Goal: Task Accomplishment & Management: Manage account settings

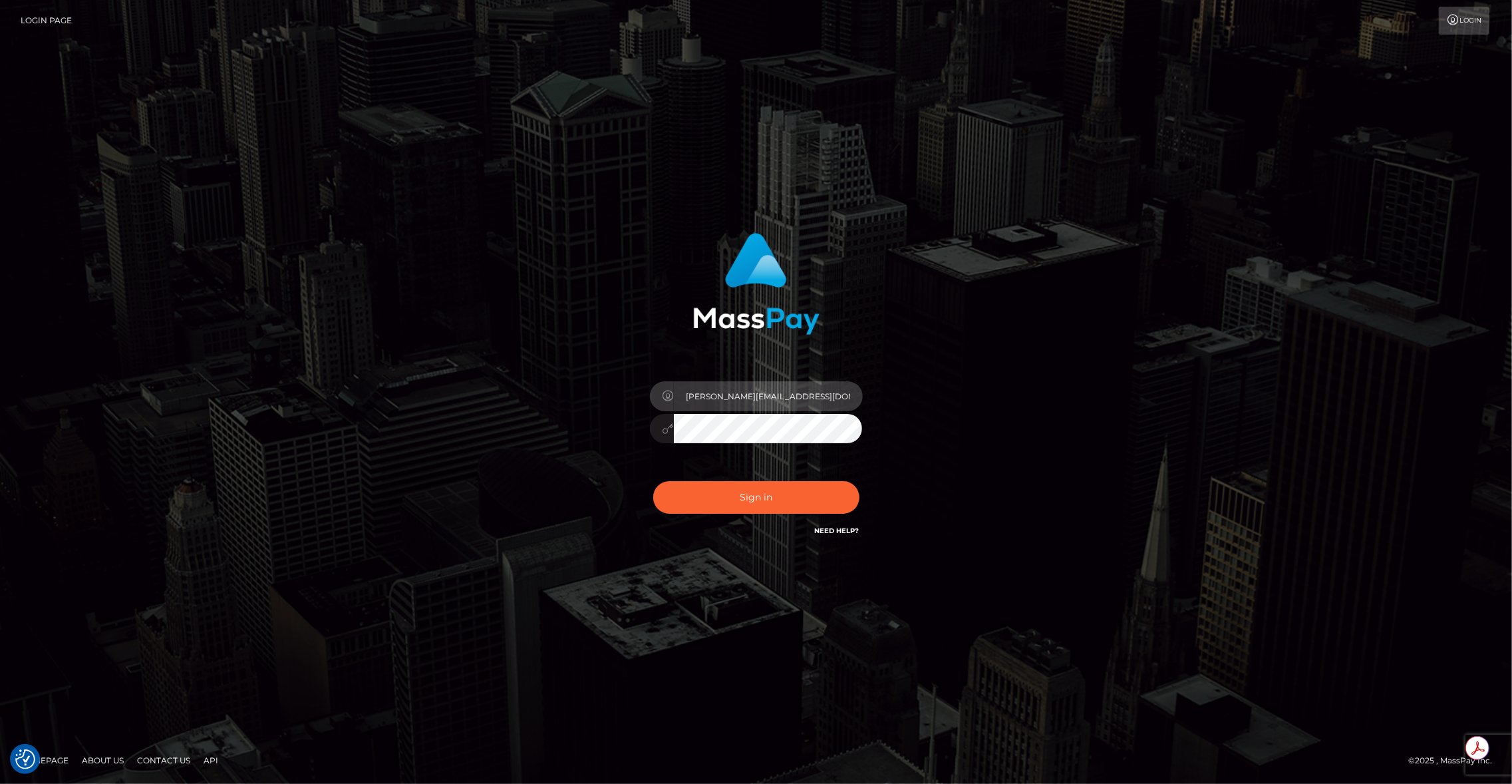
click at [763, 394] on input "brent@masspay.io" at bounding box center [769, 396] width 189 height 30
click at [763, 394] on input "brent@masspay.io" at bounding box center [769, 396] width 189 height 30
type input "brentg"
click at [737, 504] on button "Sign in" at bounding box center [756, 497] width 207 height 33
type input "brentg"
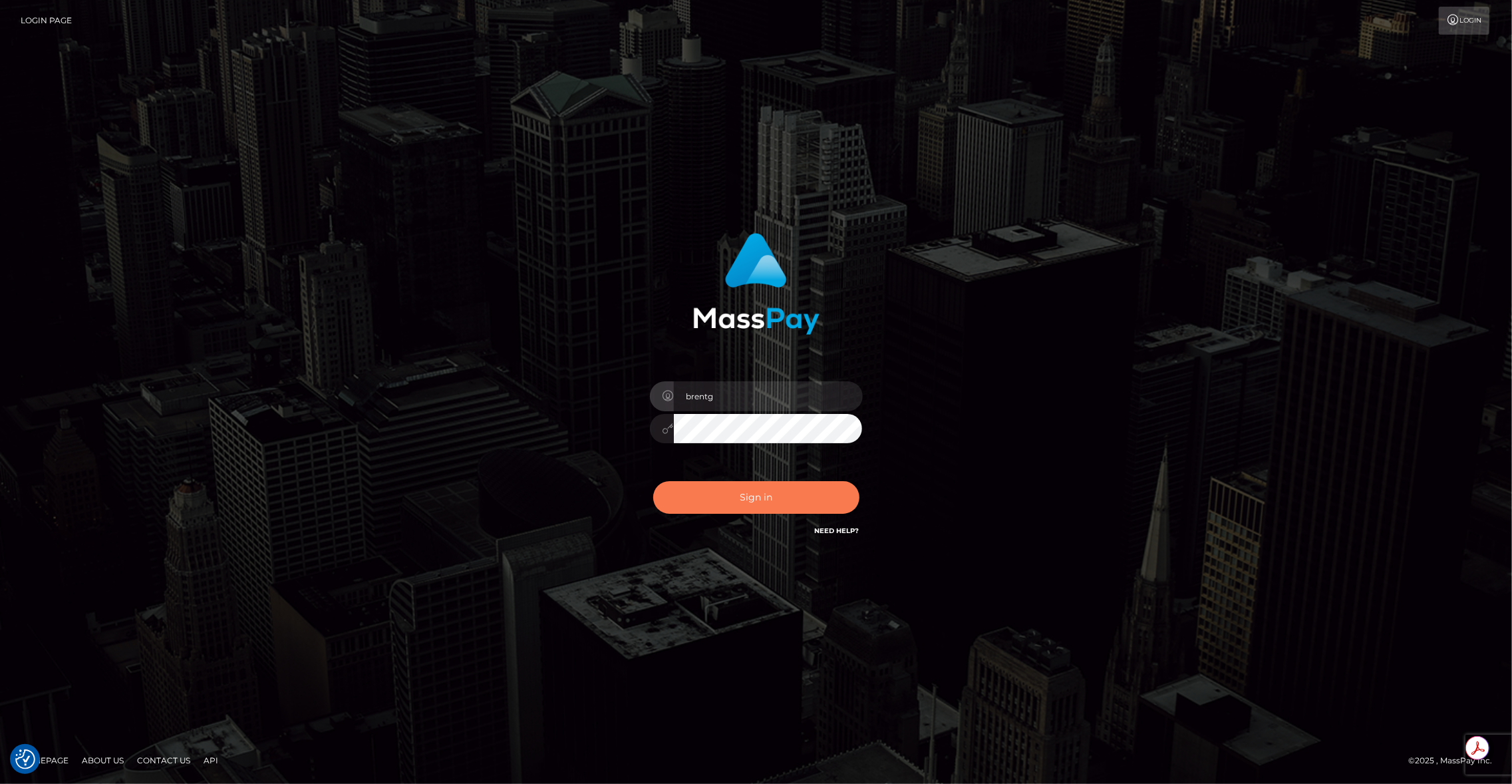
click at [737, 504] on button "Sign in" at bounding box center [756, 497] width 207 height 33
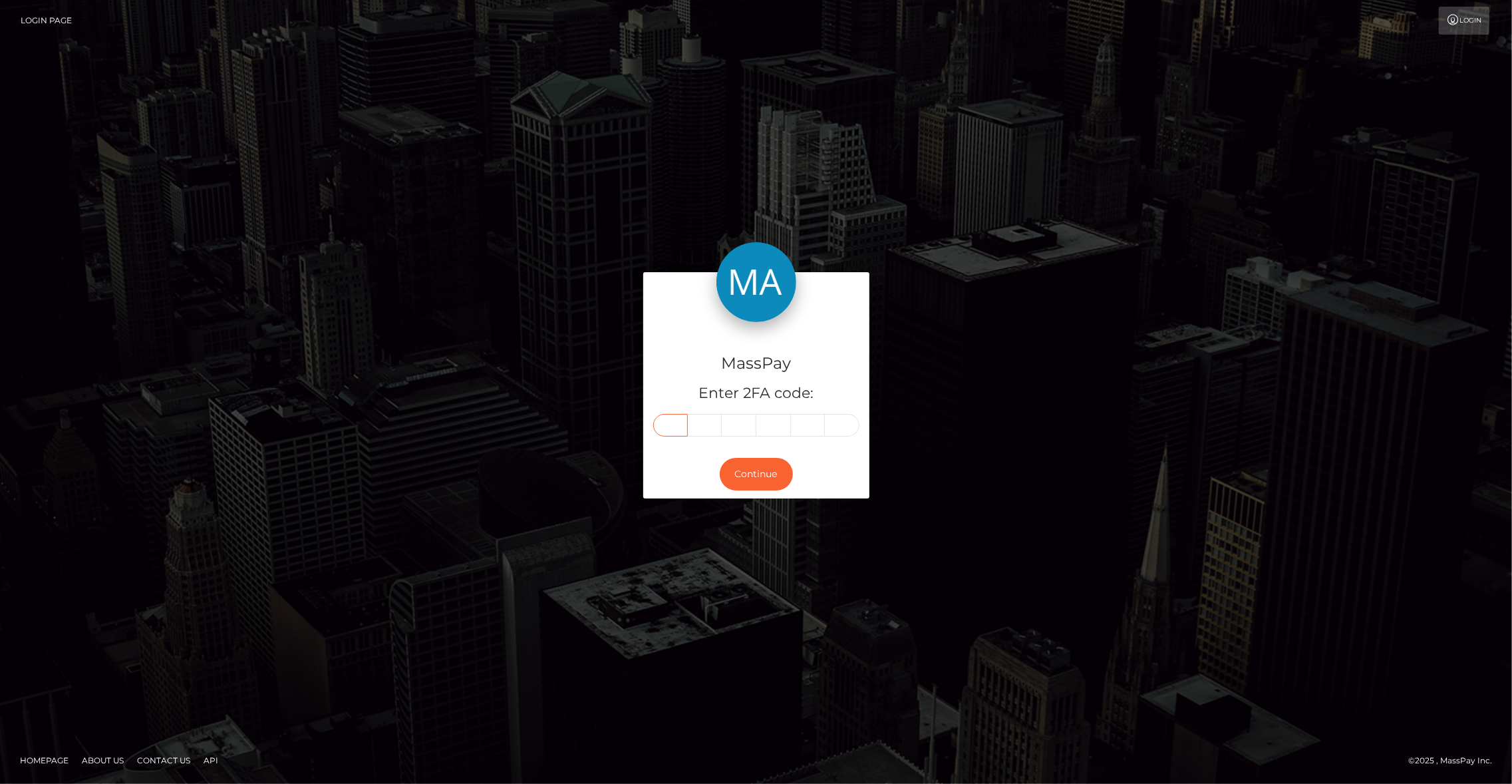
paste input "4"
type input "4"
type input "7"
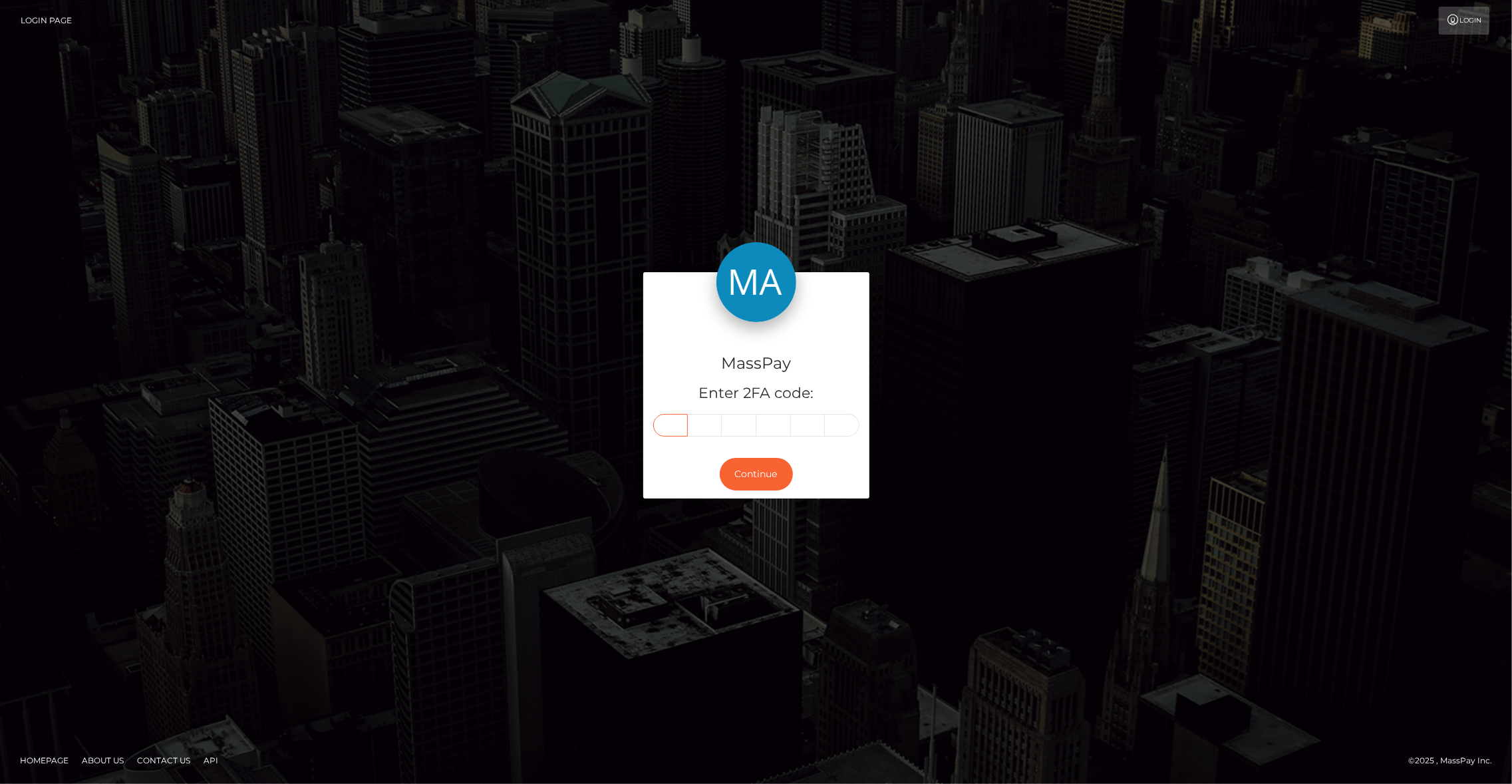
type input "7"
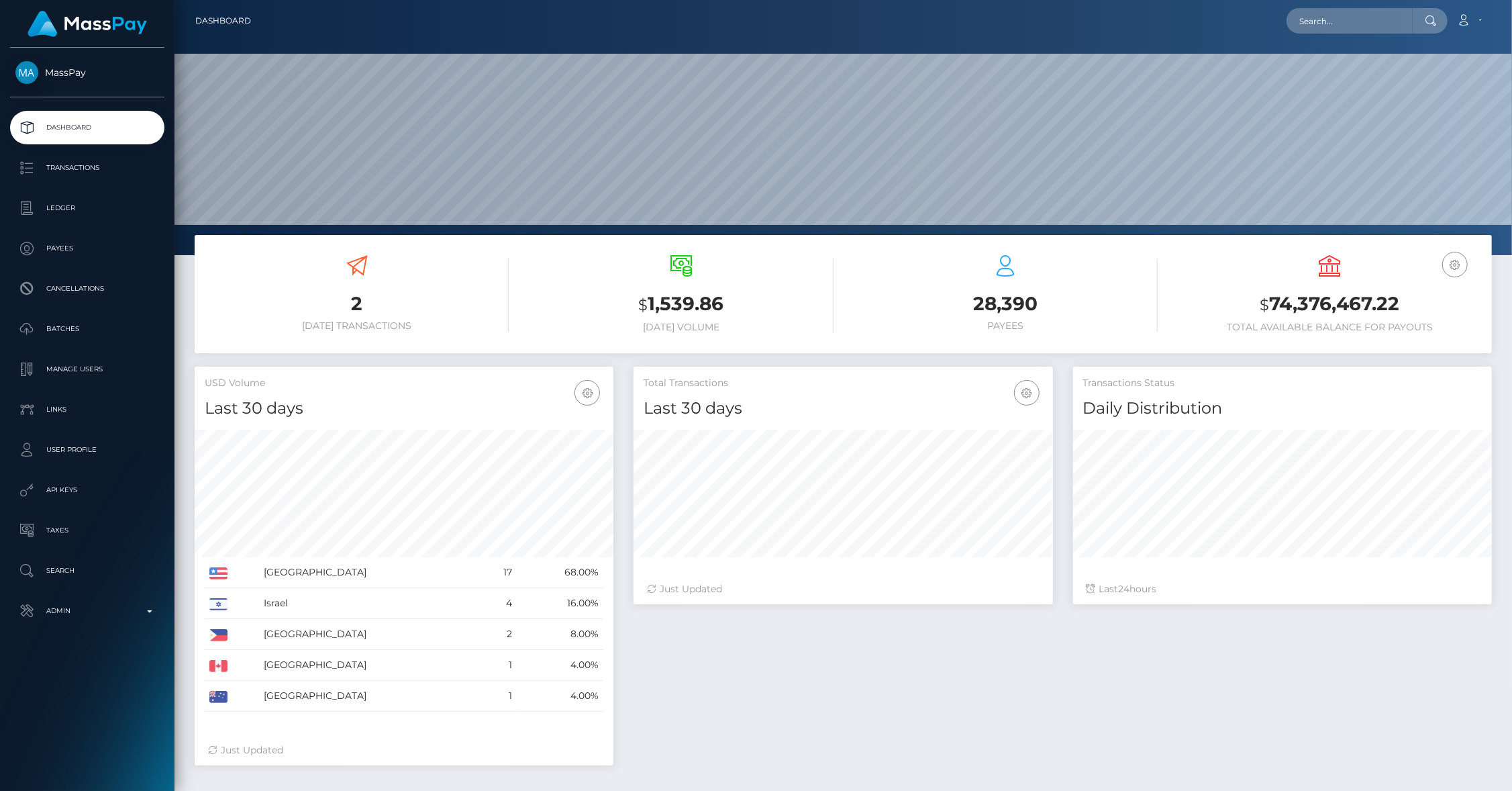
scroll to position [237, 420]
click at [114, 254] on p "Payees" at bounding box center [88, 248] width 144 height 20
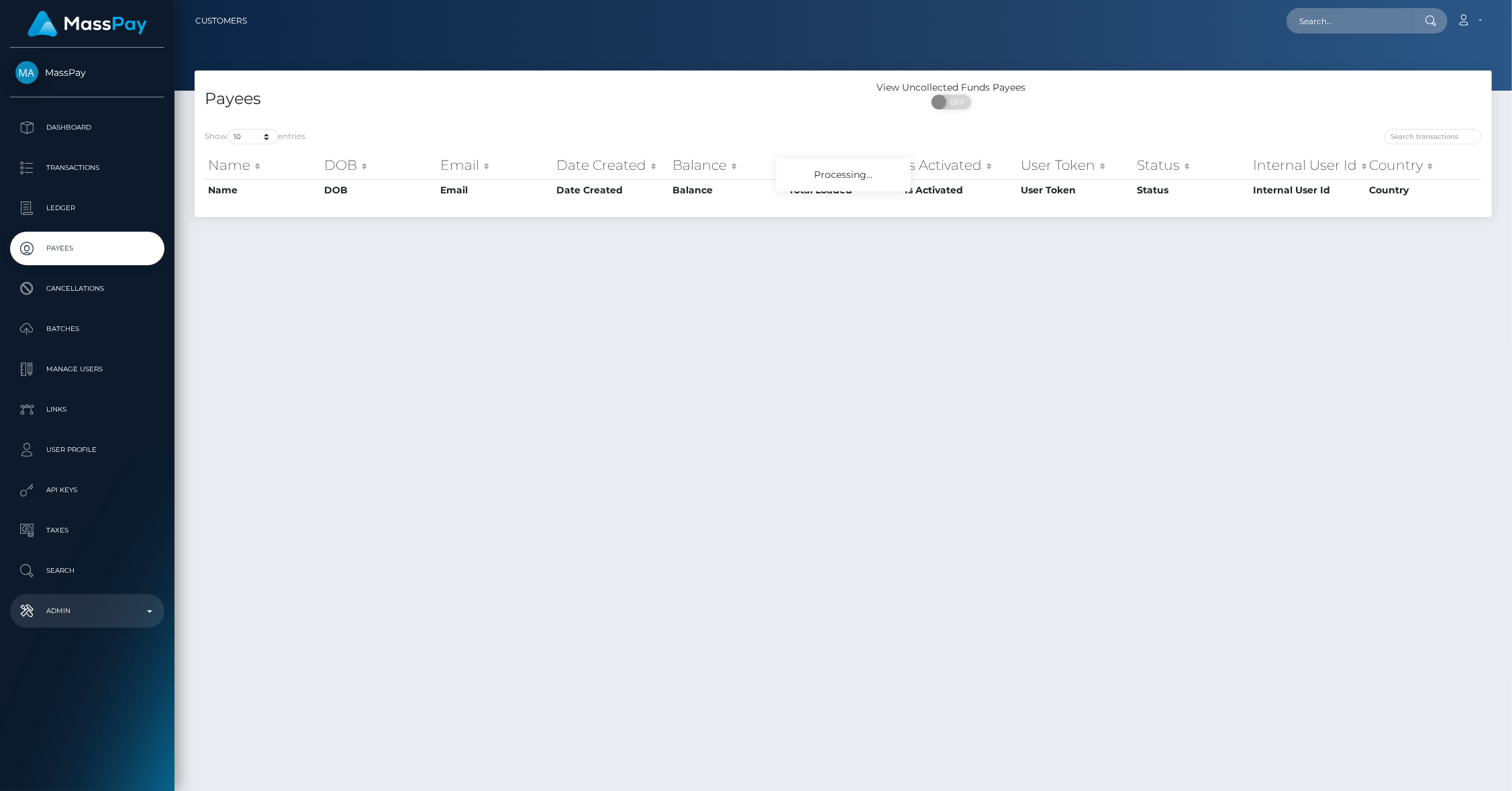
click at [142, 608] on p "Admin" at bounding box center [88, 611] width 144 height 20
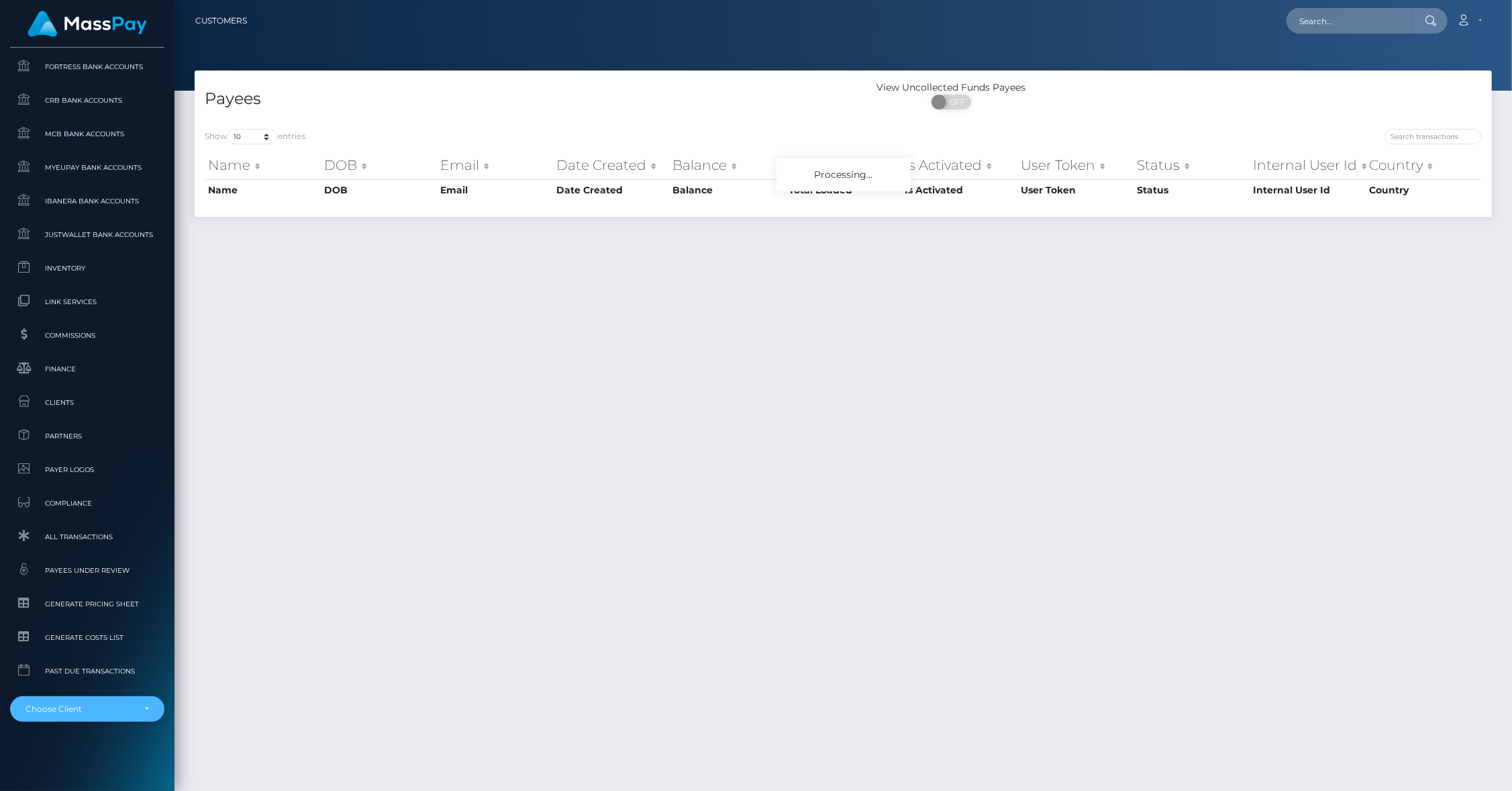
click at [96, 704] on div "Choose Client" at bounding box center [79, 709] width 108 height 11
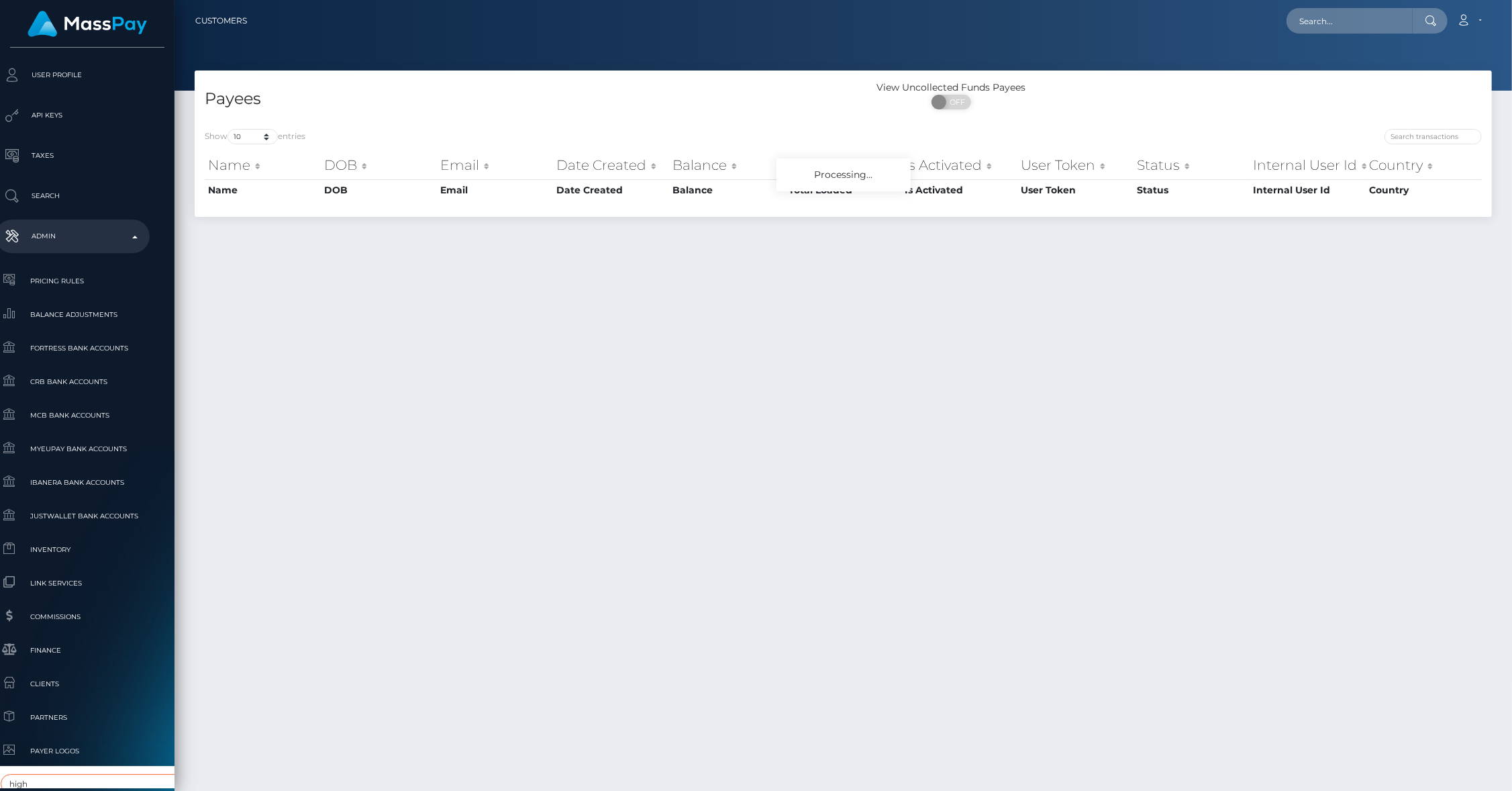
scroll to position [514, 15]
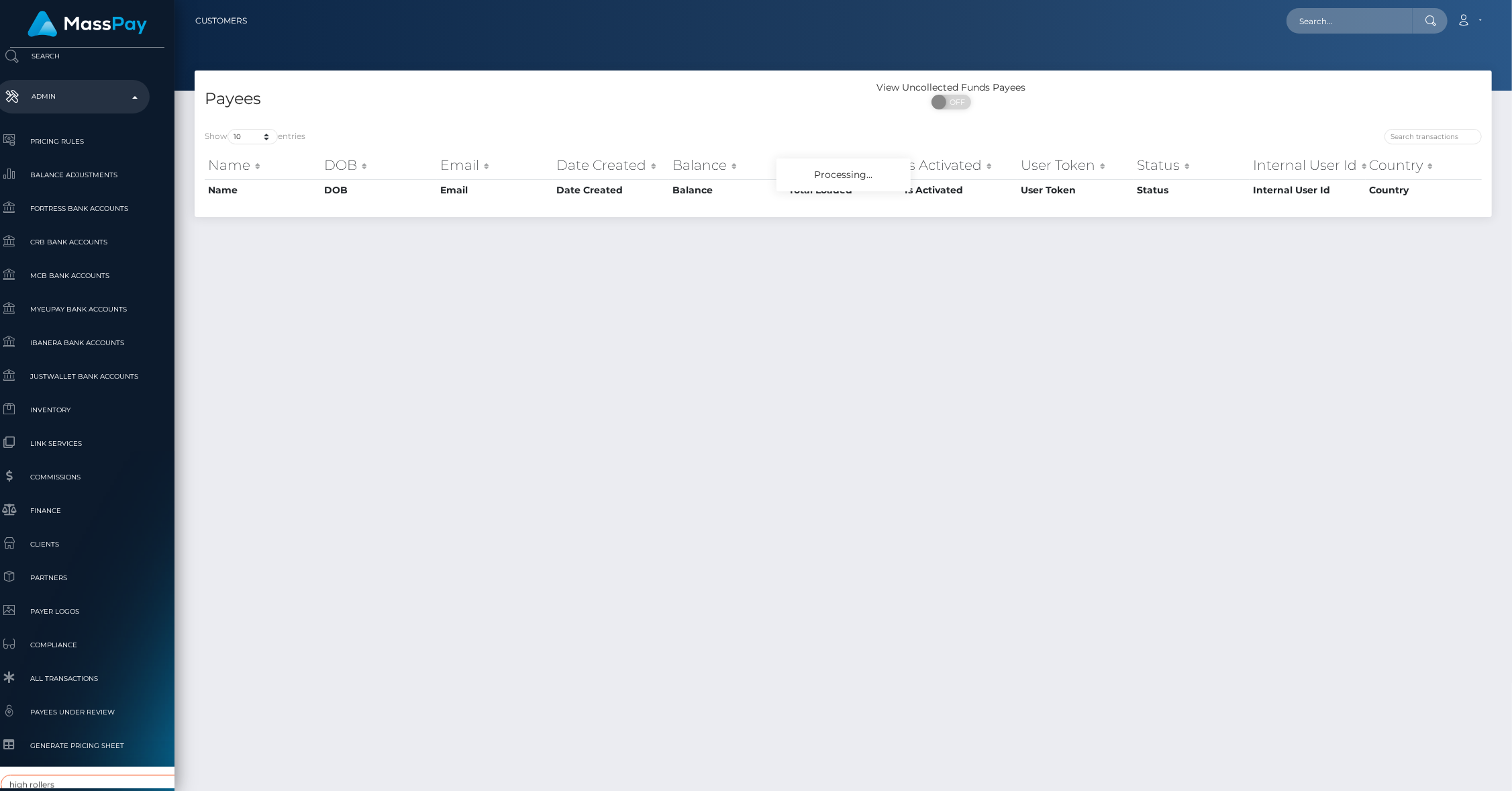
type input "high rollers"
select select "312"
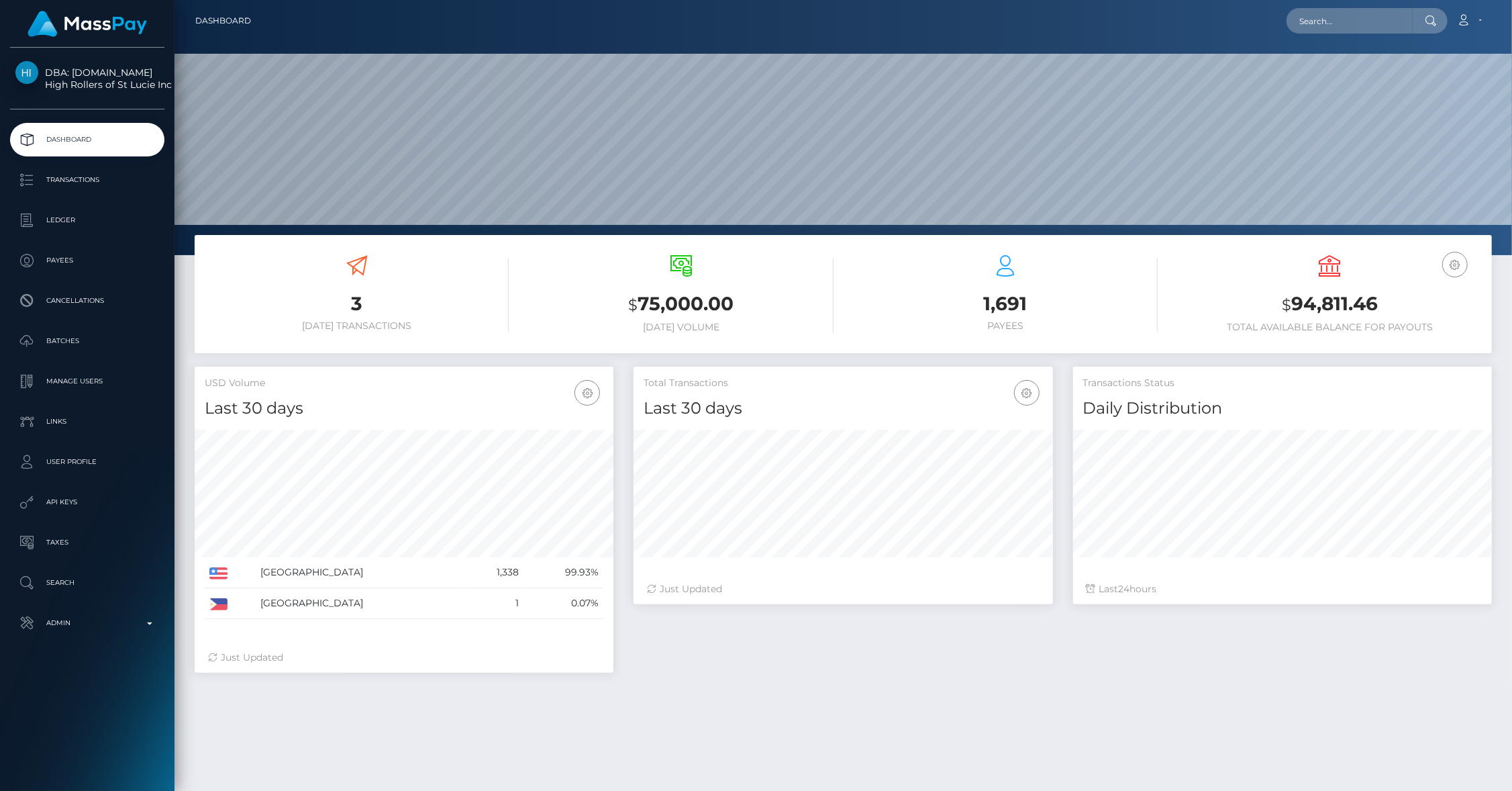
scroll to position [237, 420]
click at [67, 180] on p "Transactions" at bounding box center [88, 180] width 144 height 20
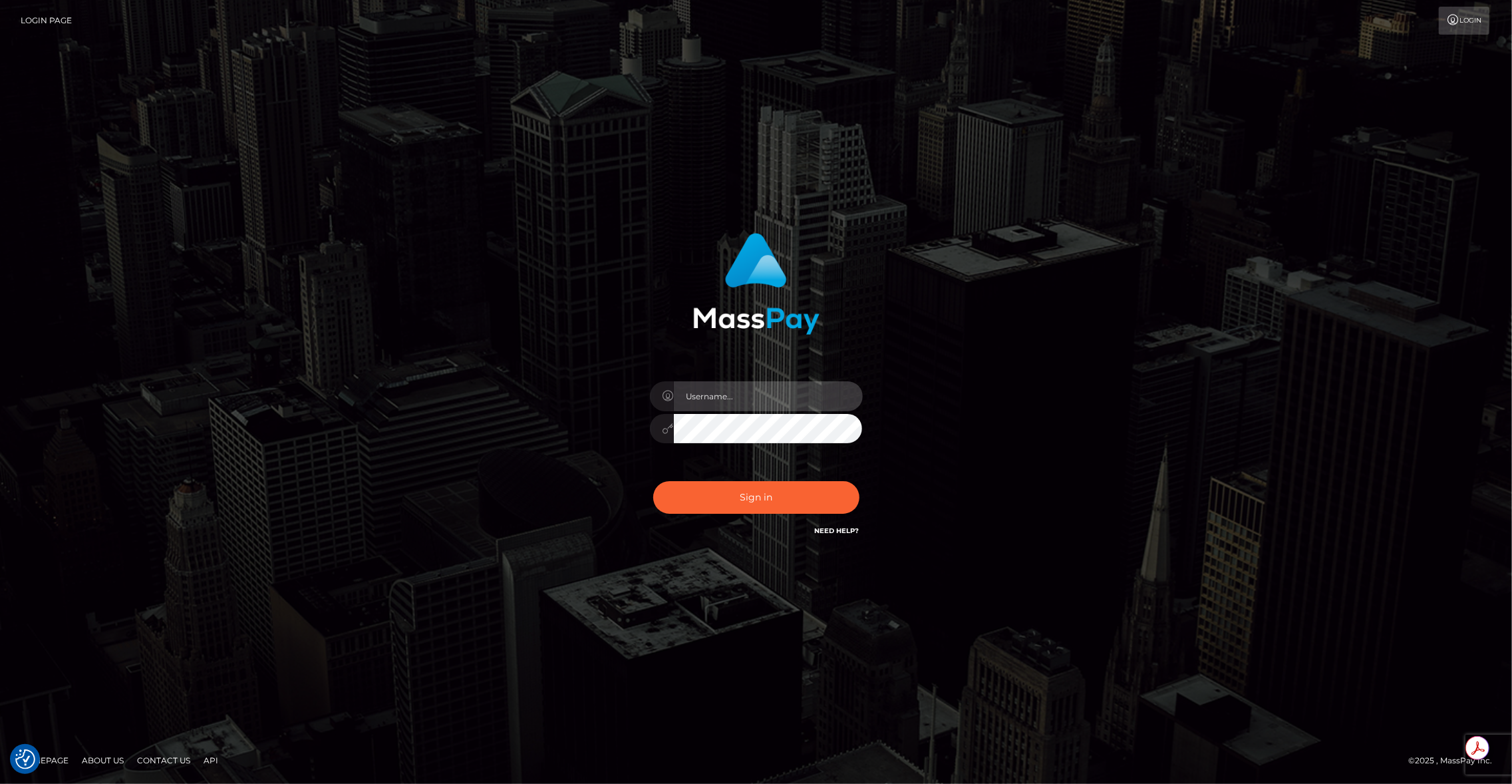
type input "brentg"
click at [693, 488] on button "Sign in" at bounding box center [756, 497] width 207 height 33
type input "brentg"
click at [732, 493] on button "Sign in" at bounding box center [756, 497] width 207 height 33
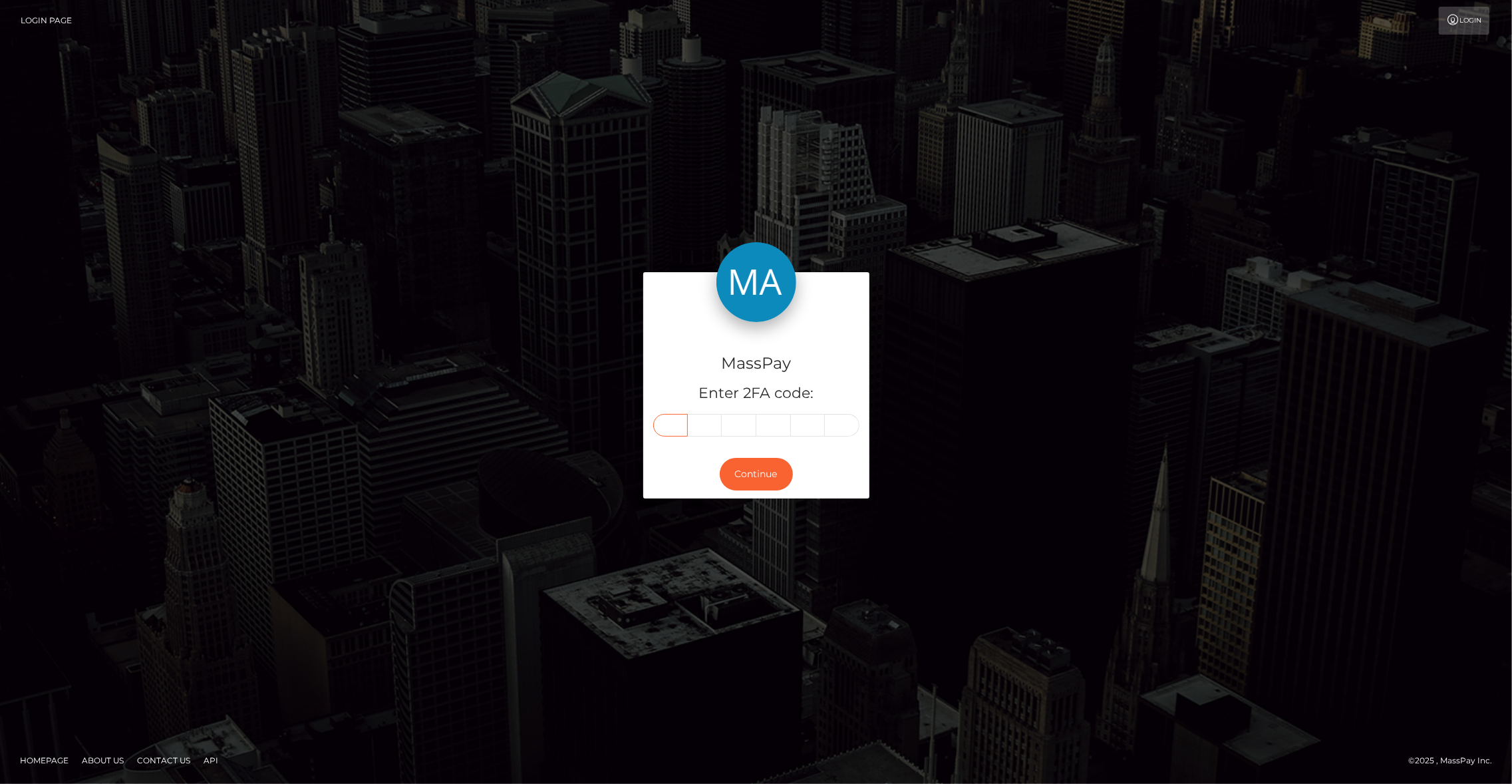
paste input "6"
type input "6"
type input "9"
type input "6"
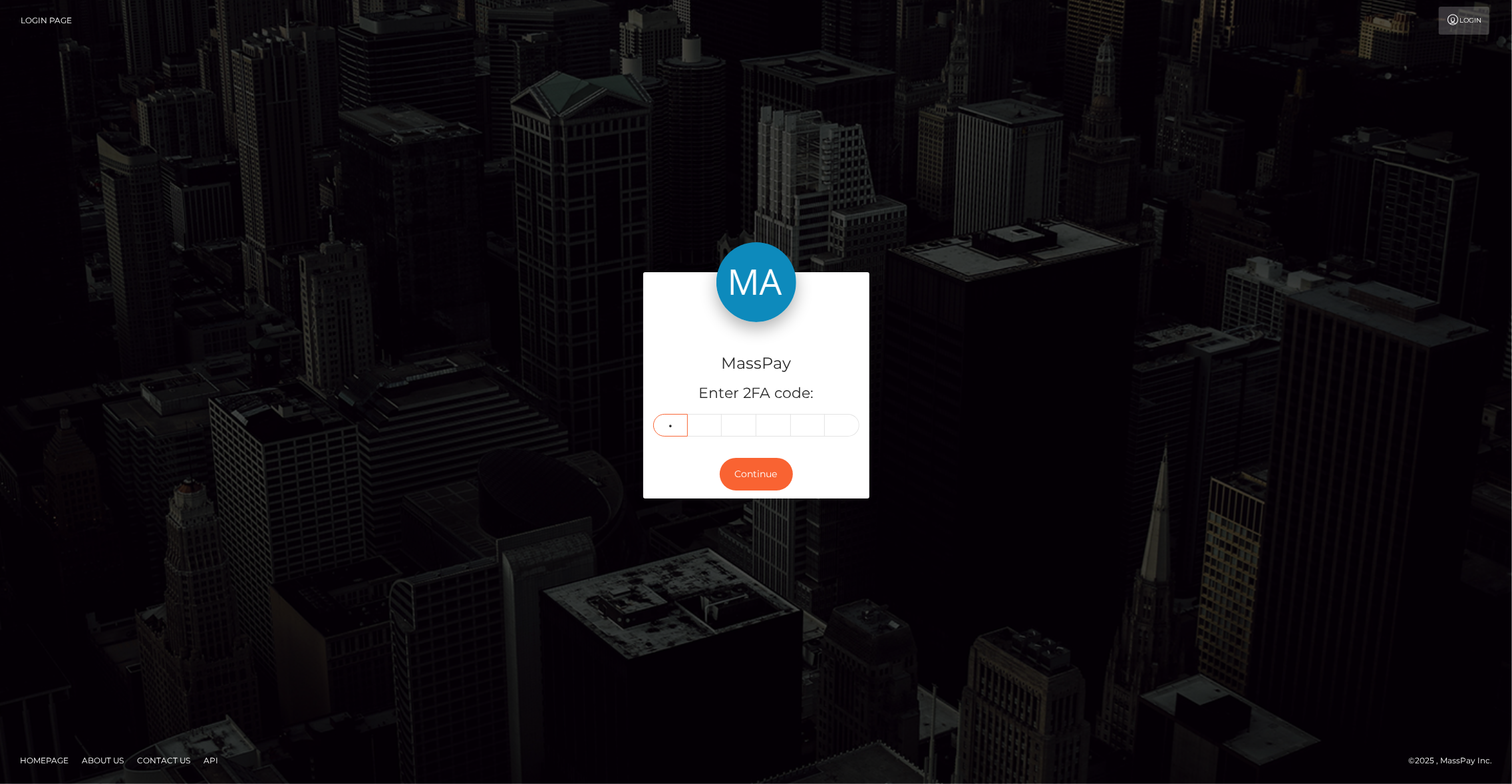
type input "5"
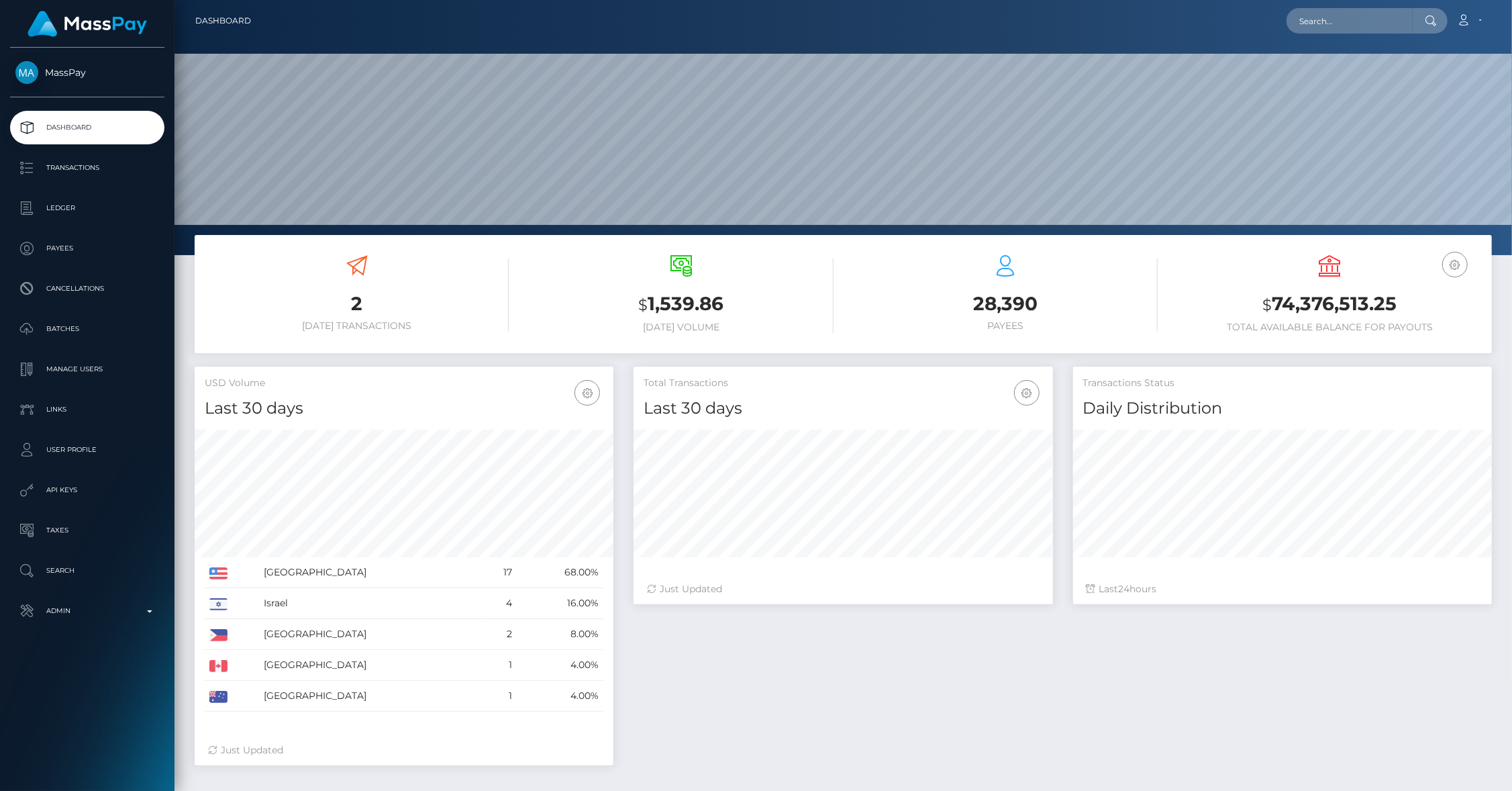
scroll to position [237, 420]
click at [108, 168] on p "Transactions" at bounding box center [88, 167] width 144 height 20
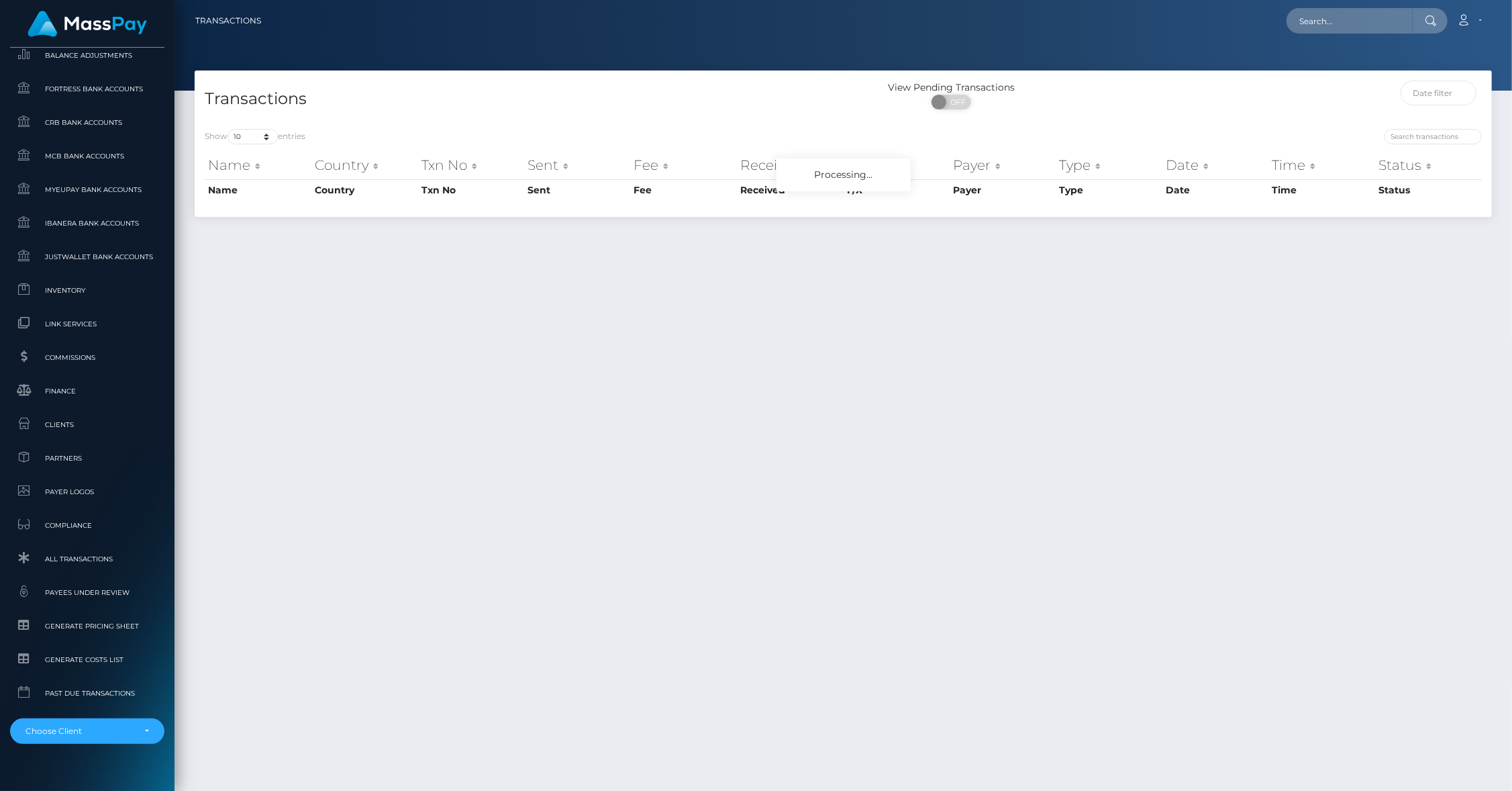
scroll to position [656, 0]
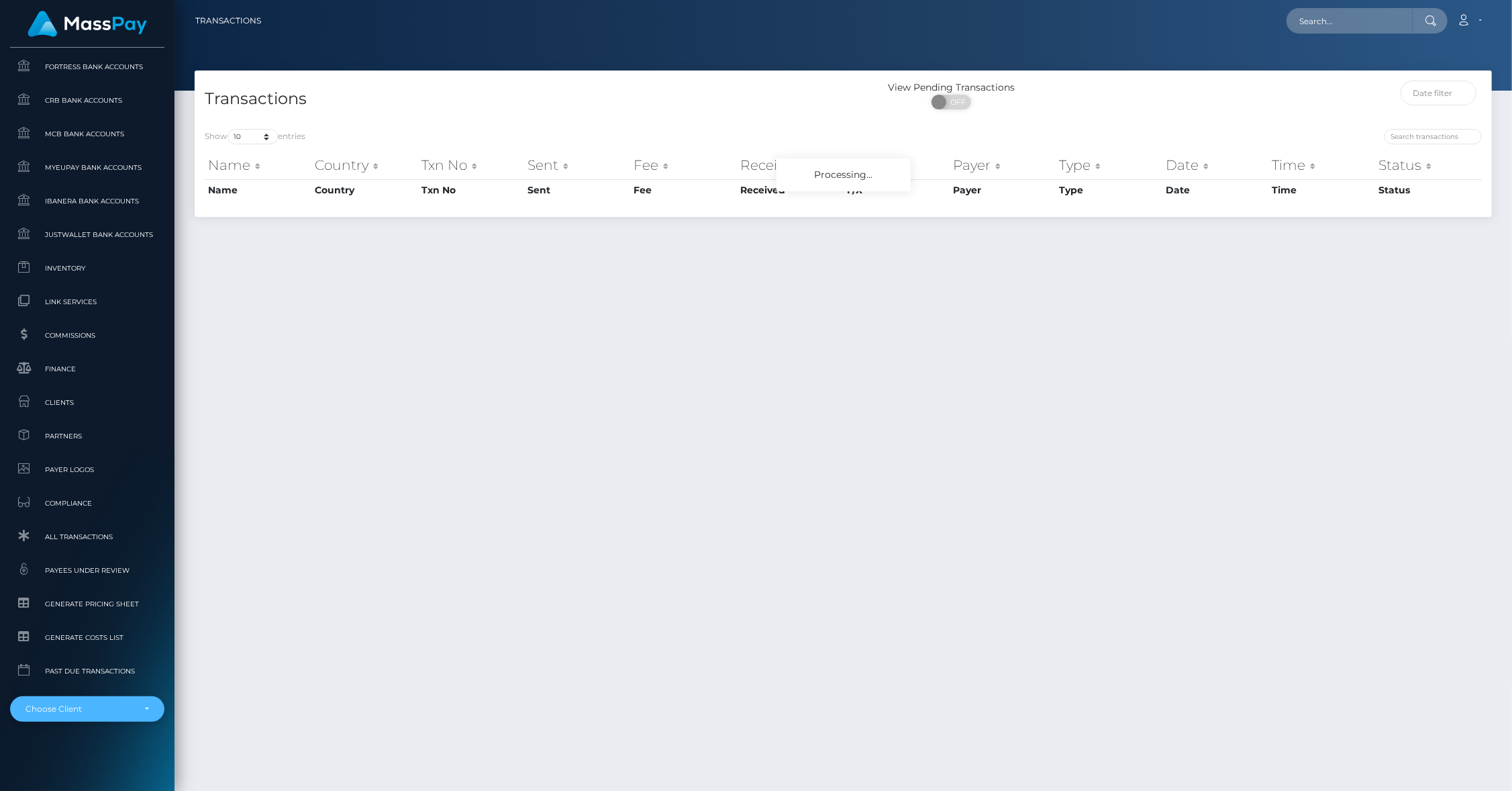
click at [82, 710] on div "Choose Client" at bounding box center [79, 709] width 108 height 11
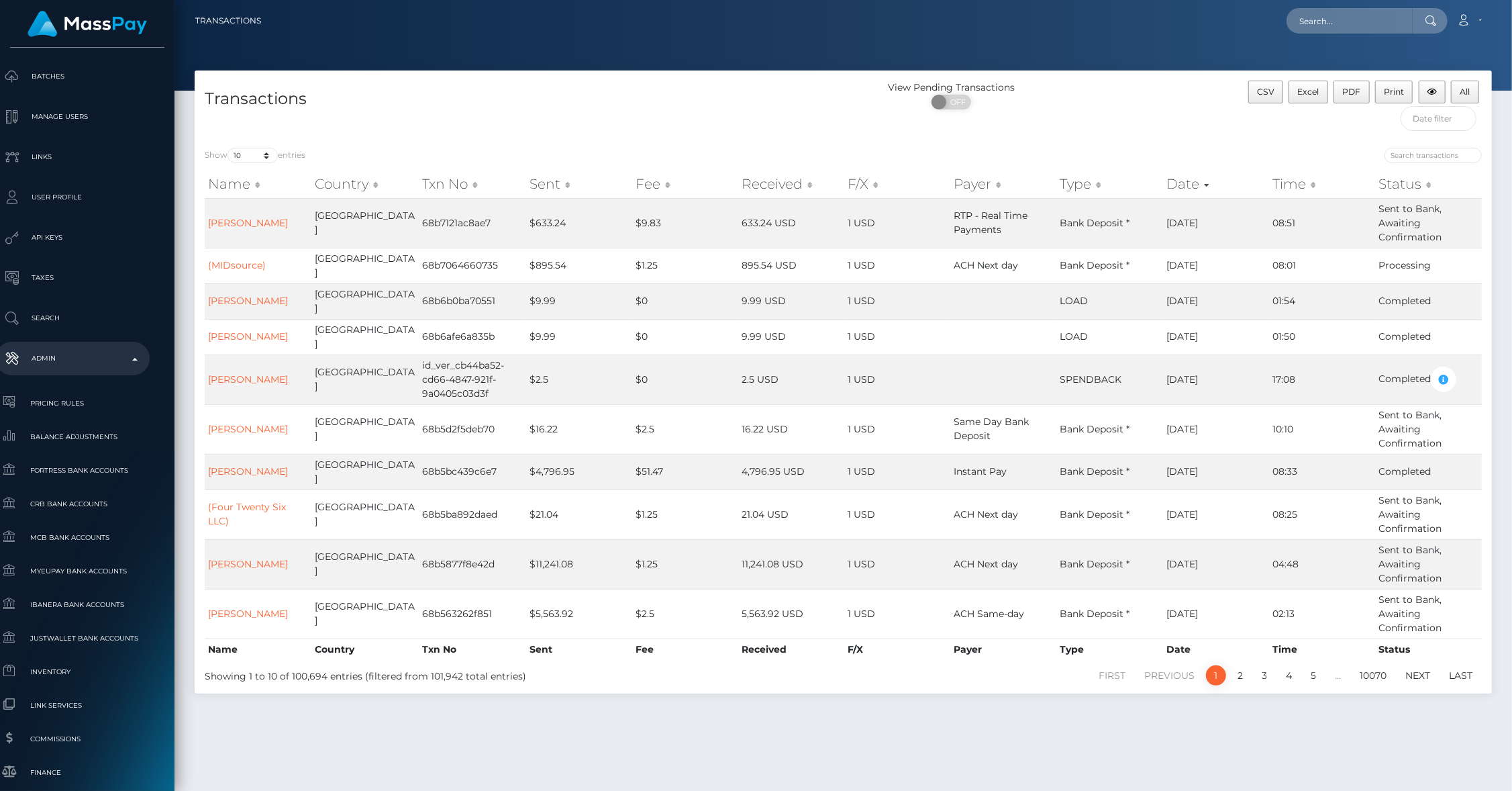
scroll to position [479, 15]
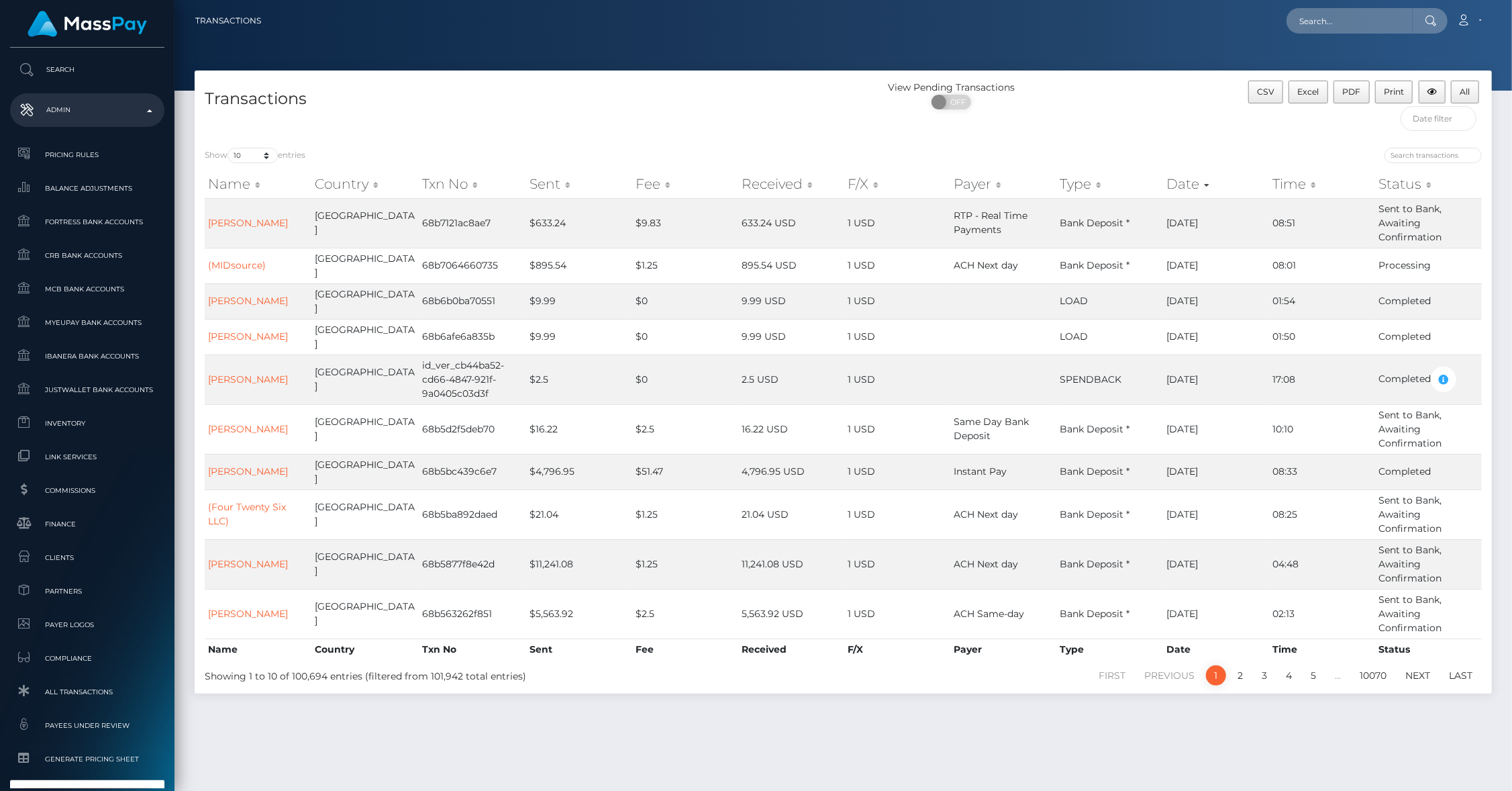
type input "centerfold"
select select "279"
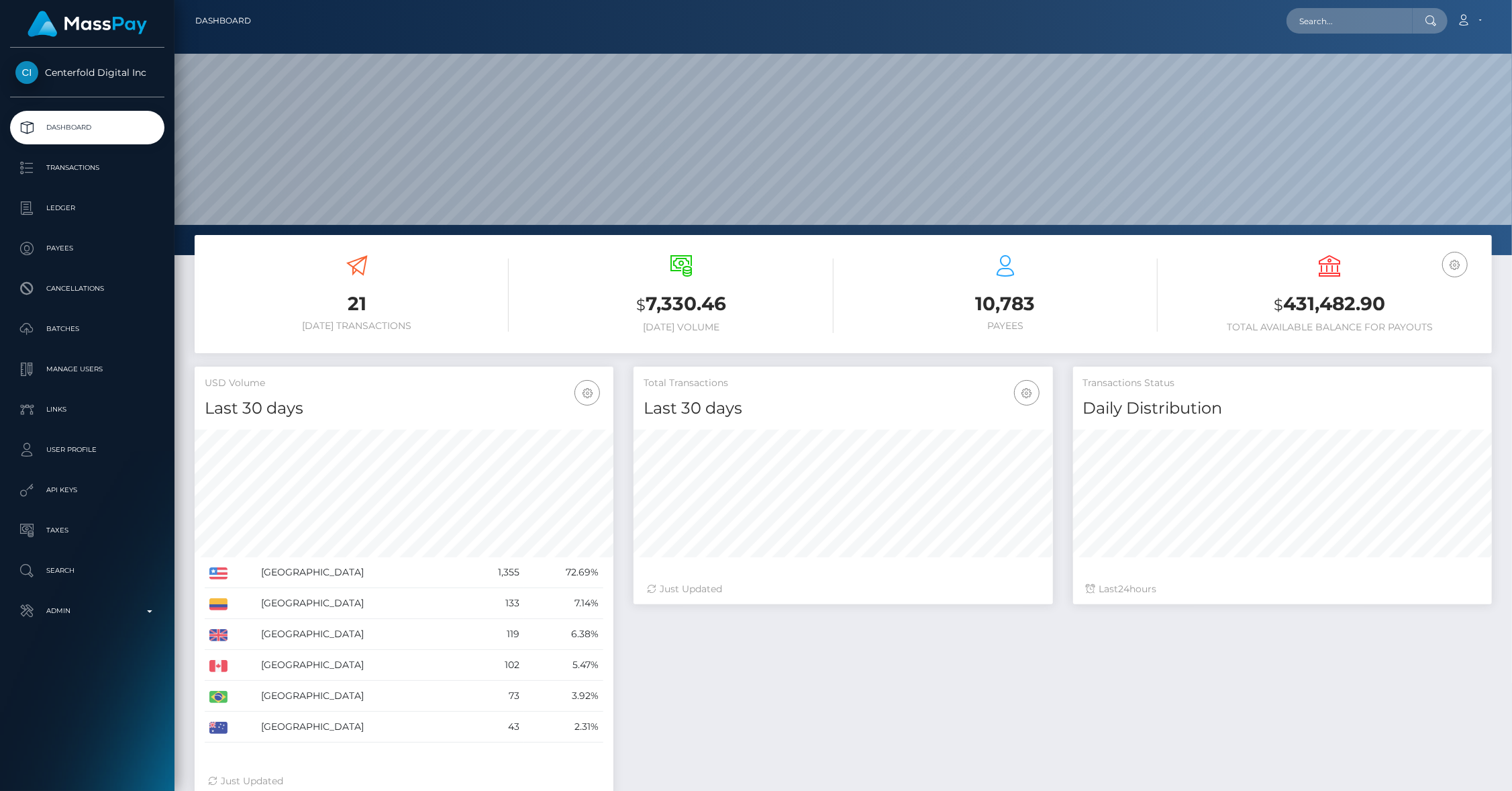
scroll to position [237, 420]
click at [77, 526] on p "Taxes" at bounding box center [88, 530] width 144 height 20
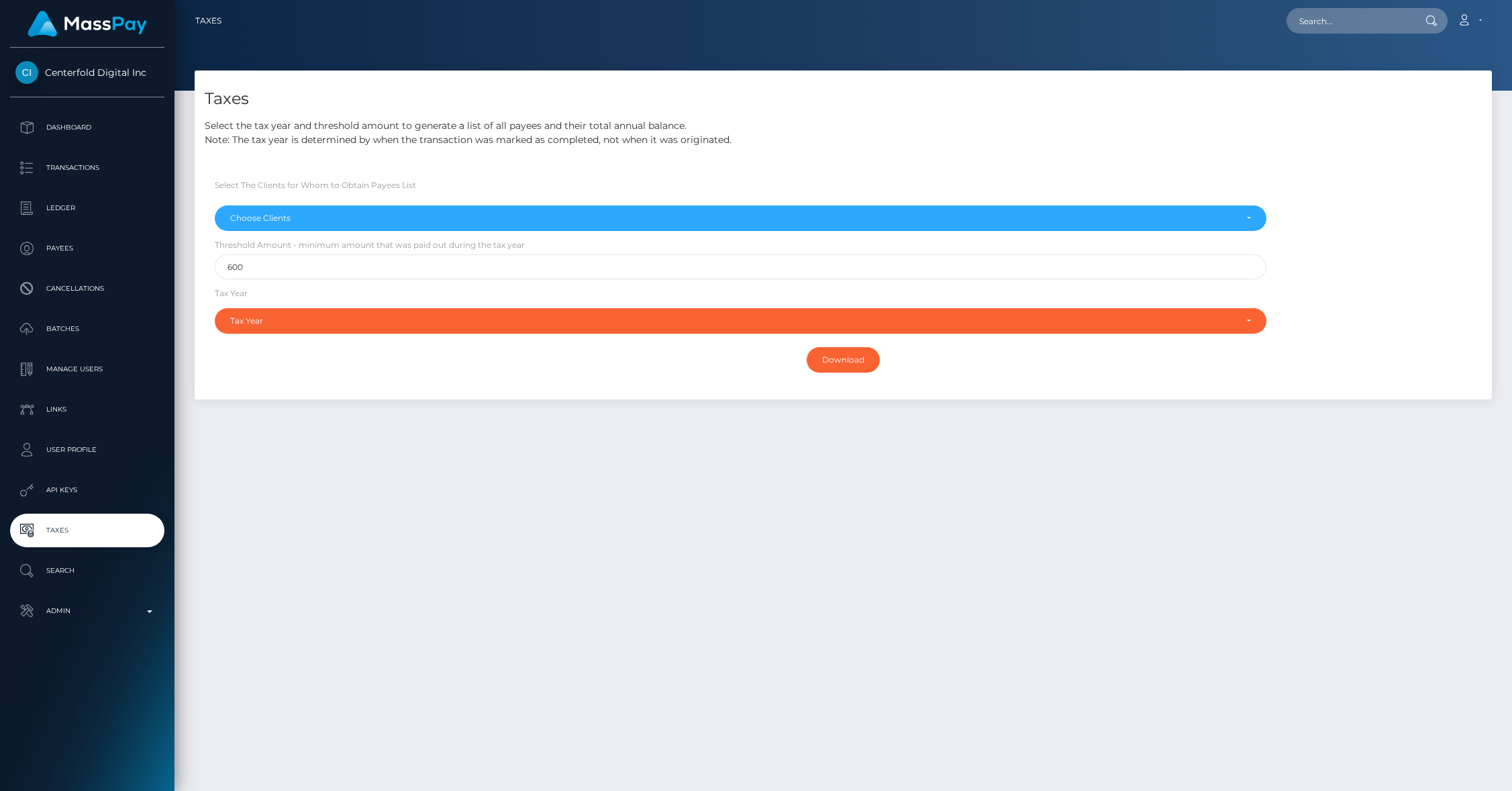
select select
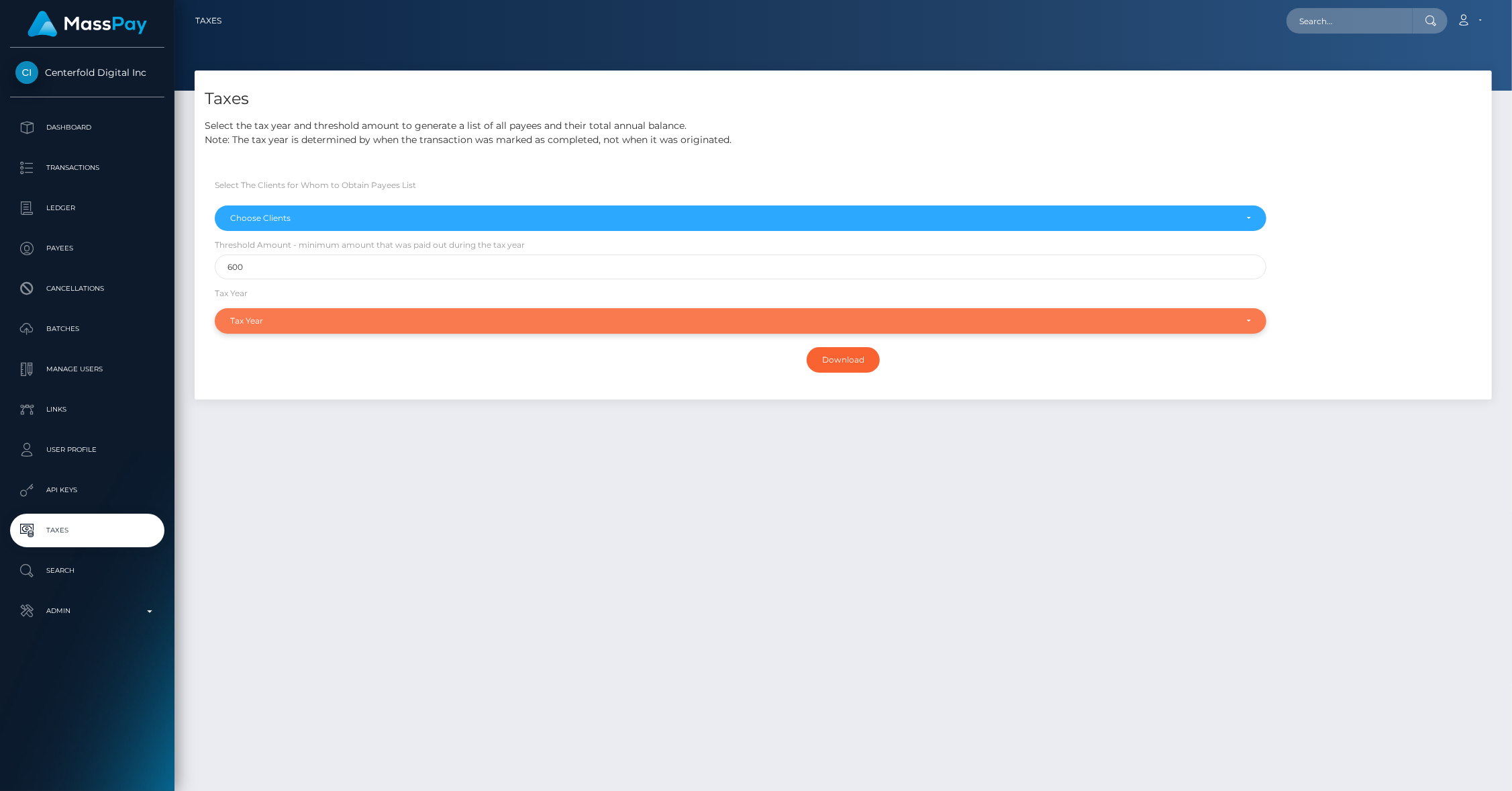
click at [288, 328] on div "Tax Year" at bounding box center [740, 321] width 1052 height 25
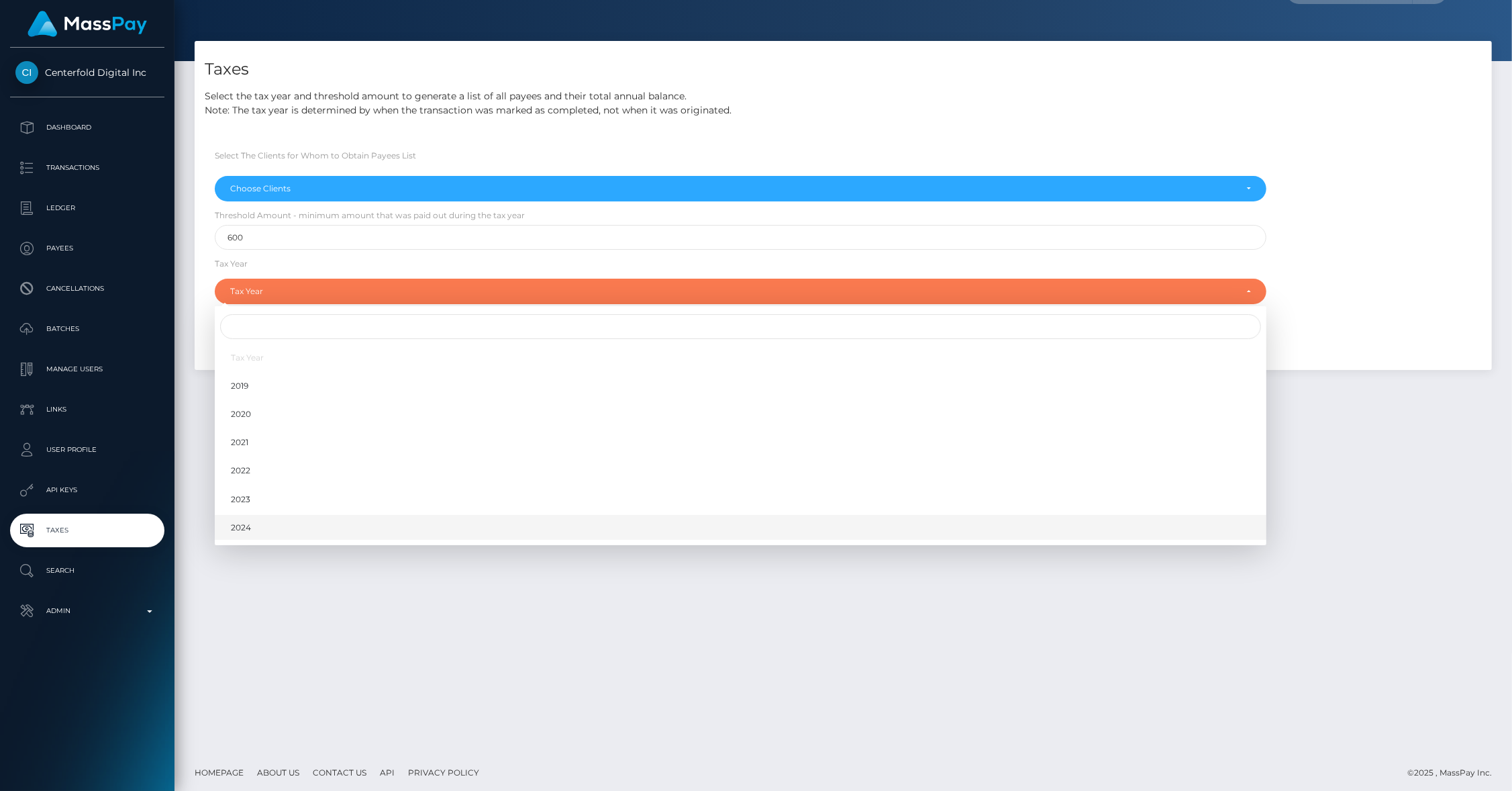
scroll to position [35, 0]
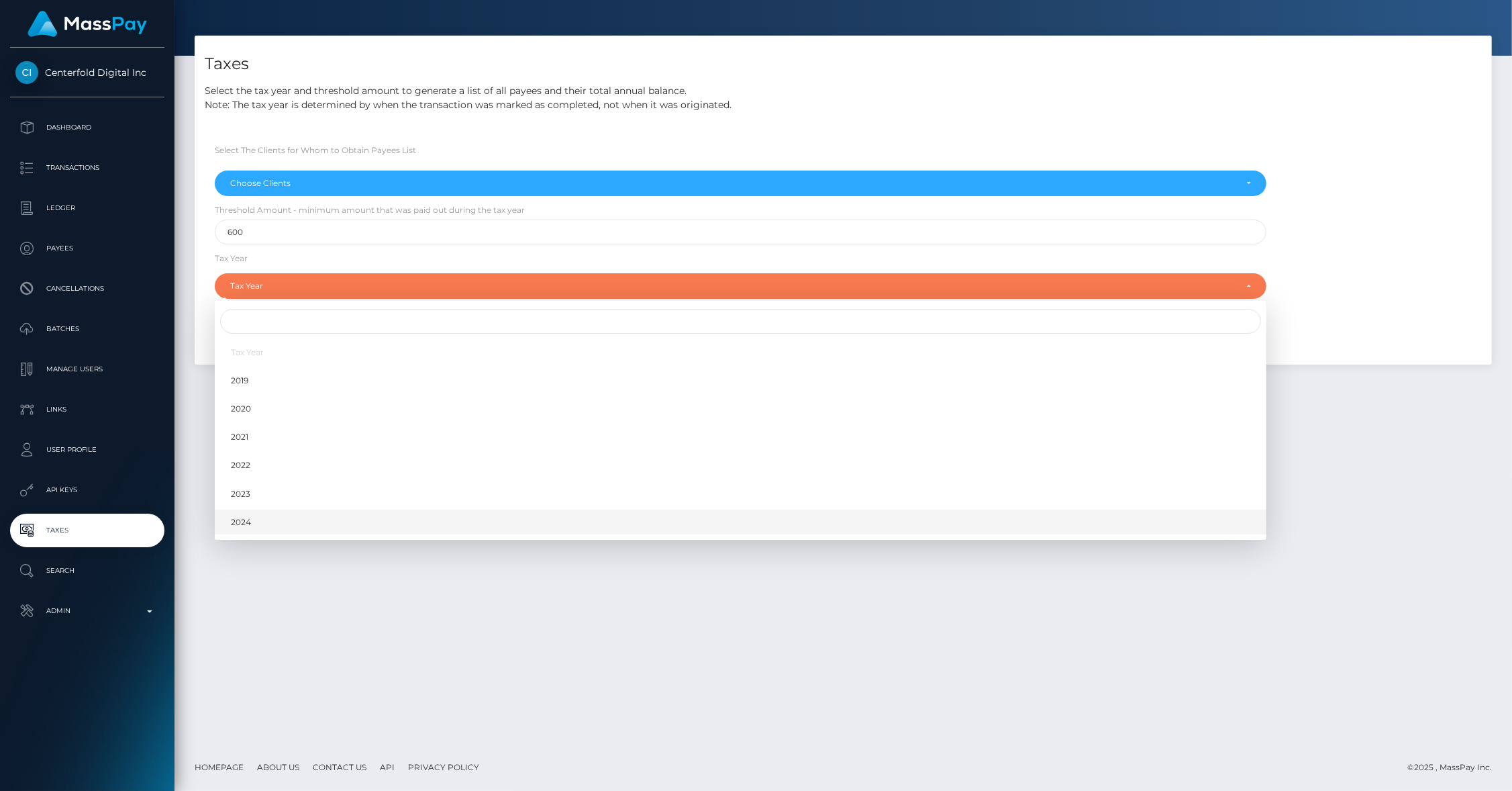
click at [254, 521] on link "2024" at bounding box center [740, 522] width 1052 height 25
select select "2024"
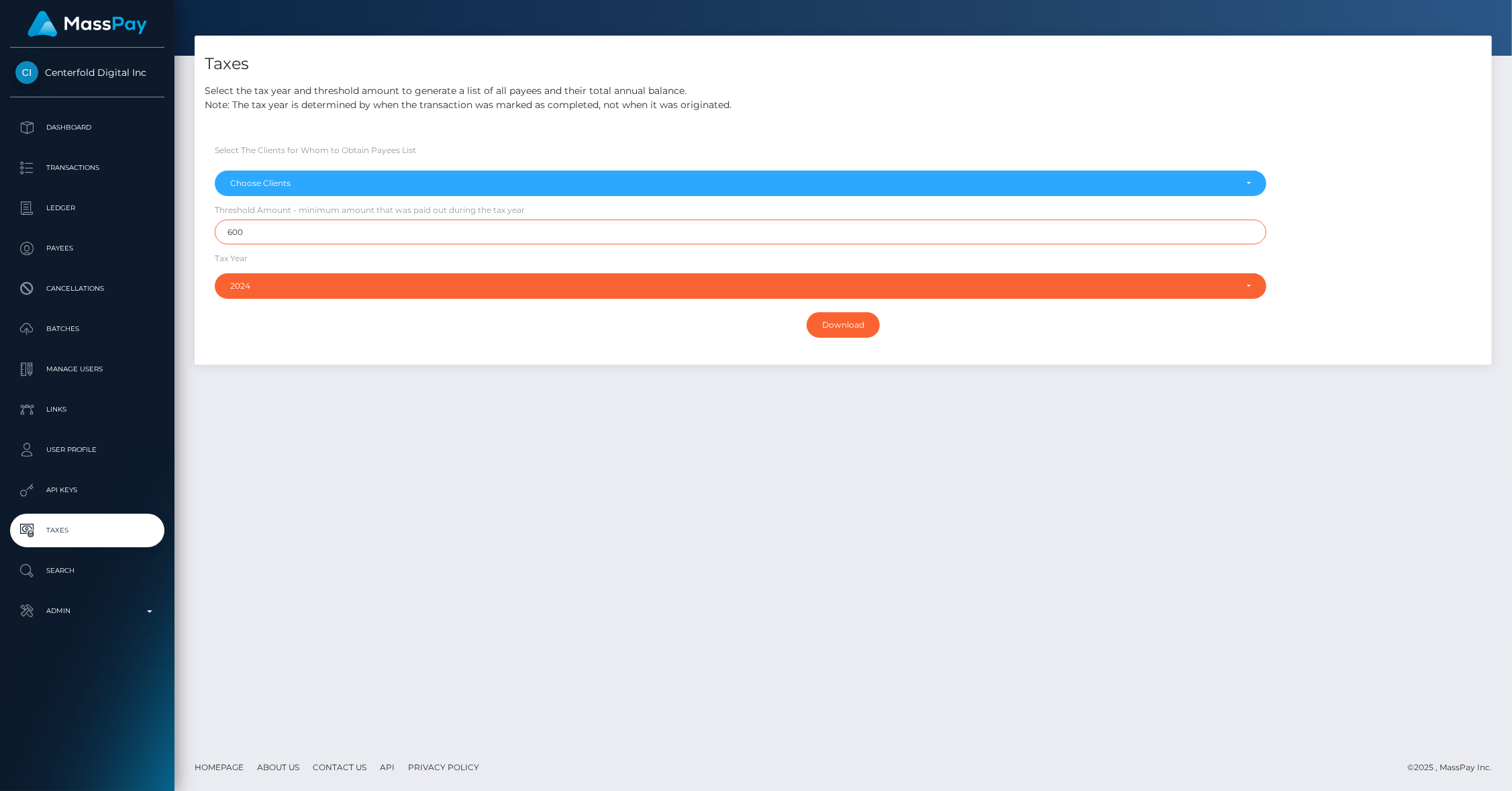
drag, startPoint x: 246, startPoint y: 230, endPoint x: 186, endPoint y: 230, distance: 60.0
click at [186, 230] on div "Taxes Select the tax year and threshold amount to generate a list of all payees…" at bounding box center [844, 207] width 1318 height 343
type input "1"
click at [429, 384] on div "Taxes Select the tax year and threshold amount to generate a list of all payees…" at bounding box center [843, 390] width 1338 height 708
click at [293, 181] on div "Choose Clients" at bounding box center [733, 183] width 1006 height 11
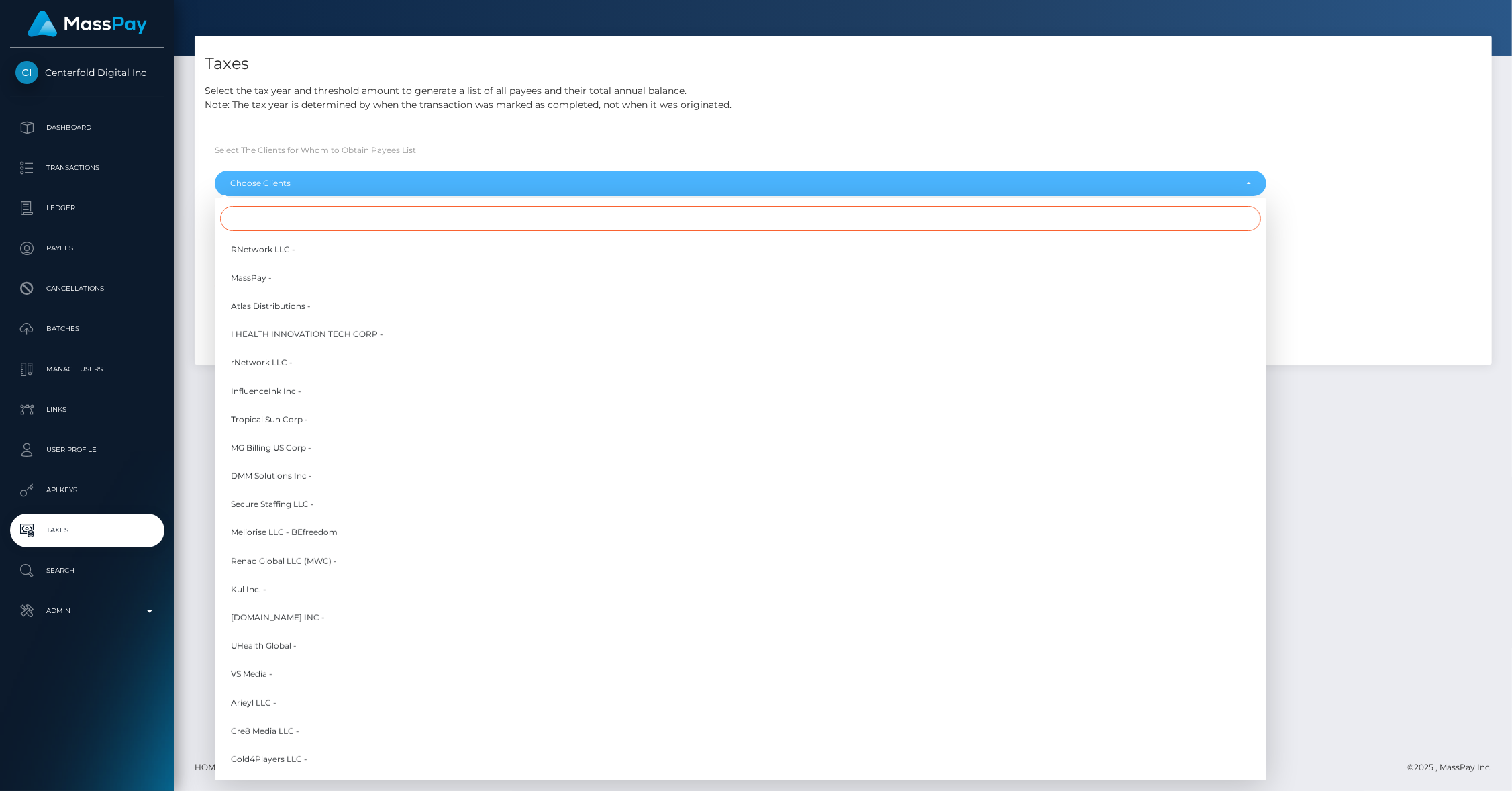
click at [286, 211] on input "Search" at bounding box center [740, 218] width 1041 height 25
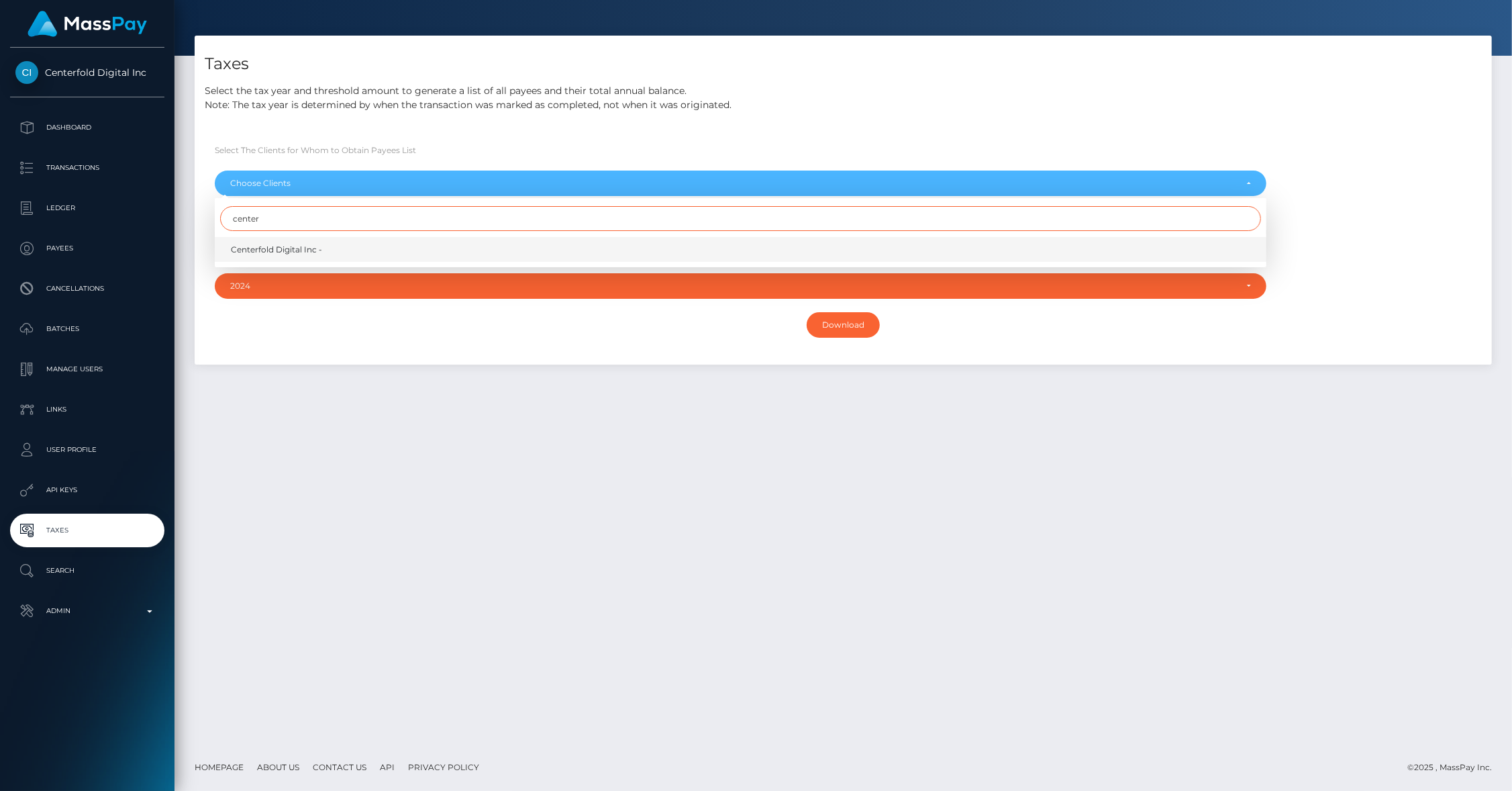
type input "center"
click at [235, 244] on span "Centerfold Digital Inc -" at bounding box center [277, 250] width 91 height 12
select select "279"
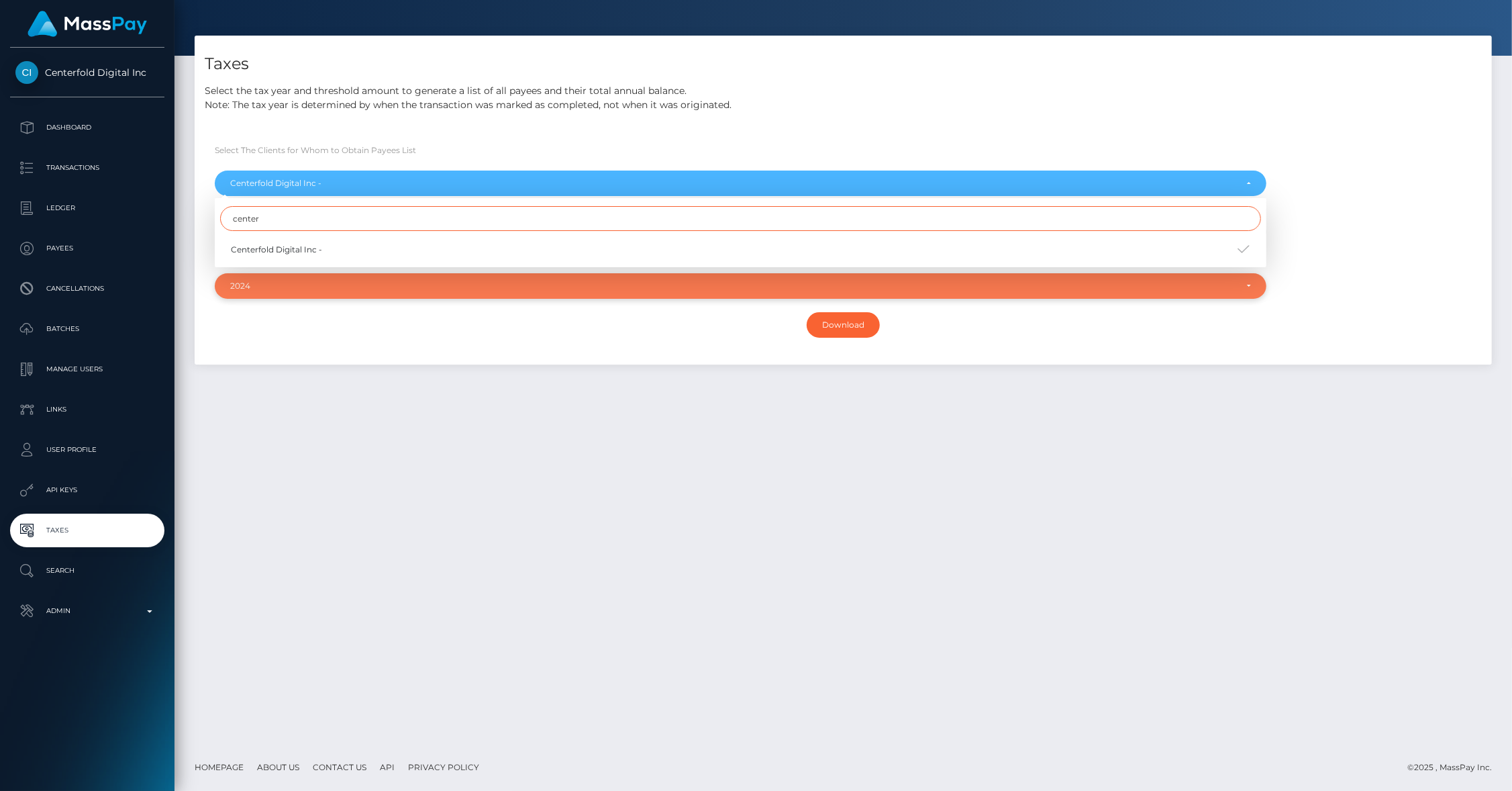
scroll to position [3358, 0]
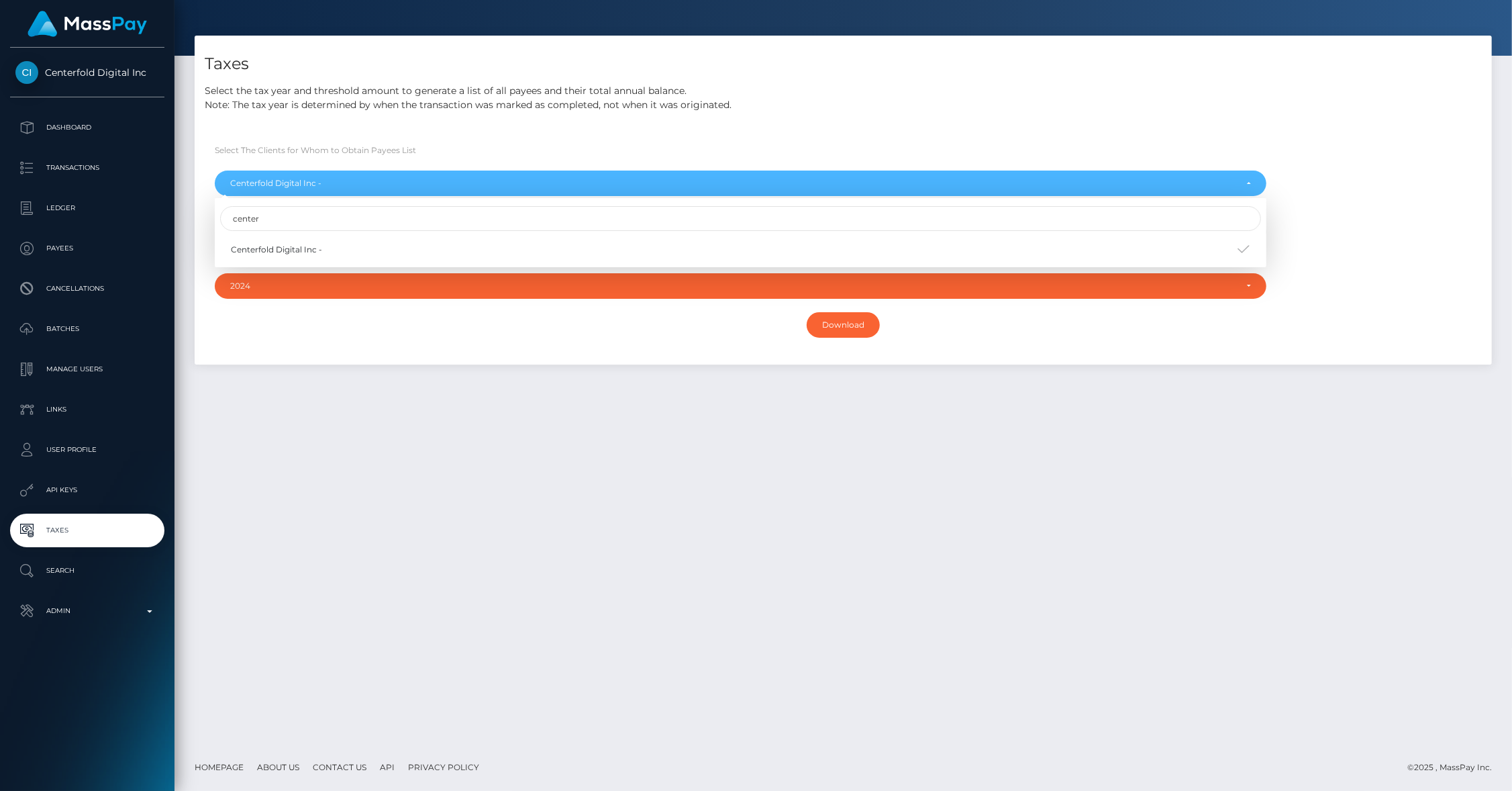
click at [411, 442] on div "Taxes Select the tax year and threshold amount to generate a list of all payees…" at bounding box center [843, 390] width 1338 height 708
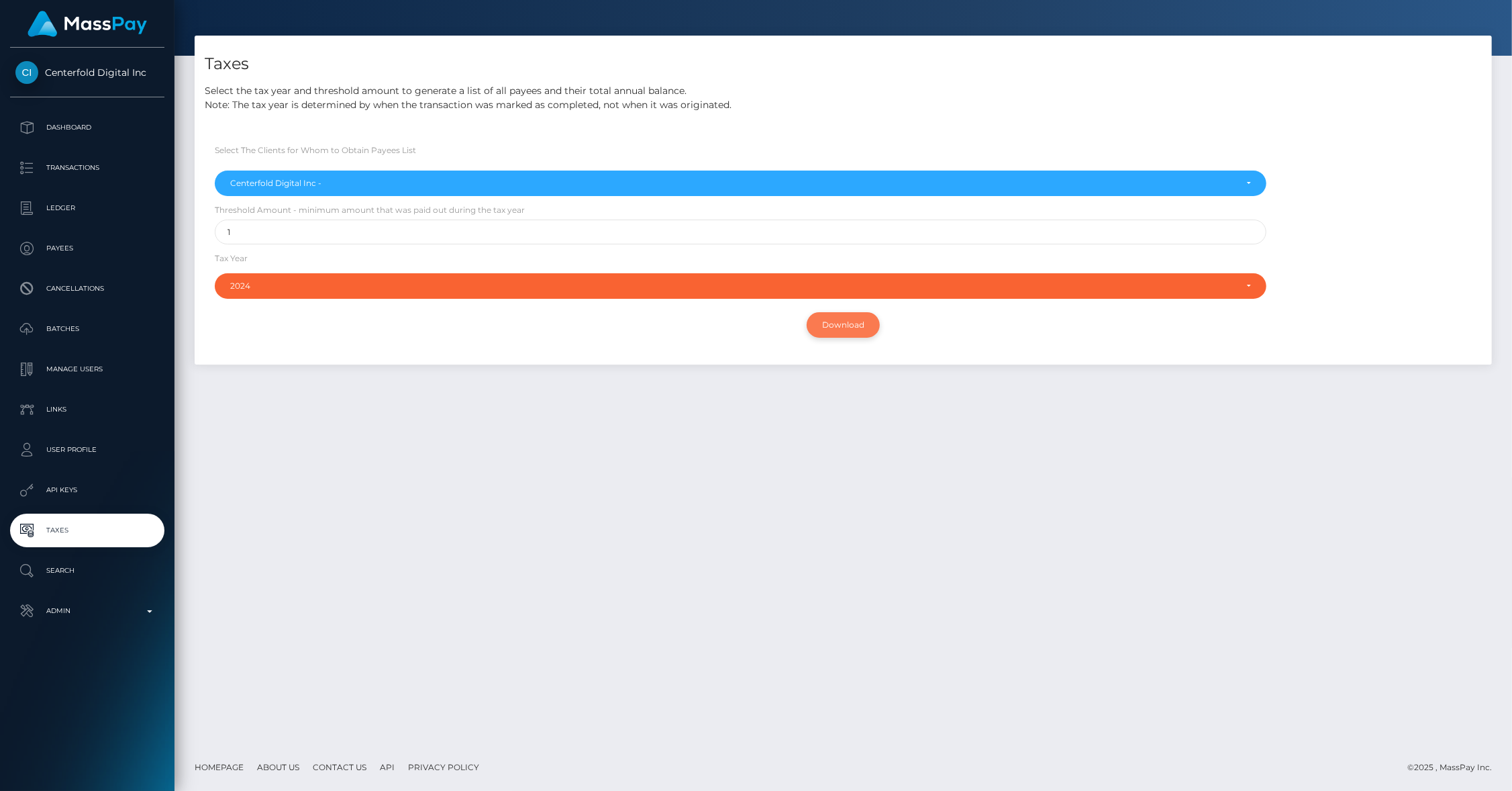
click at [839, 328] on input "Download" at bounding box center [844, 324] width 74 height 25
click at [137, 616] on p "Admin" at bounding box center [88, 611] width 144 height 20
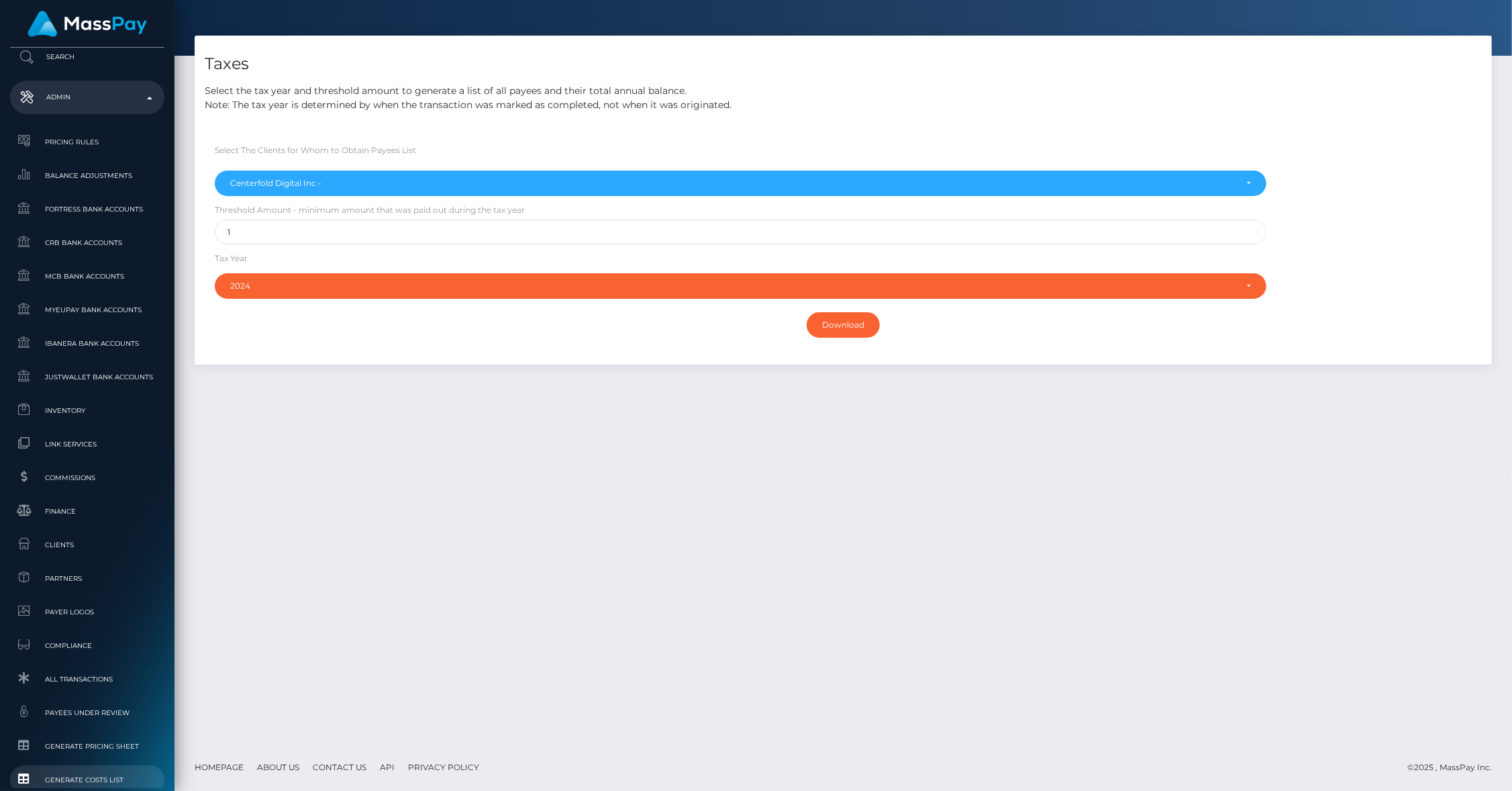
scroll to position [613, 0]
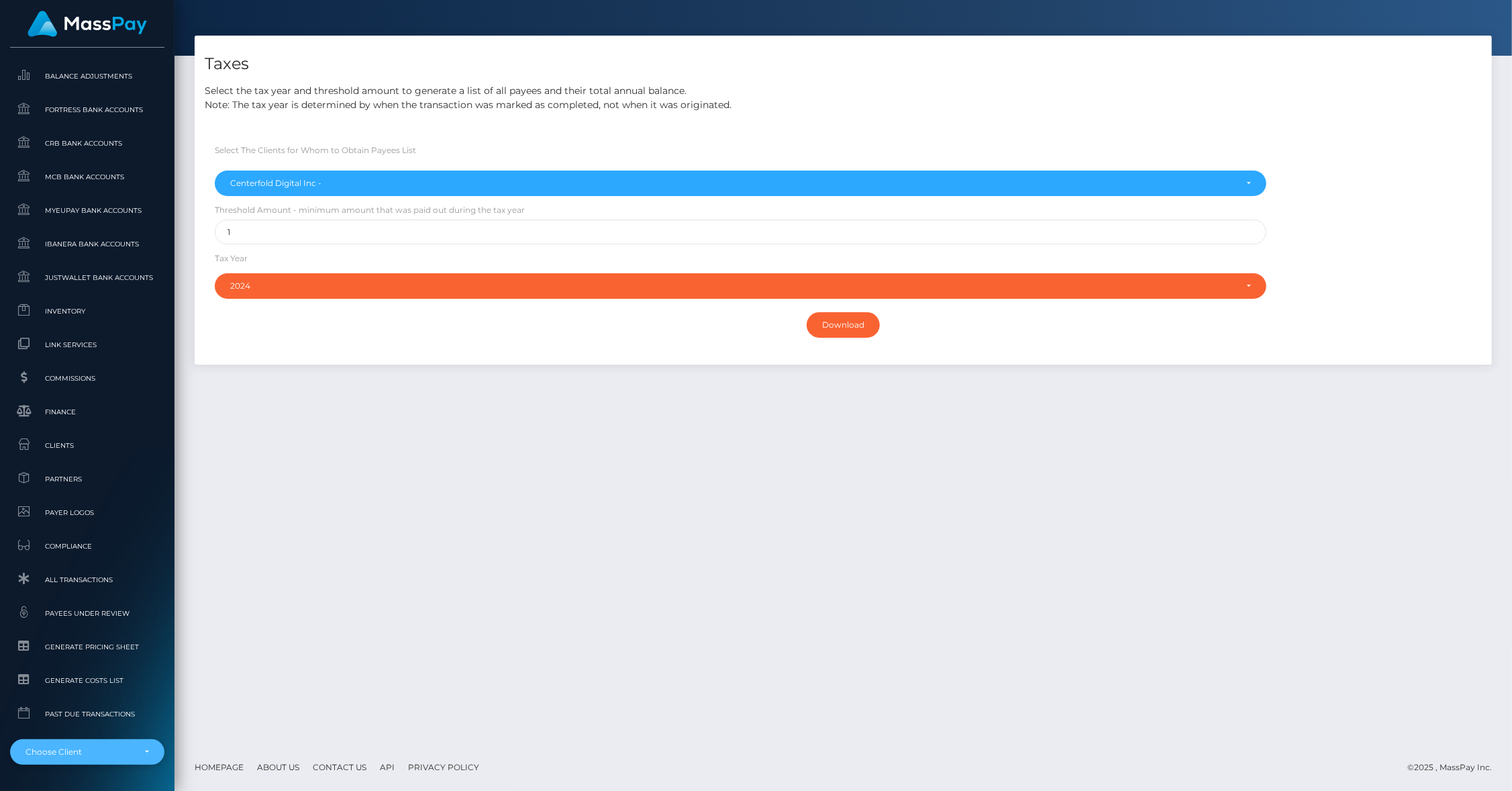
click at [68, 746] on div "Choose Client" at bounding box center [79, 752] width 108 height 11
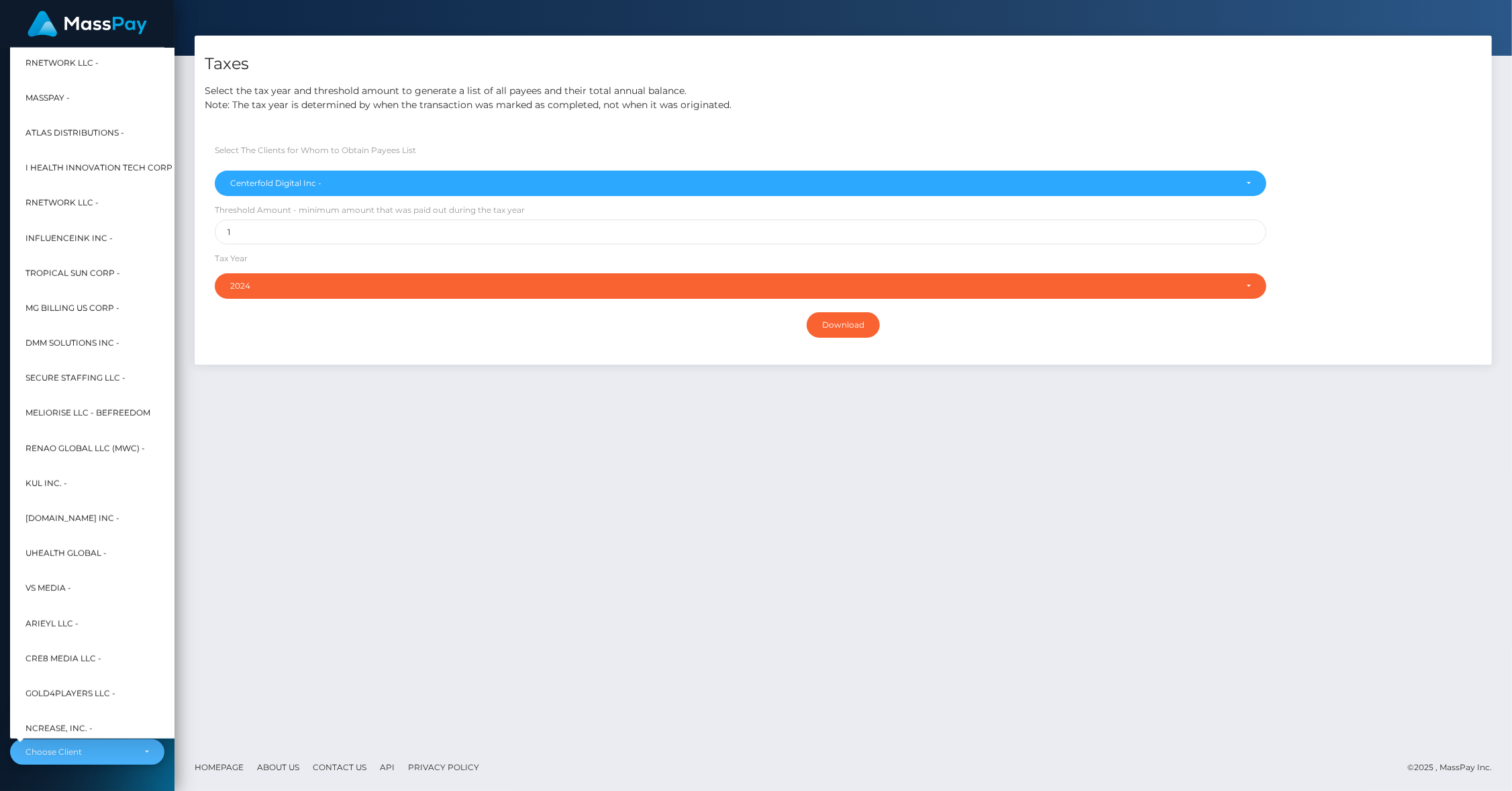
scroll to position [231, 15]
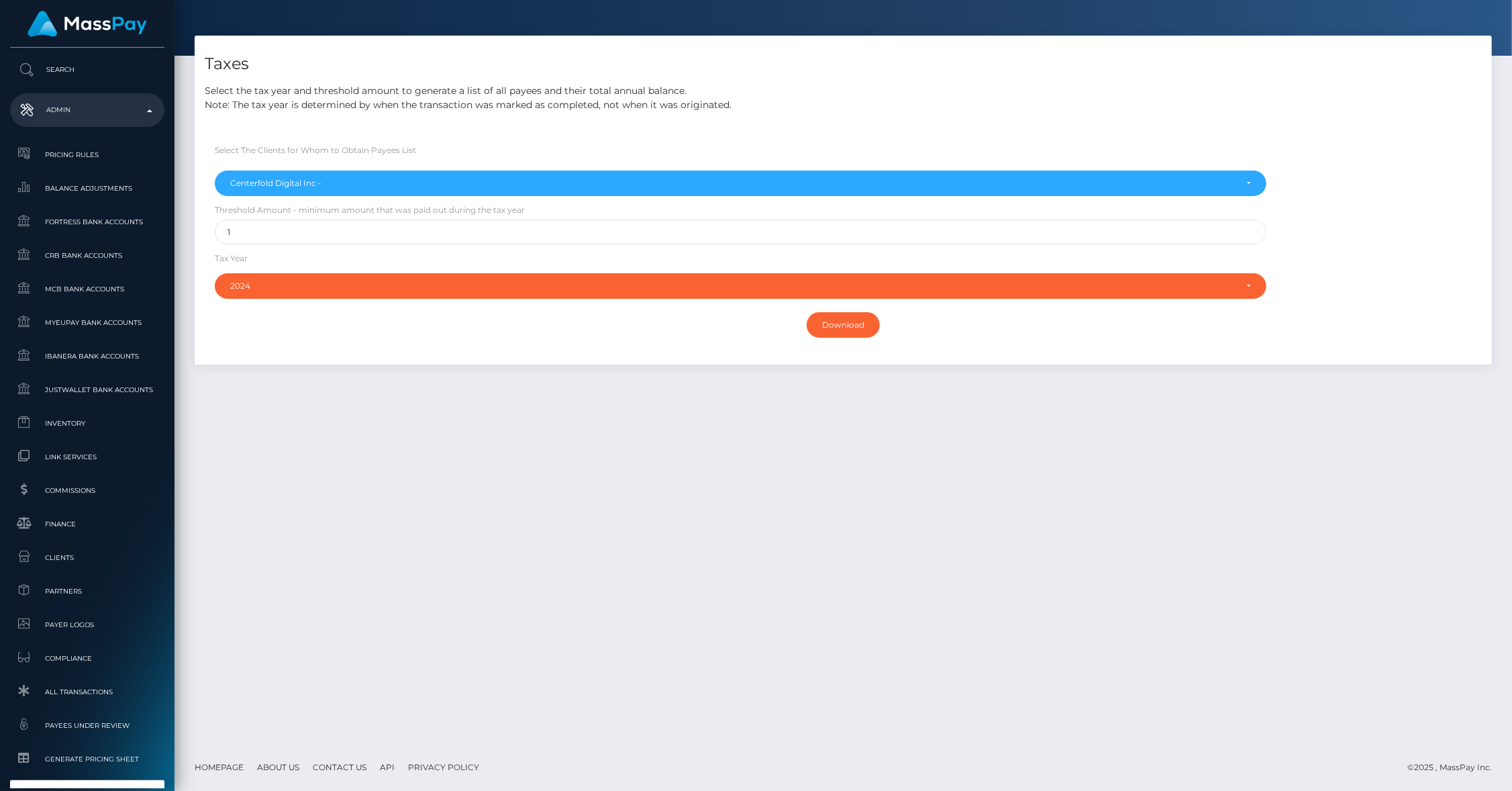
type input "cforth"
select select "88"
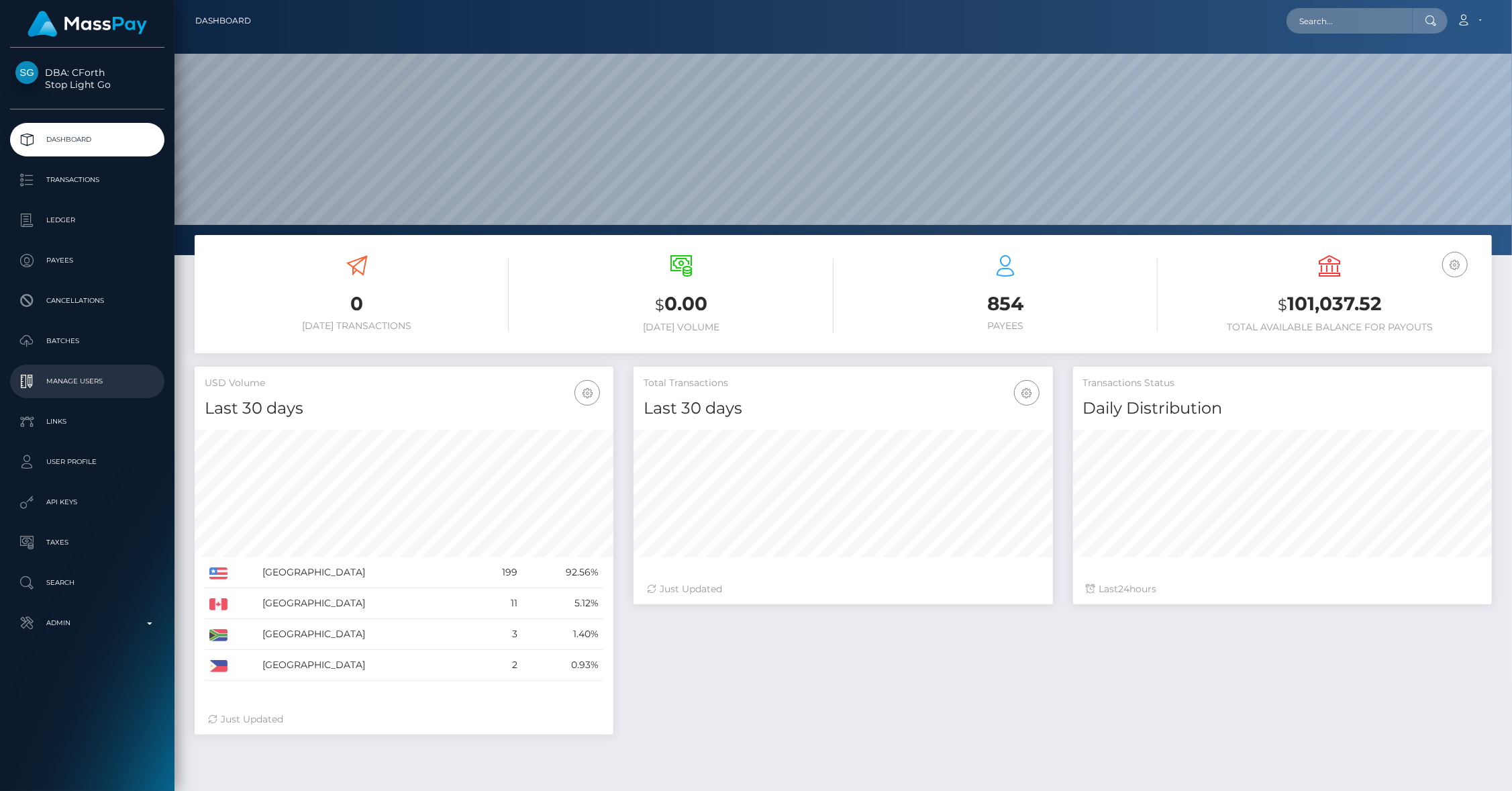
scroll to position [237, 420]
click at [78, 374] on p "Manage Users" at bounding box center [88, 381] width 144 height 20
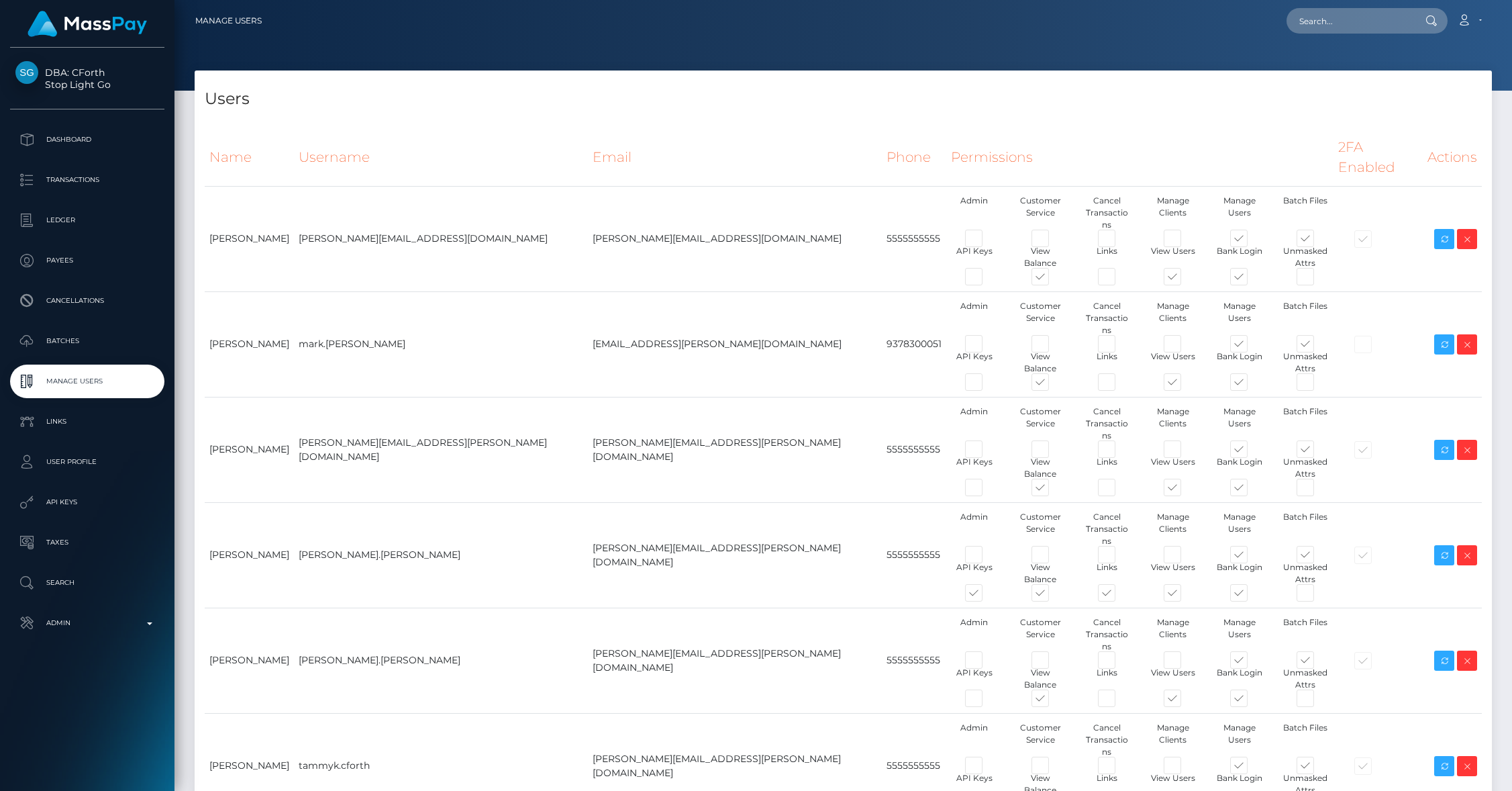
type input "brentg"
click at [1449, 441] on icon at bounding box center [1445, 449] width 16 height 17
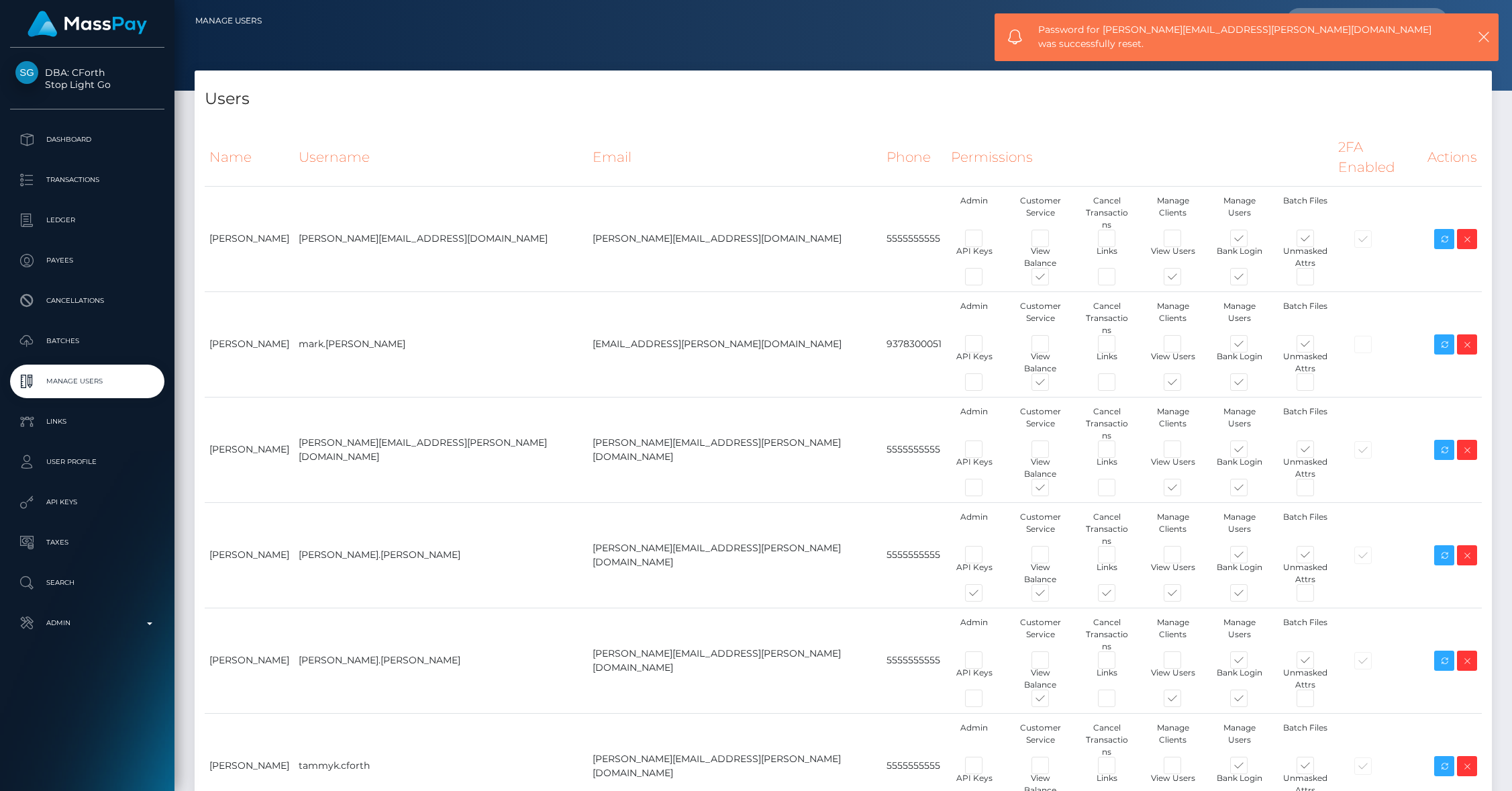
type input "brentg"
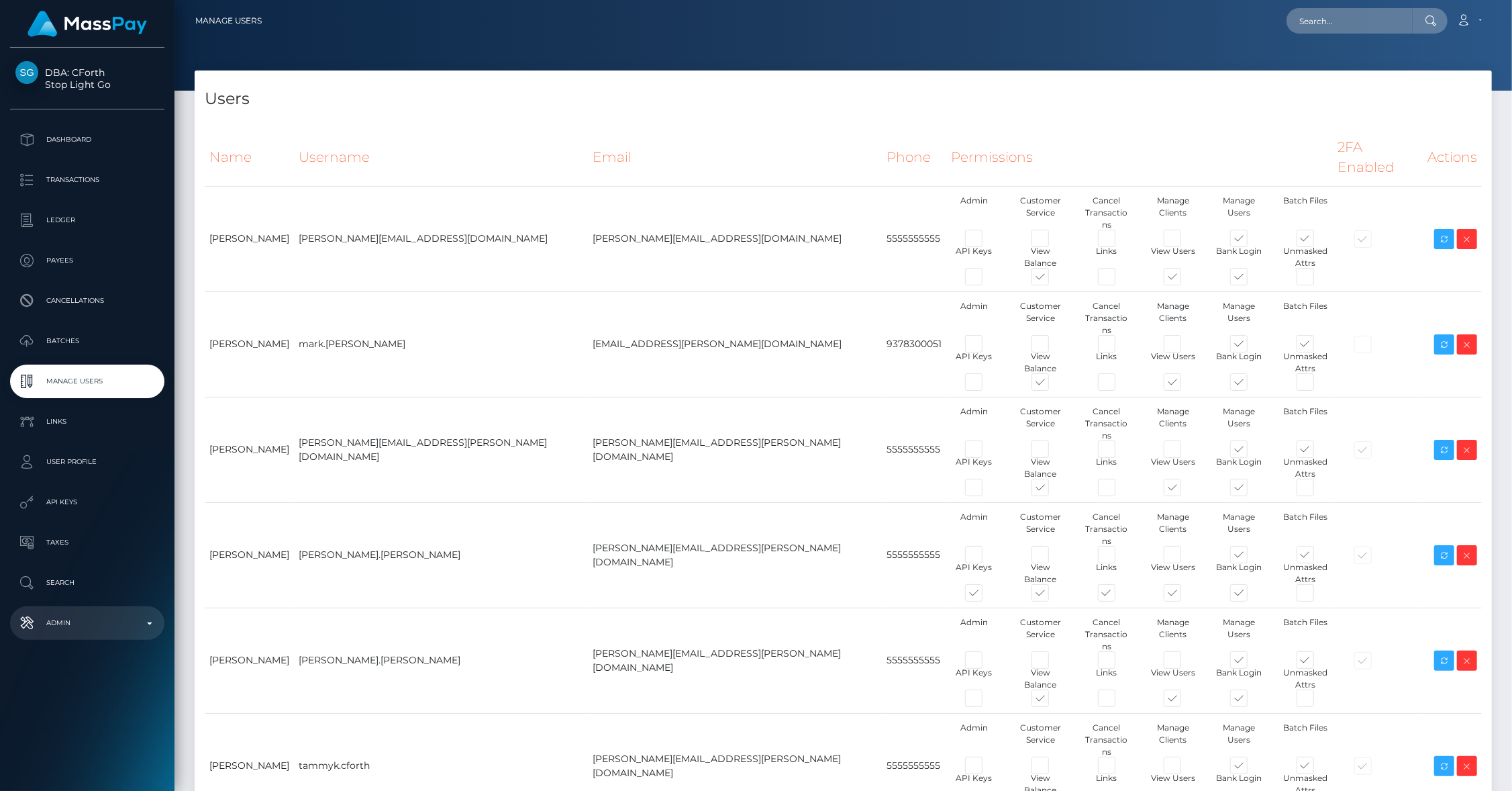
click at [115, 625] on p "Admin" at bounding box center [88, 623] width 144 height 20
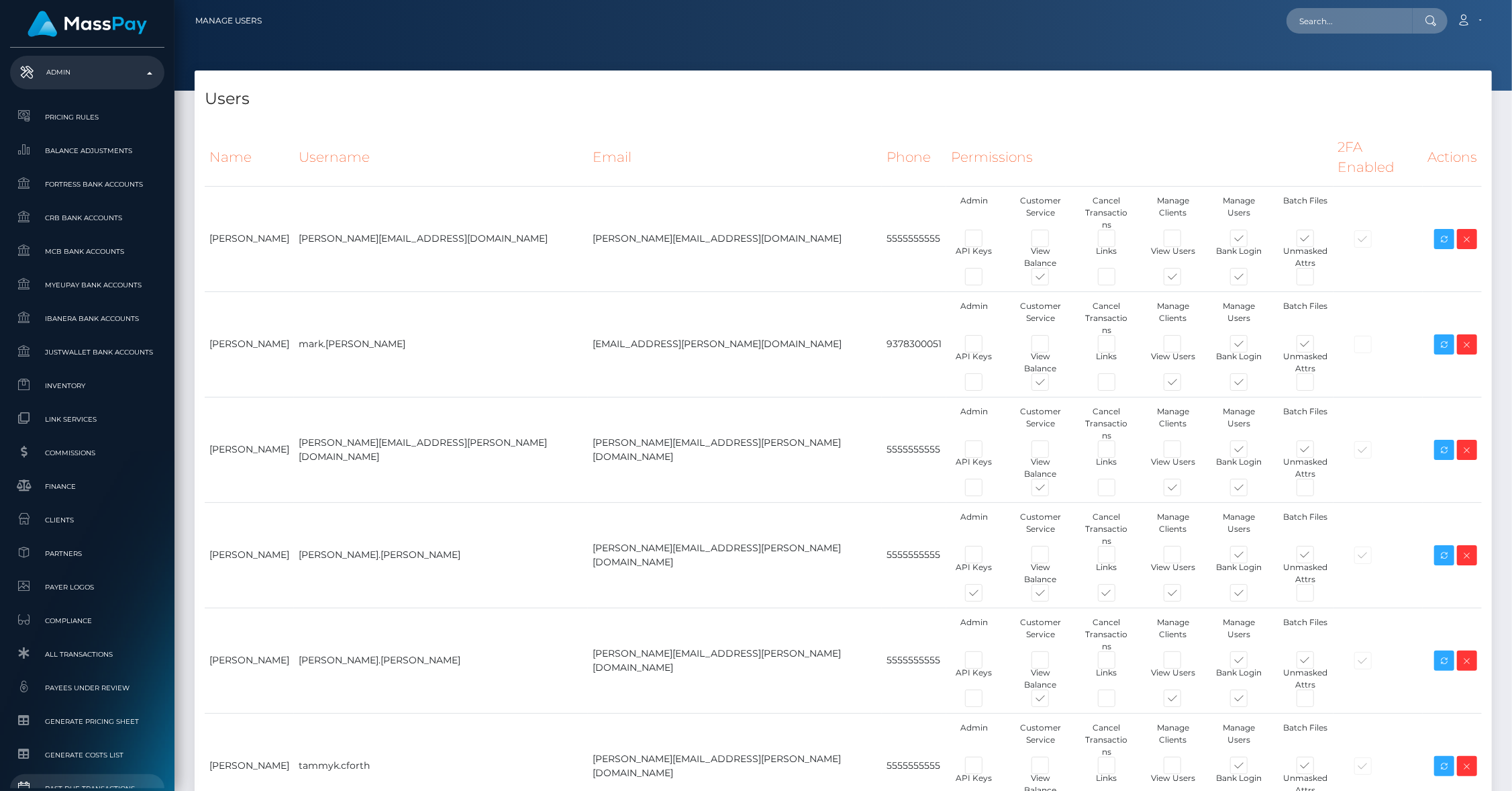
scroll to position [667, 0]
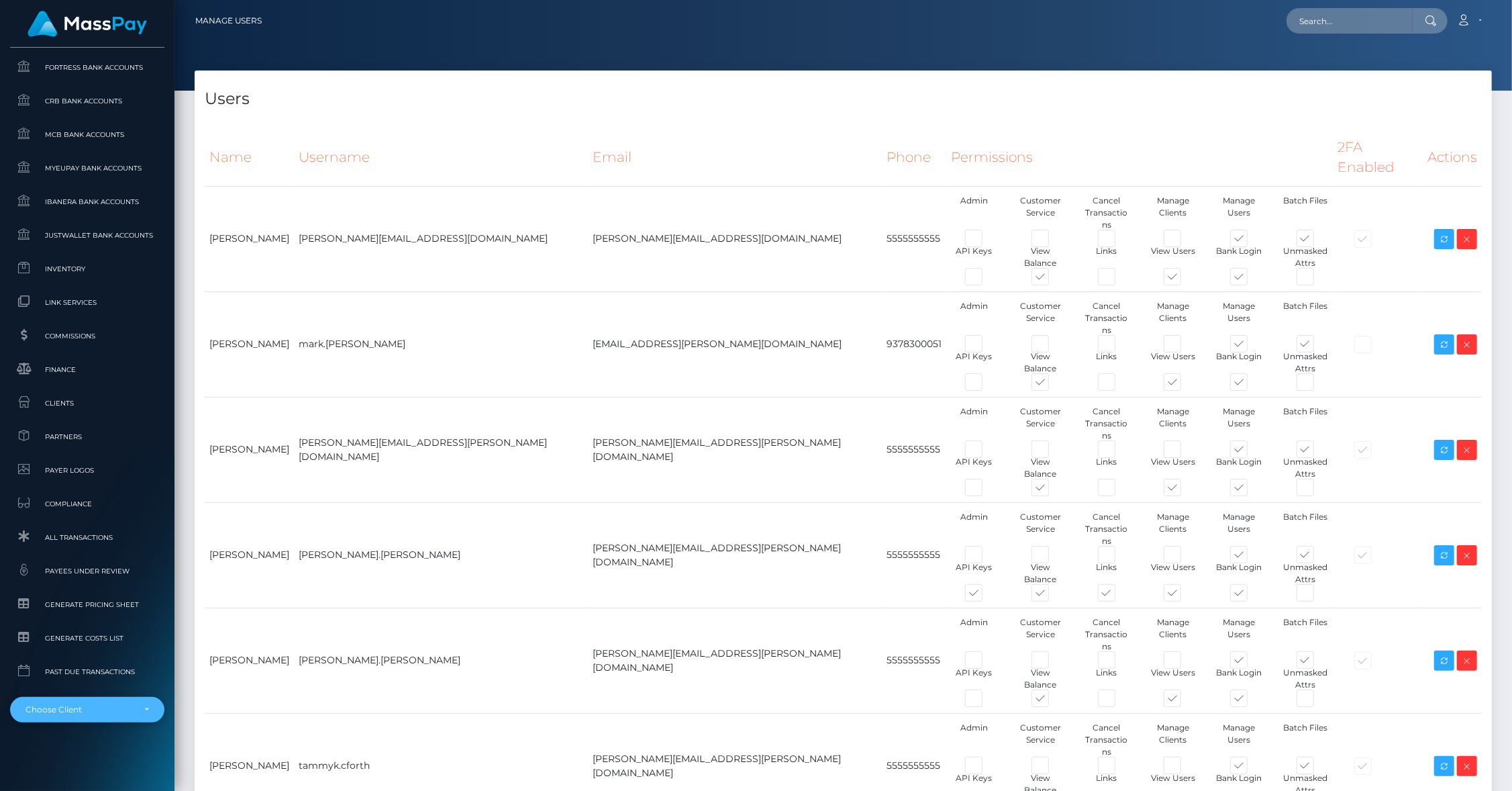
click at [67, 704] on div "Choose Client" at bounding box center [79, 710] width 108 height 11
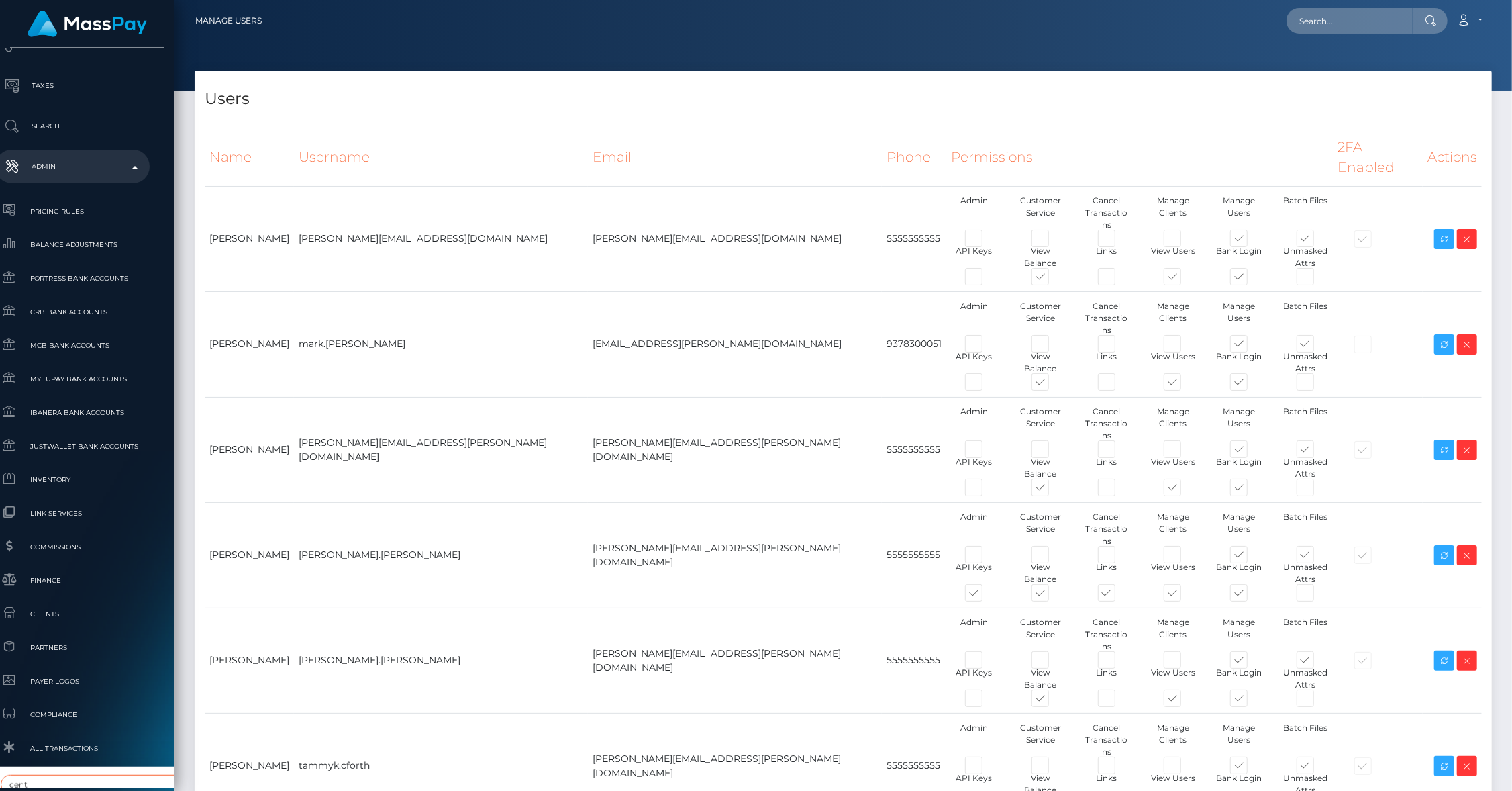
scroll to position [492, 15]
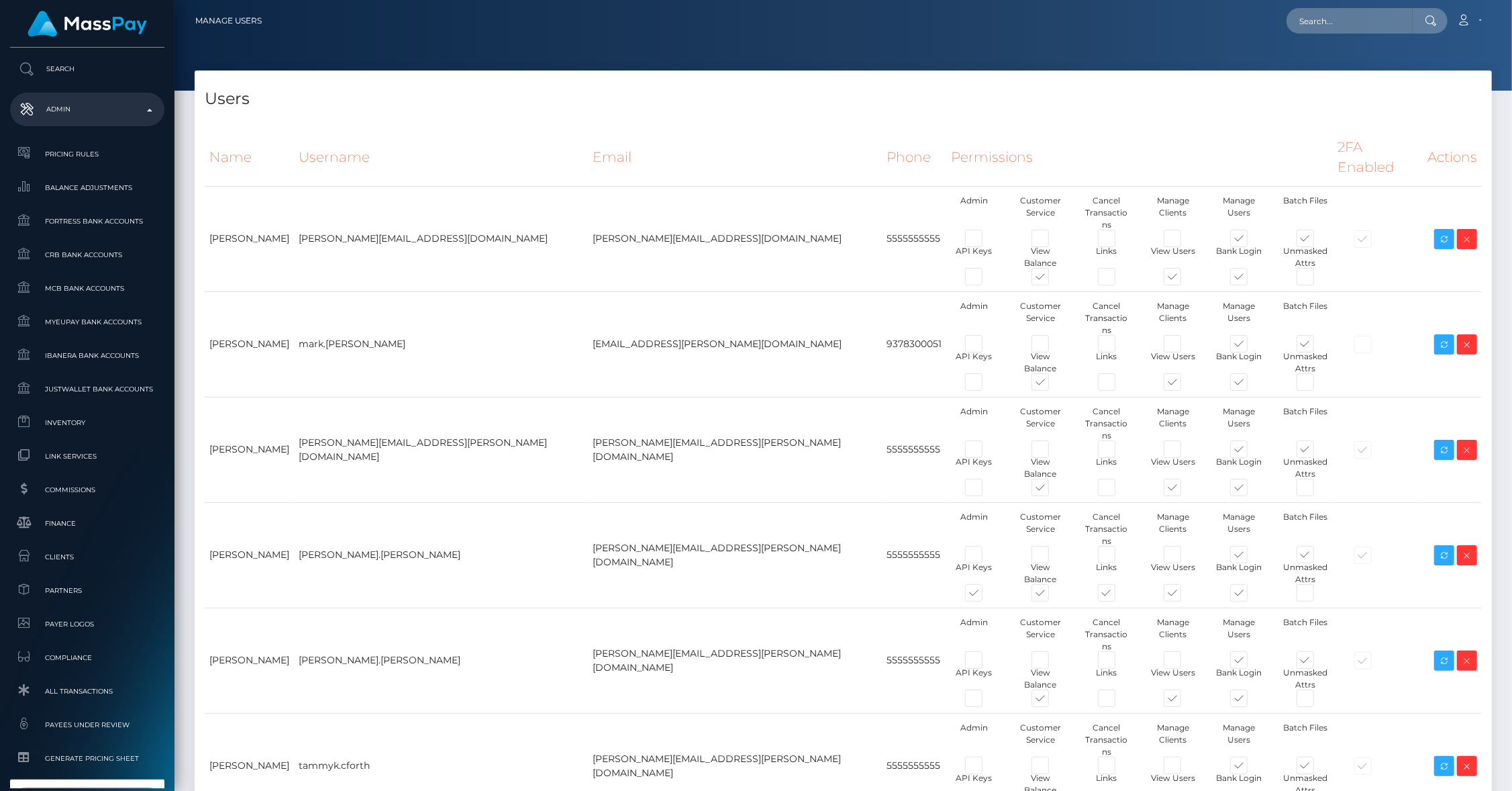
type input "centerfold"
select select "279"
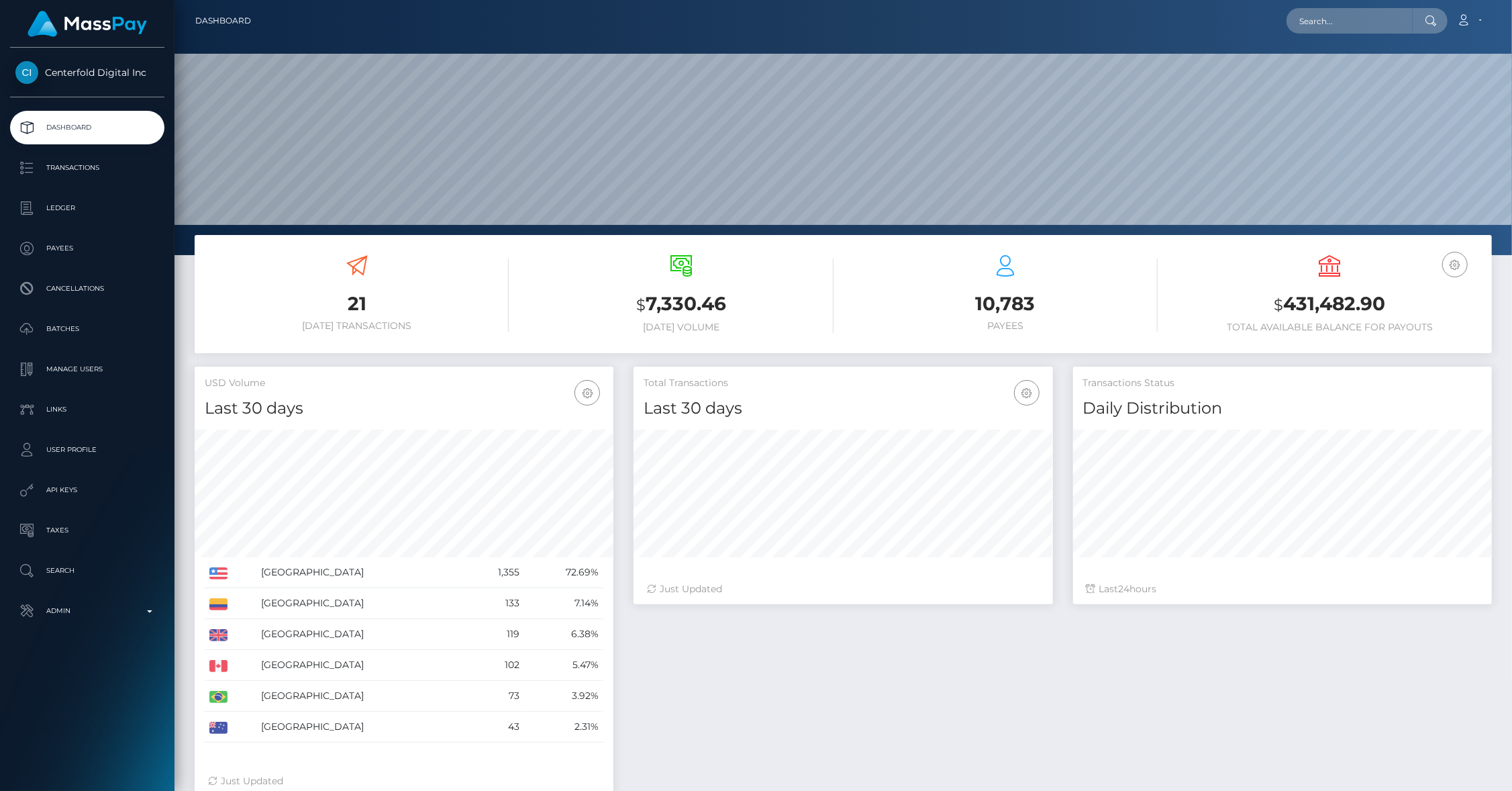
scroll to position [237, 420]
click at [88, 530] on p "Taxes" at bounding box center [88, 530] width 144 height 20
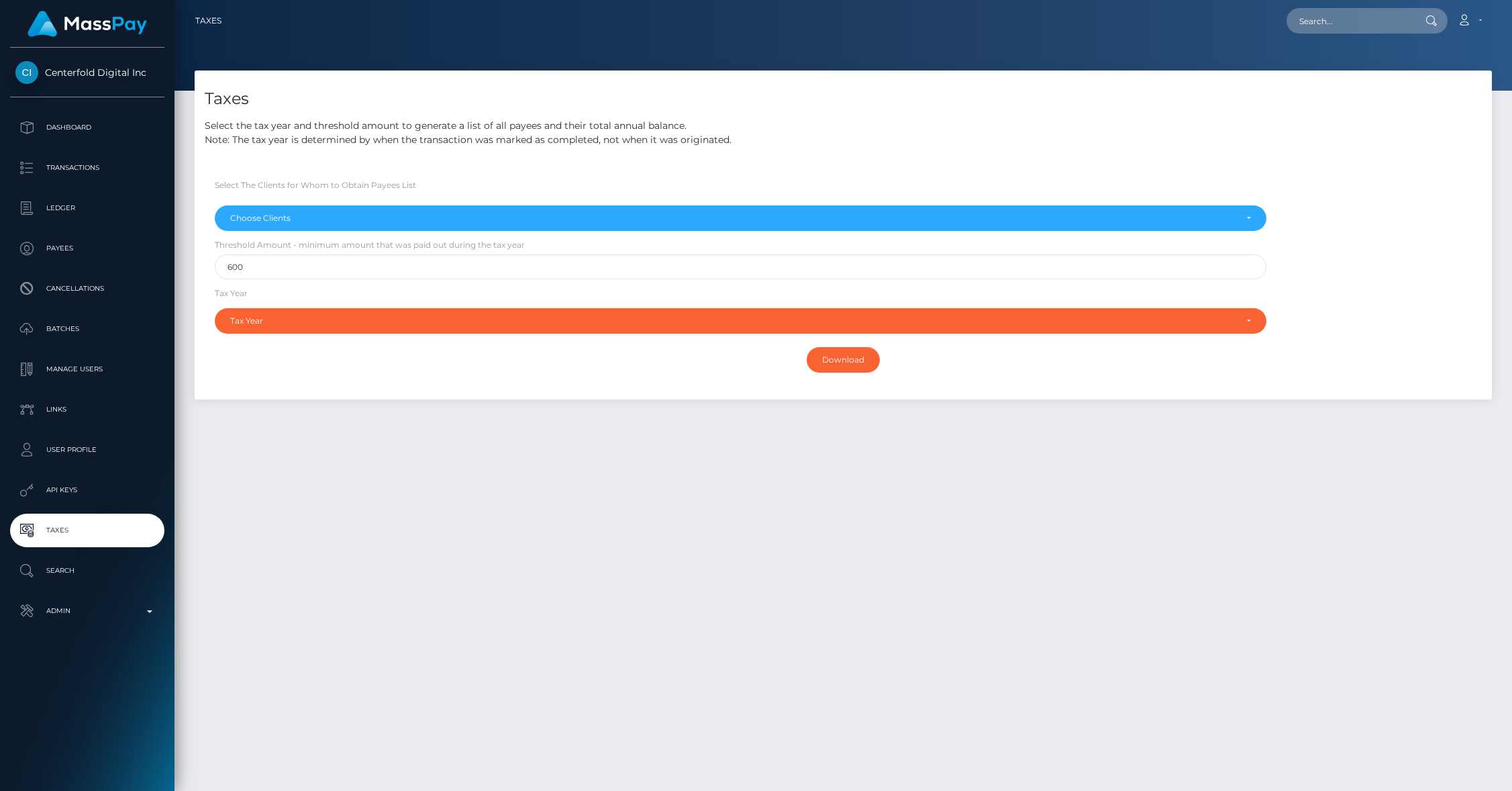
select select
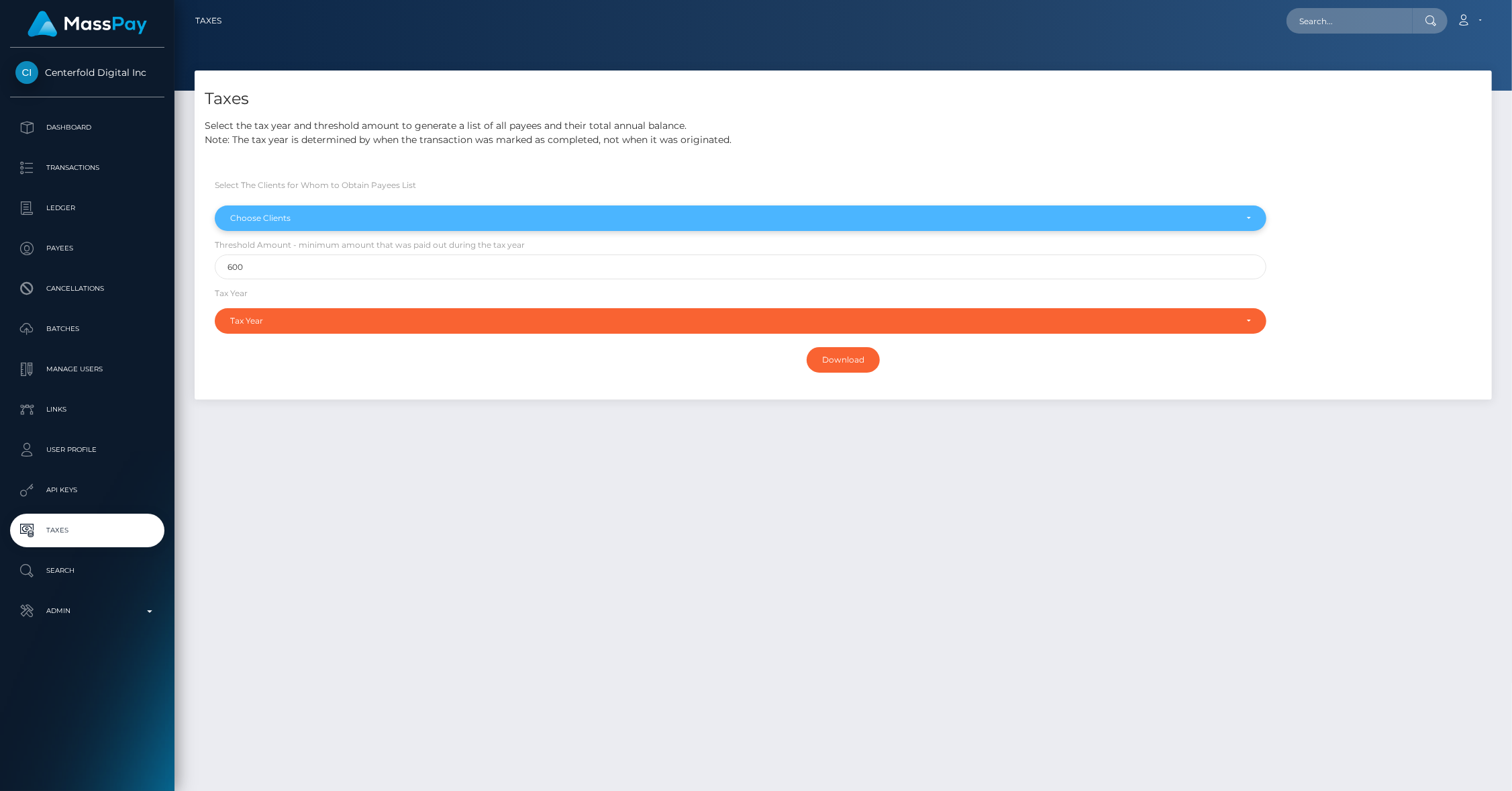
click at [294, 221] on div "Choose Clients" at bounding box center [733, 218] width 1006 height 11
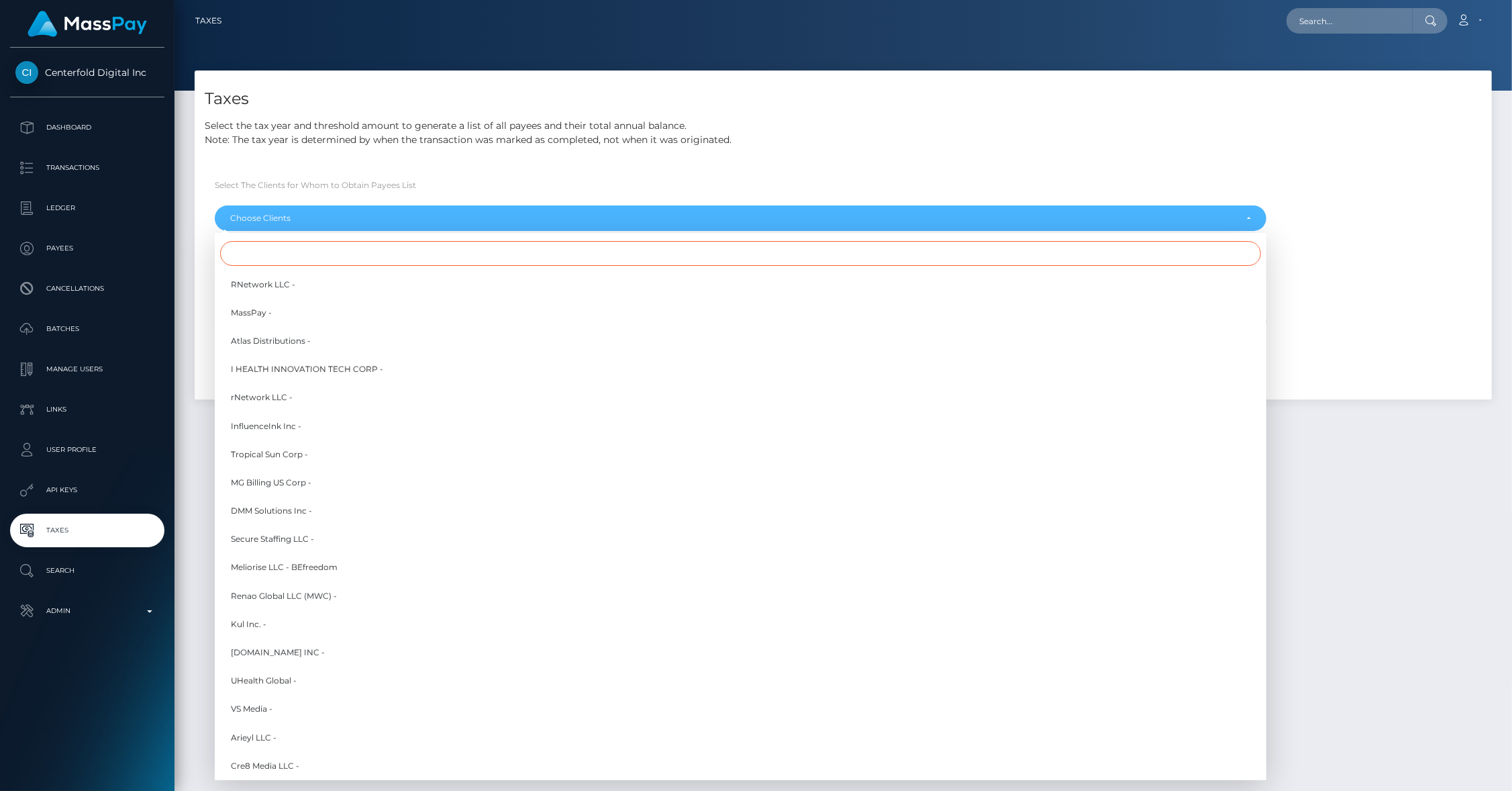
click at [277, 246] on input "Search" at bounding box center [740, 253] width 1041 height 25
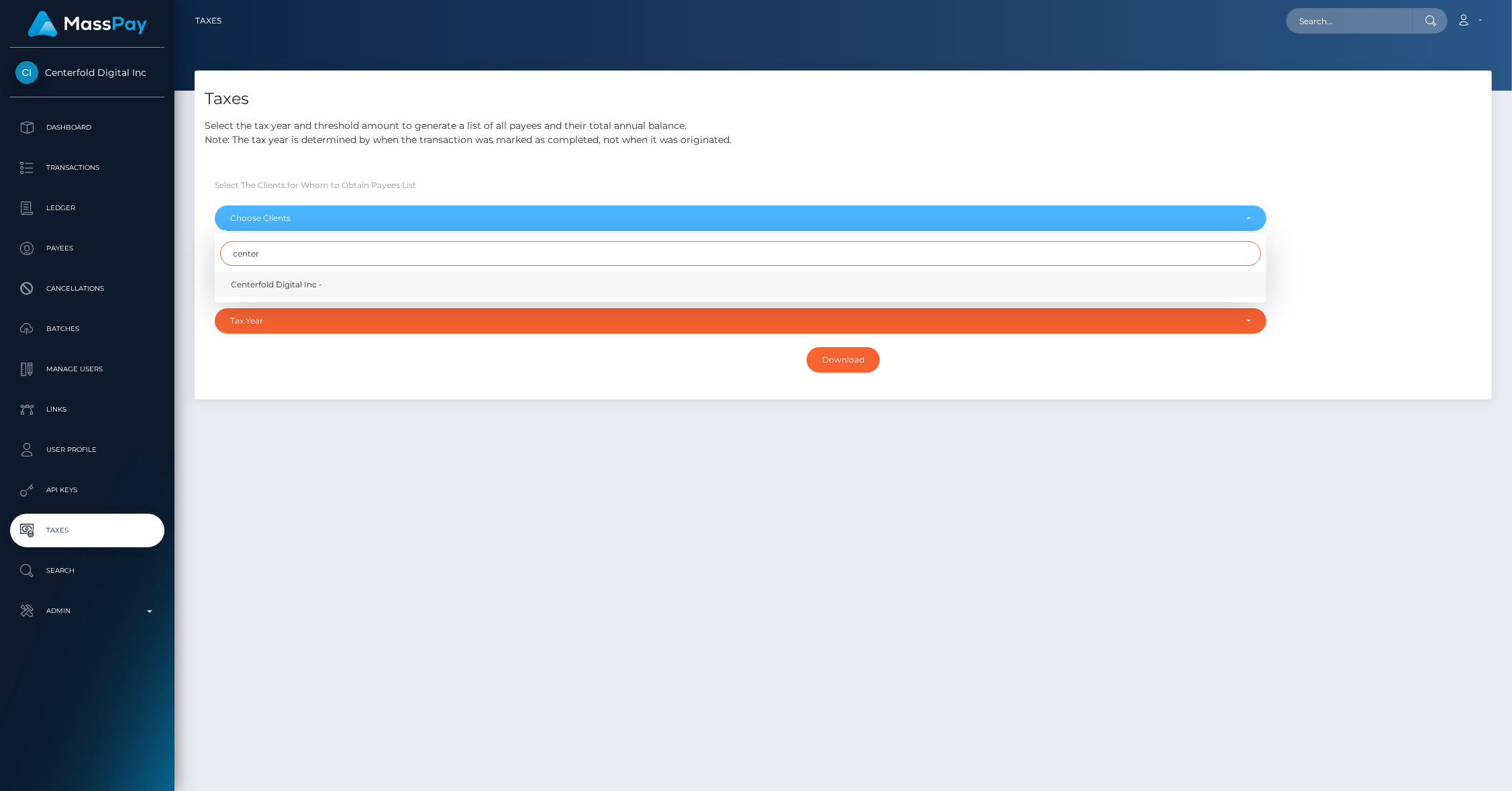
type input "center"
click at [292, 286] on span "Centerfold Digital Inc -" at bounding box center [277, 285] width 91 height 12
select select "279"
click at [276, 287] on span "Centerfold Digital Inc -" at bounding box center [277, 285] width 91 height 12
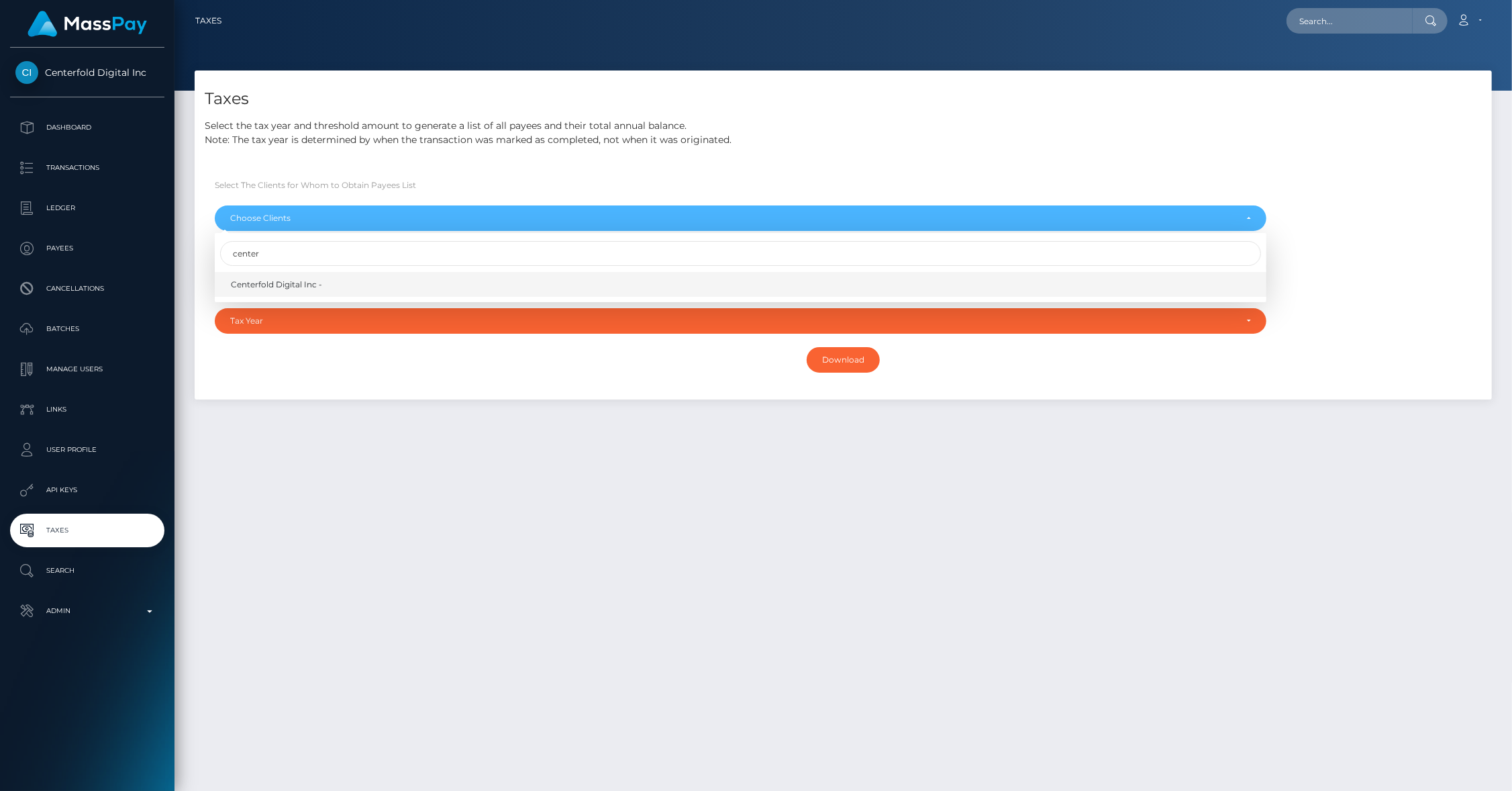
click at [281, 286] on span "Centerfold Digital Inc -" at bounding box center [277, 285] width 91 height 12
select select "279"
click at [258, 431] on div "Taxes Select the tax year and threshold amount to generate a list of all payees…" at bounding box center [843, 424] width 1338 height 708
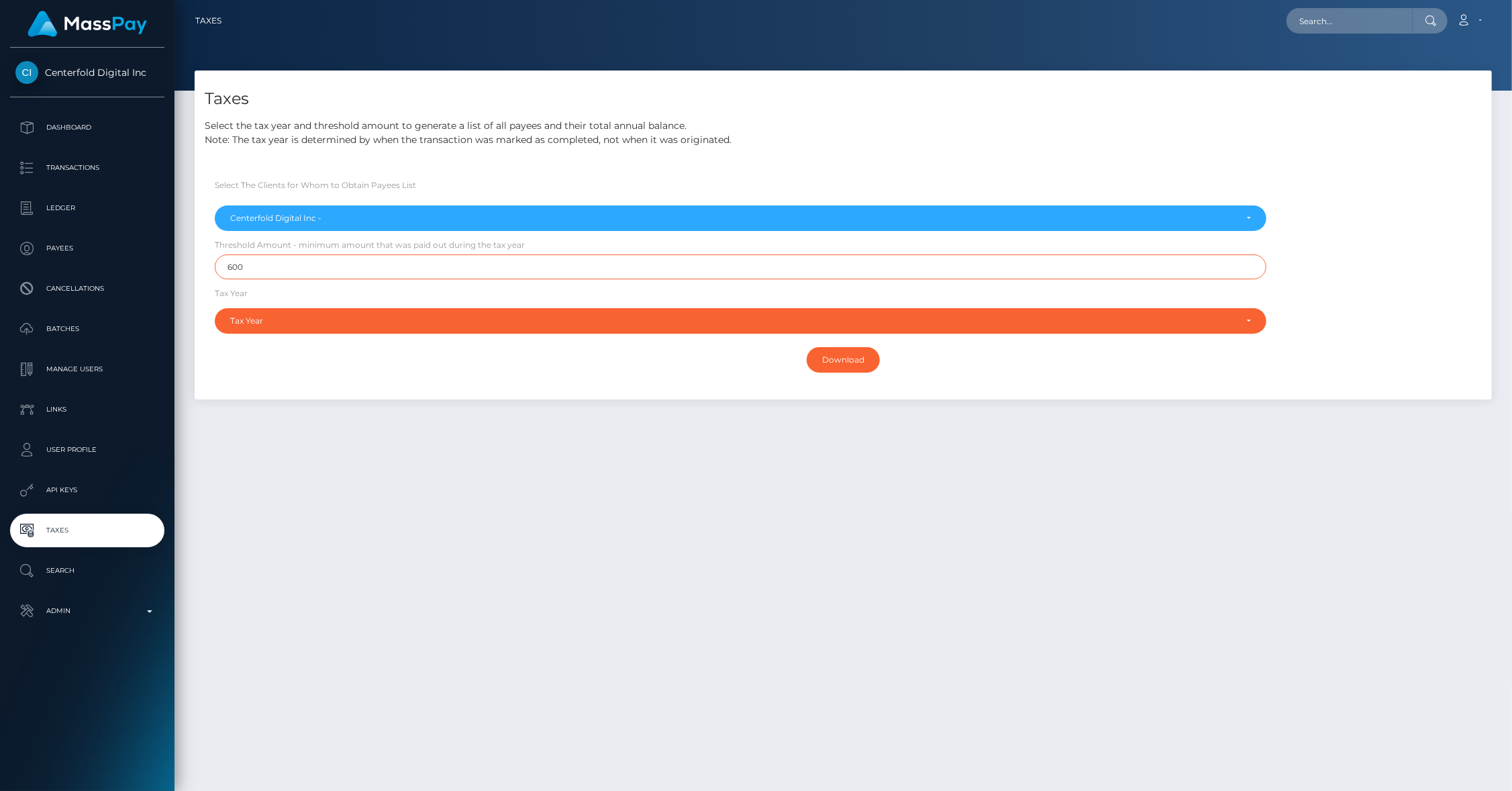
click at [271, 272] on input "600" at bounding box center [740, 266] width 1052 height 25
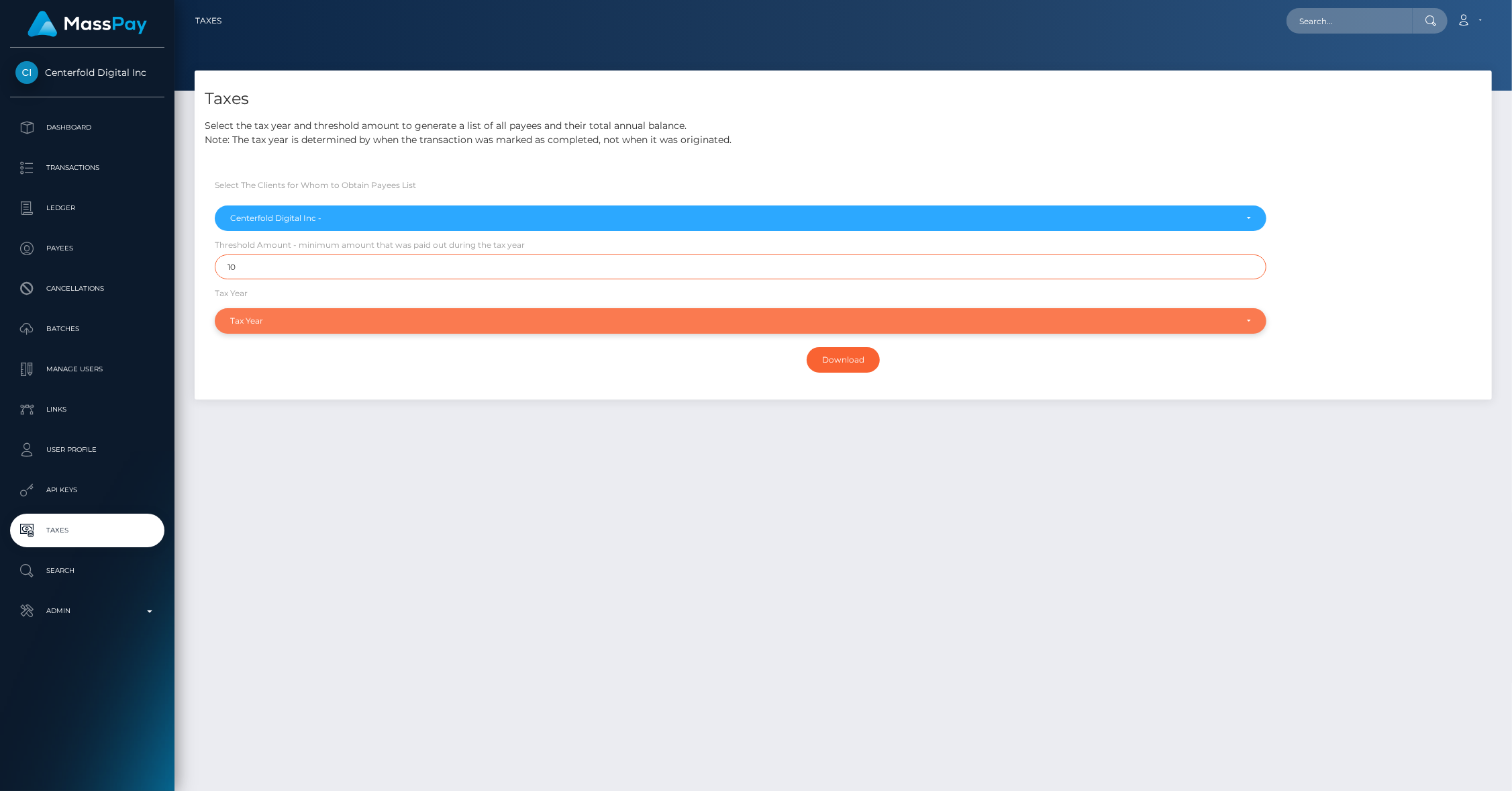
type input "10"
click at [263, 315] on div "Tax Year" at bounding box center [733, 321] width 1006 height 11
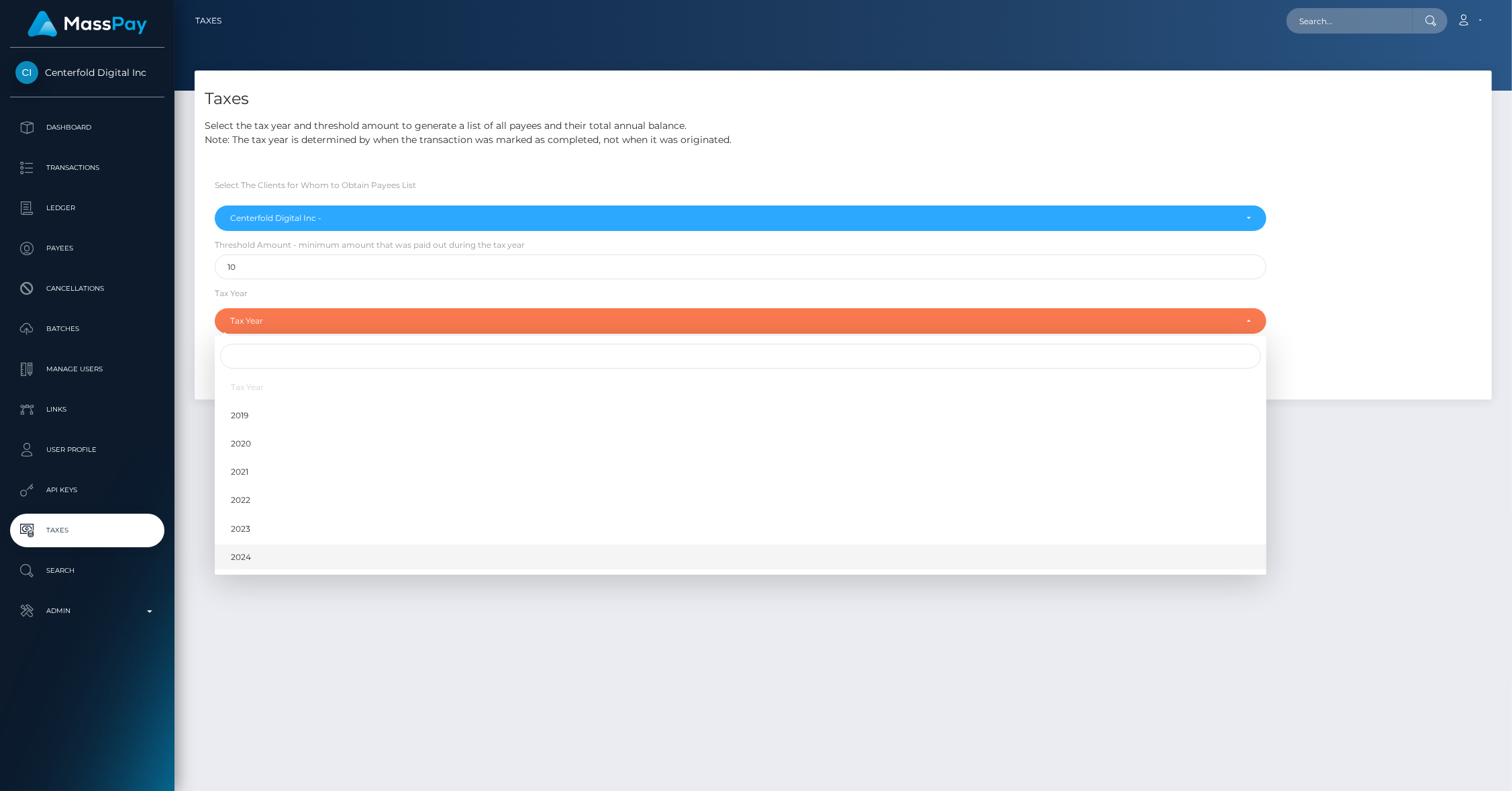
click at [249, 563] on link "2024" at bounding box center [740, 556] width 1052 height 25
select select "2024"
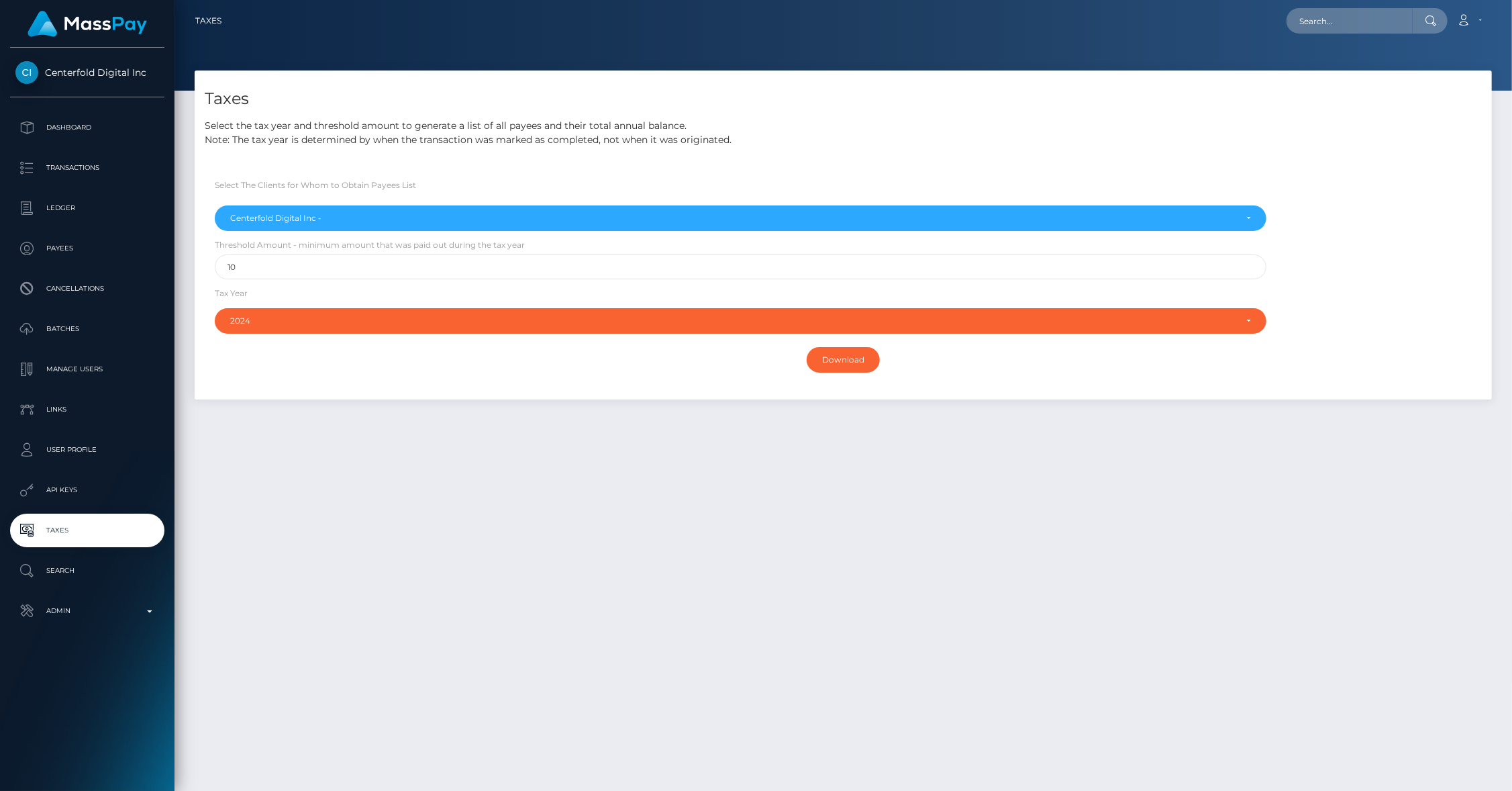
click at [645, 493] on div "Taxes Select the tax year and threshold amount to generate a list of all payees…" at bounding box center [843, 424] width 1338 height 708
click at [834, 360] on input "Download" at bounding box center [844, 359] width 74 height 25
click at [1338, 15] on input "text" at bounding box center [1350, 20] width 126 height 25
paste input "5d35141b-6433-11f0-b1fb-02a8c2768cb9"
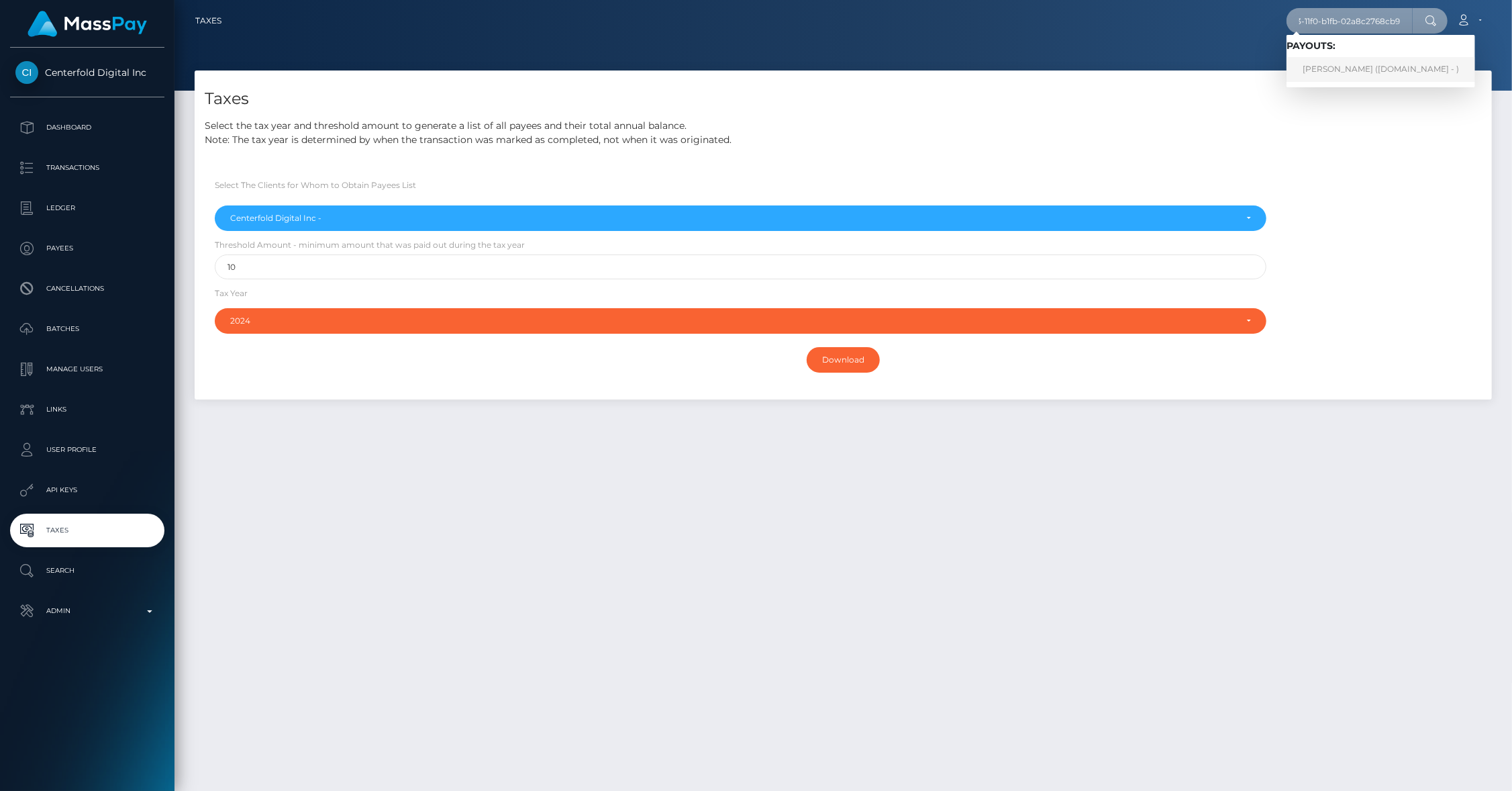
type input "5d35141b-6433-11f0-b1fb-02a8c2768cb9"
click at [1345, 69] on link "MELANIE LERICHE (Unlockt.me - )" at bounding box center [1381, 69] width 188 height 25
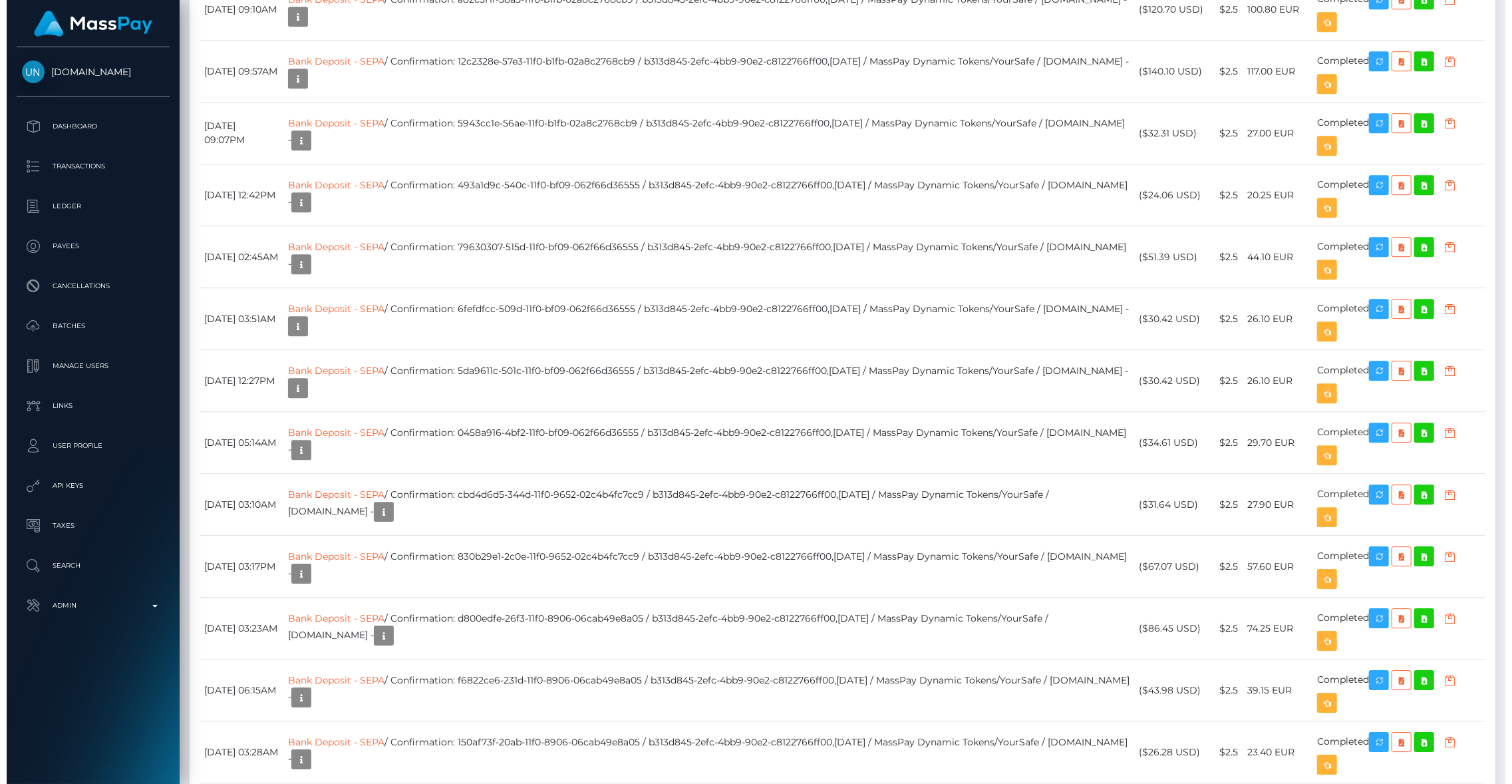
scroll to position [3404, 0]
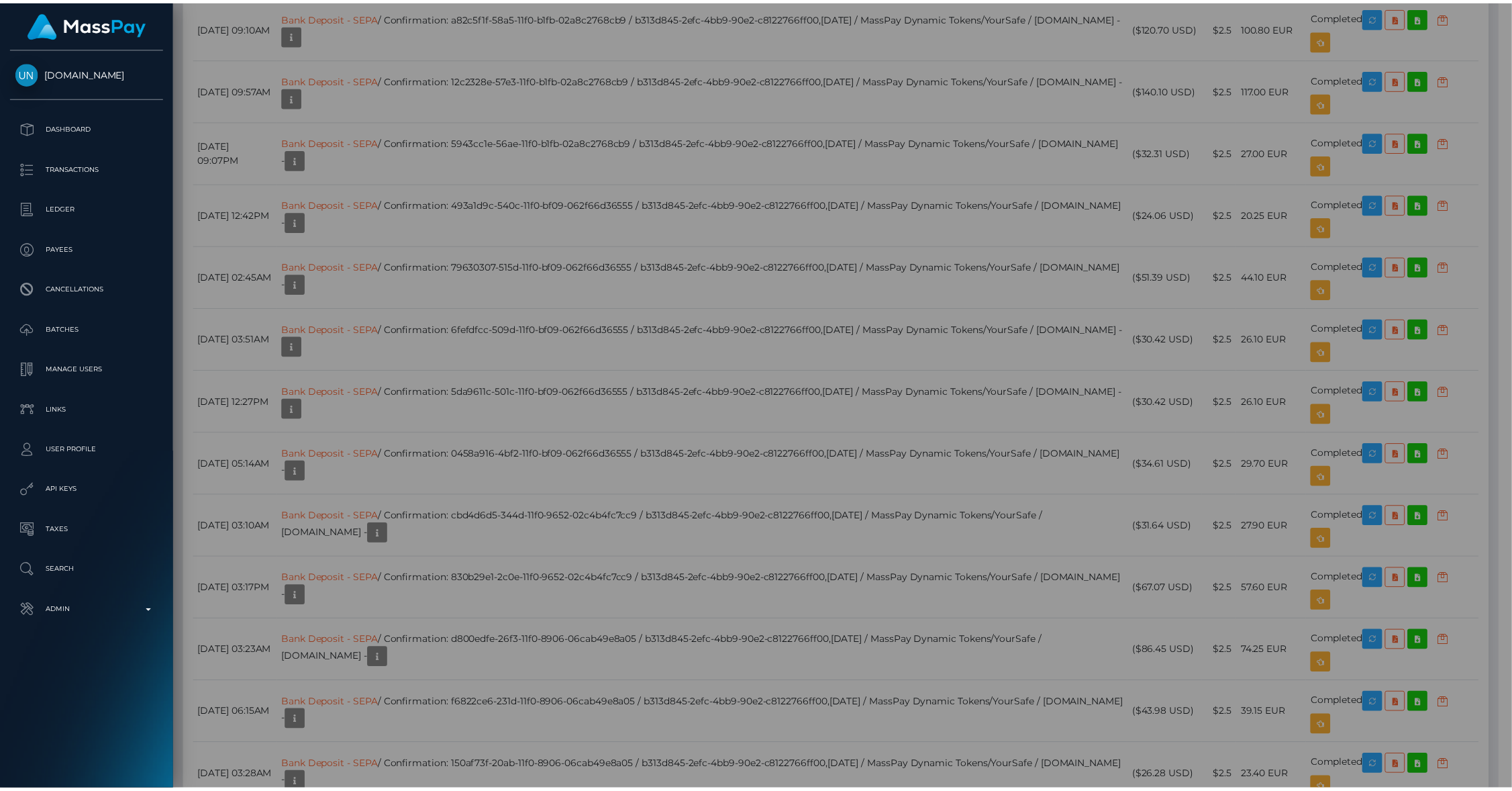
scroll to position [670970, 670747]
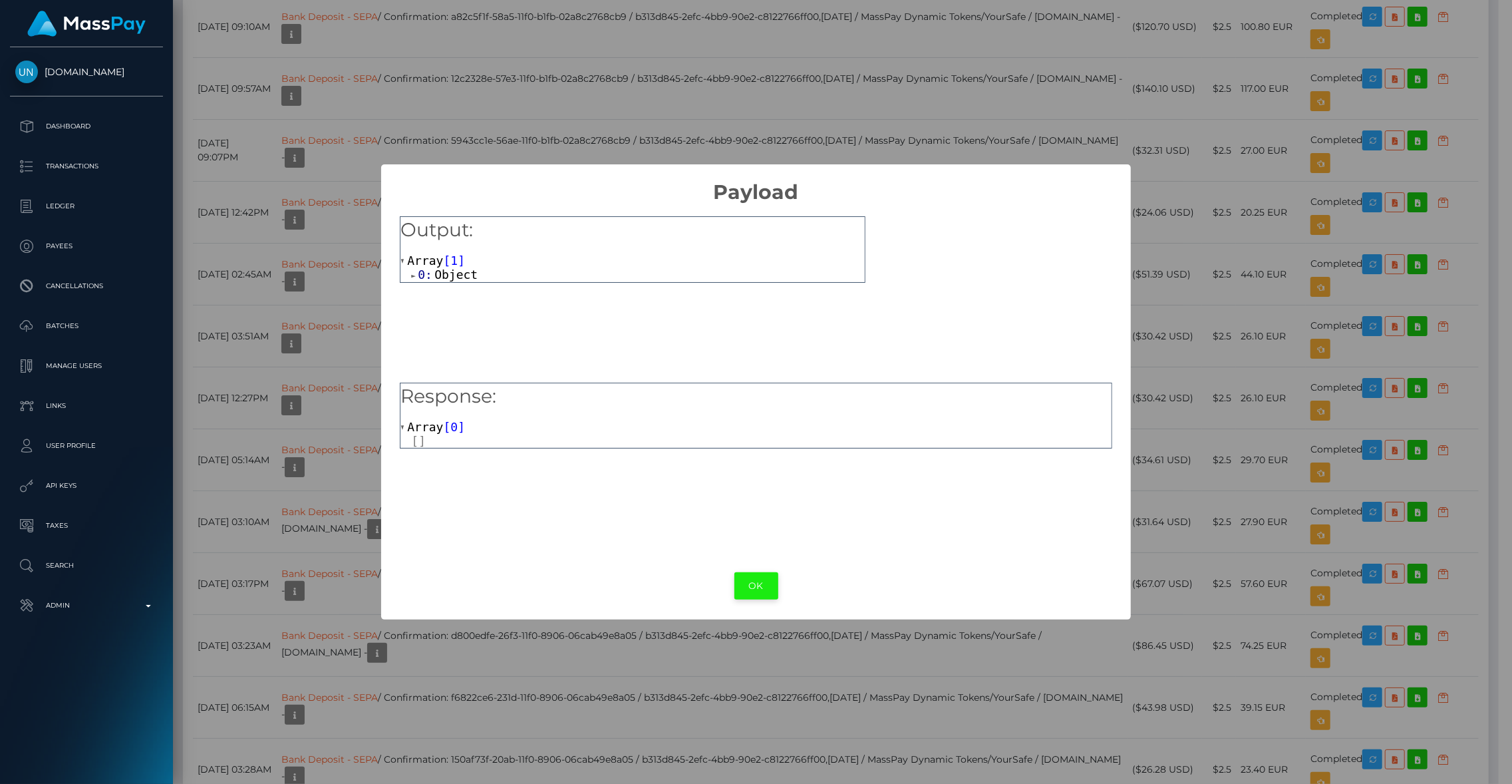
click at [749, 580] on button "OK" at bounding box center [756, 585] width 44 height 27
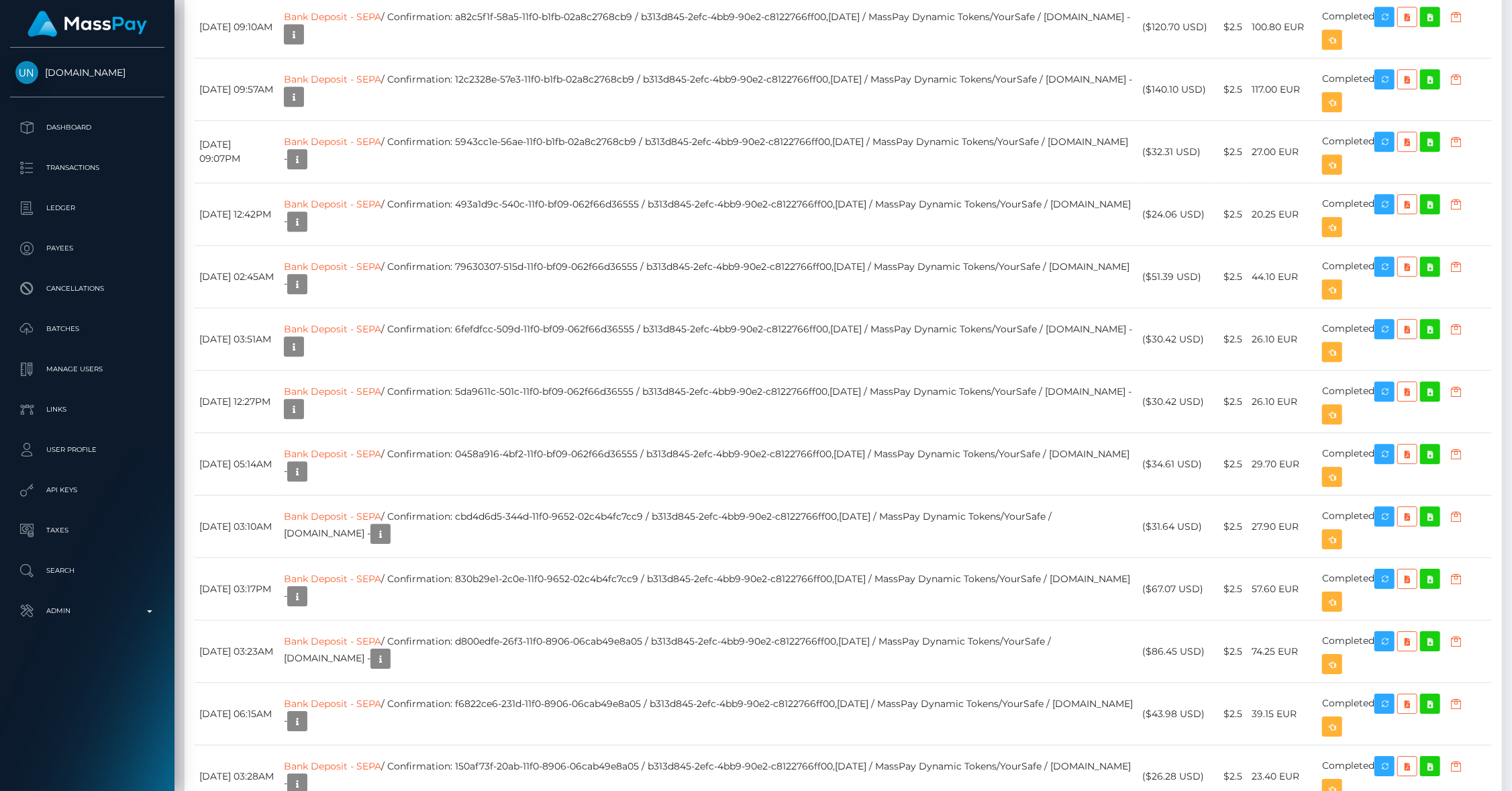
drag, startPoint x: 538, startPoint y: 390, endPoint x: 521, endPoint y: 390, distance: 17.0
drag, startPoint x: 434, startPoint y: 373, endPoint x: 669, endPoint y: 369, distance: 235.0
copy td "b313d845-2efc-4bb9-90e2-c8122766ff00,2025-07-19"
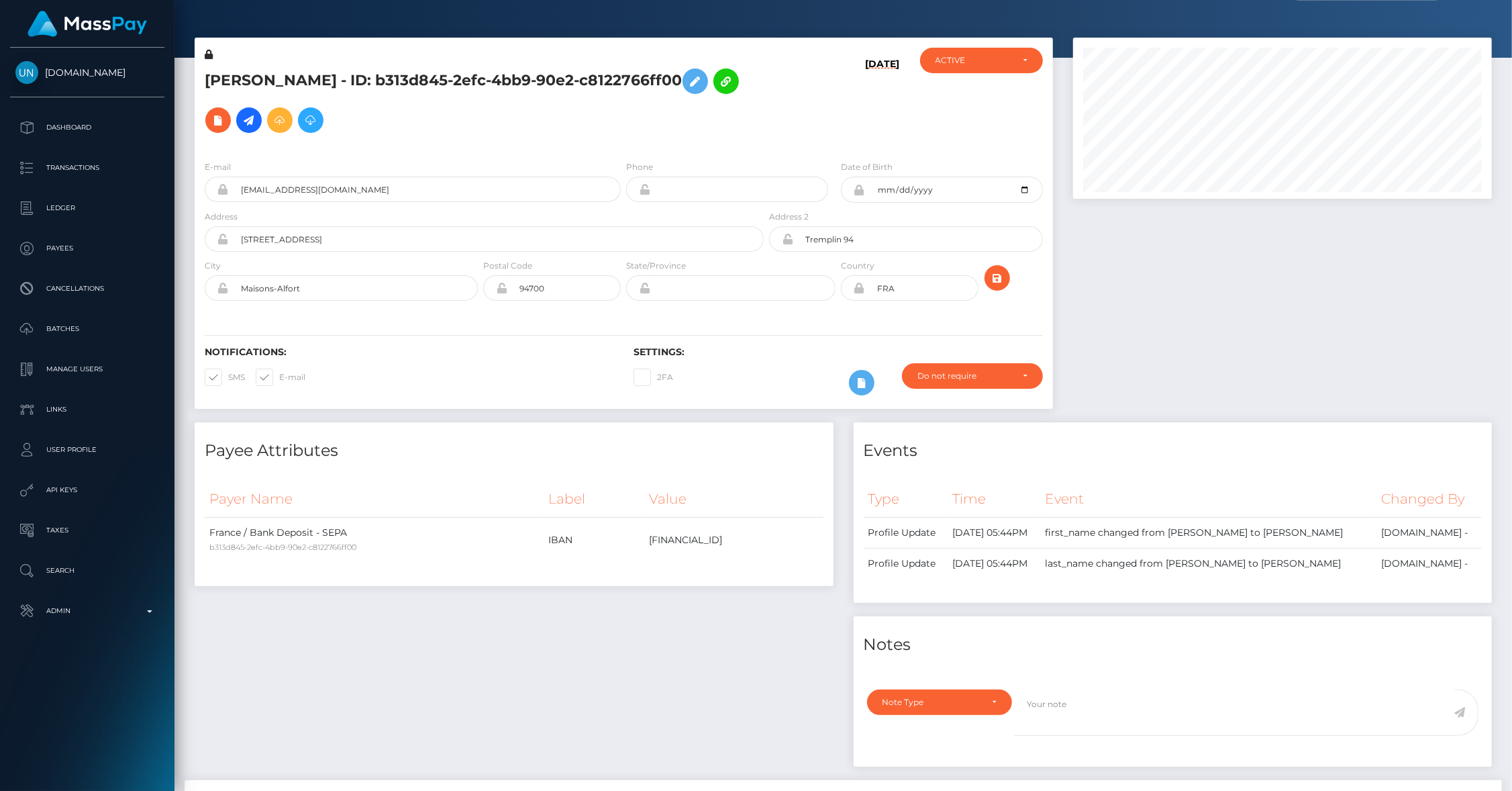
scroll to position [0, 0]
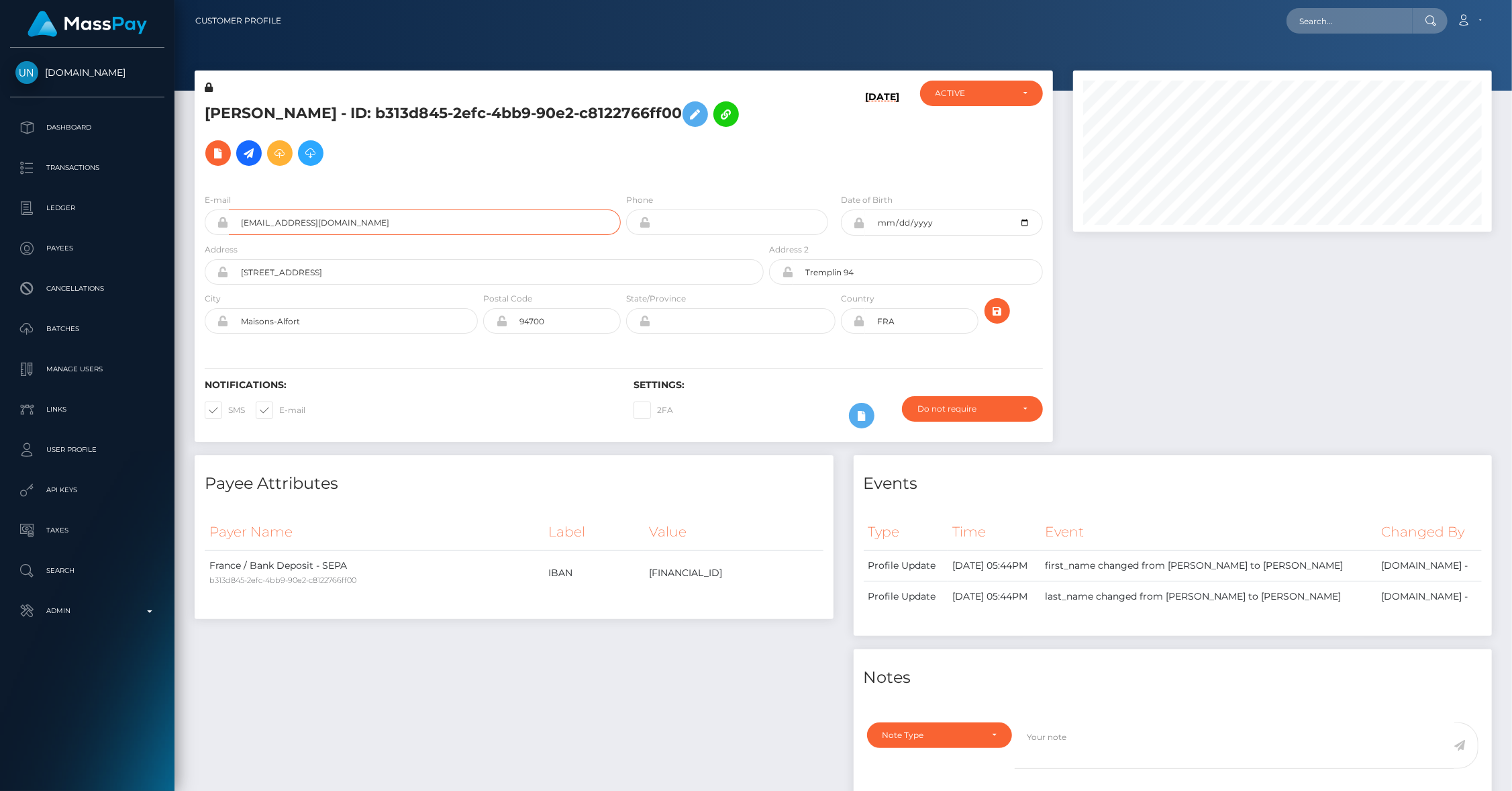
click at [331, 217] on input "sofia6969@live.fr" at bounding box center [424, 222] width 392 height 25
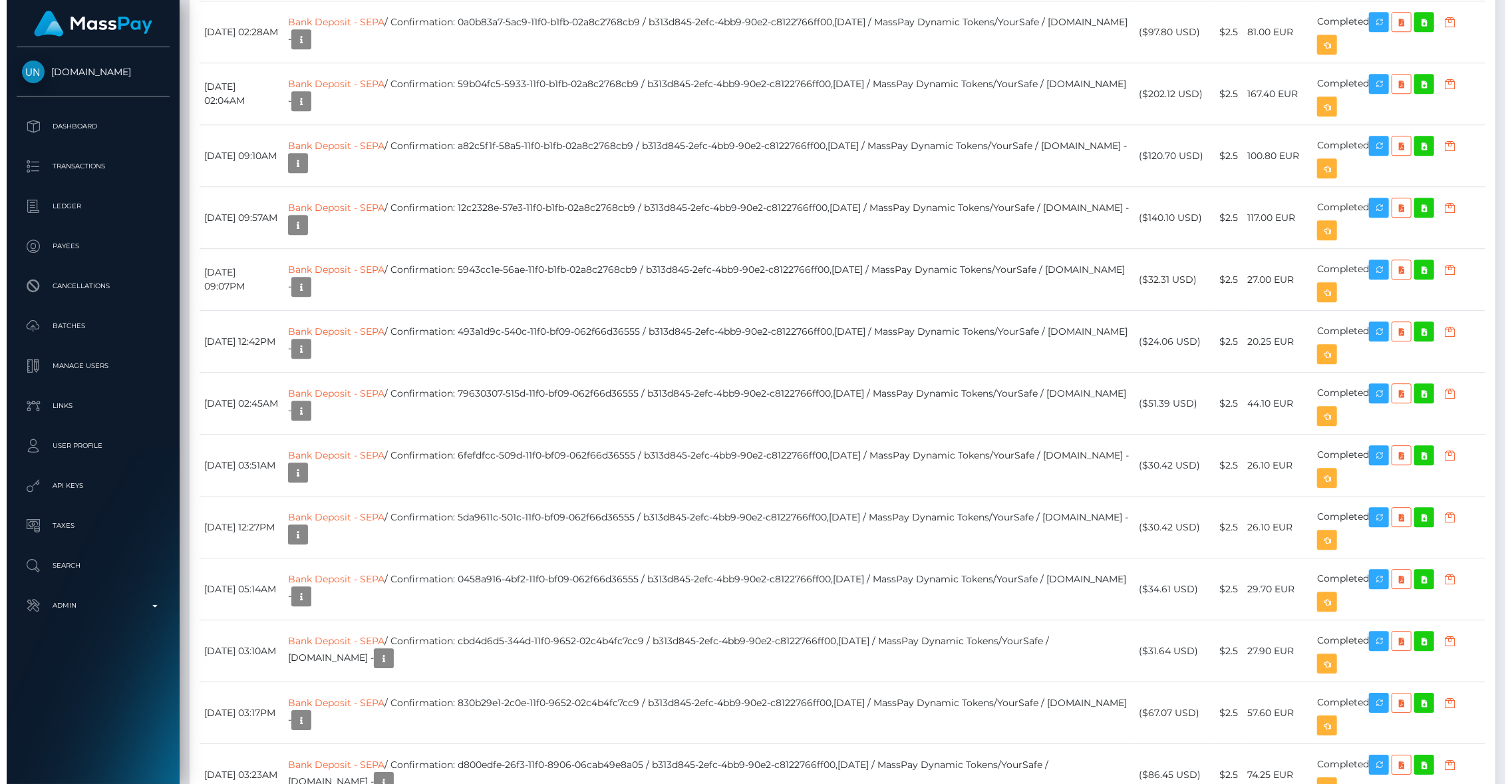
scroll to position [3370, 0]
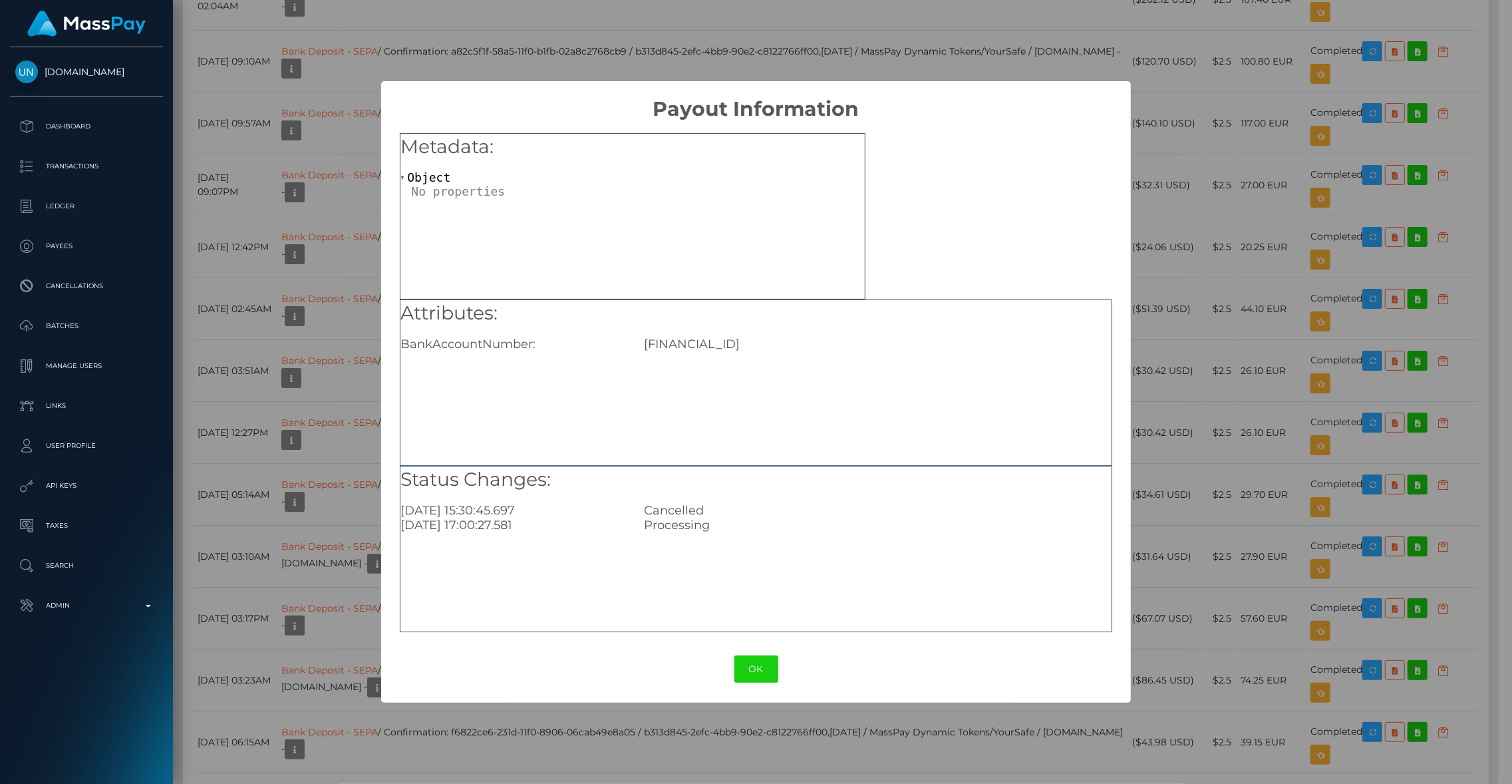
scroll to position [665033, 664968]
click at [1197, 352] on div "× Payout Information Metadata: Object Attributes: BankAccountNumber: BE31967700…" at bounding box center [756, 392] width 1512 height 784
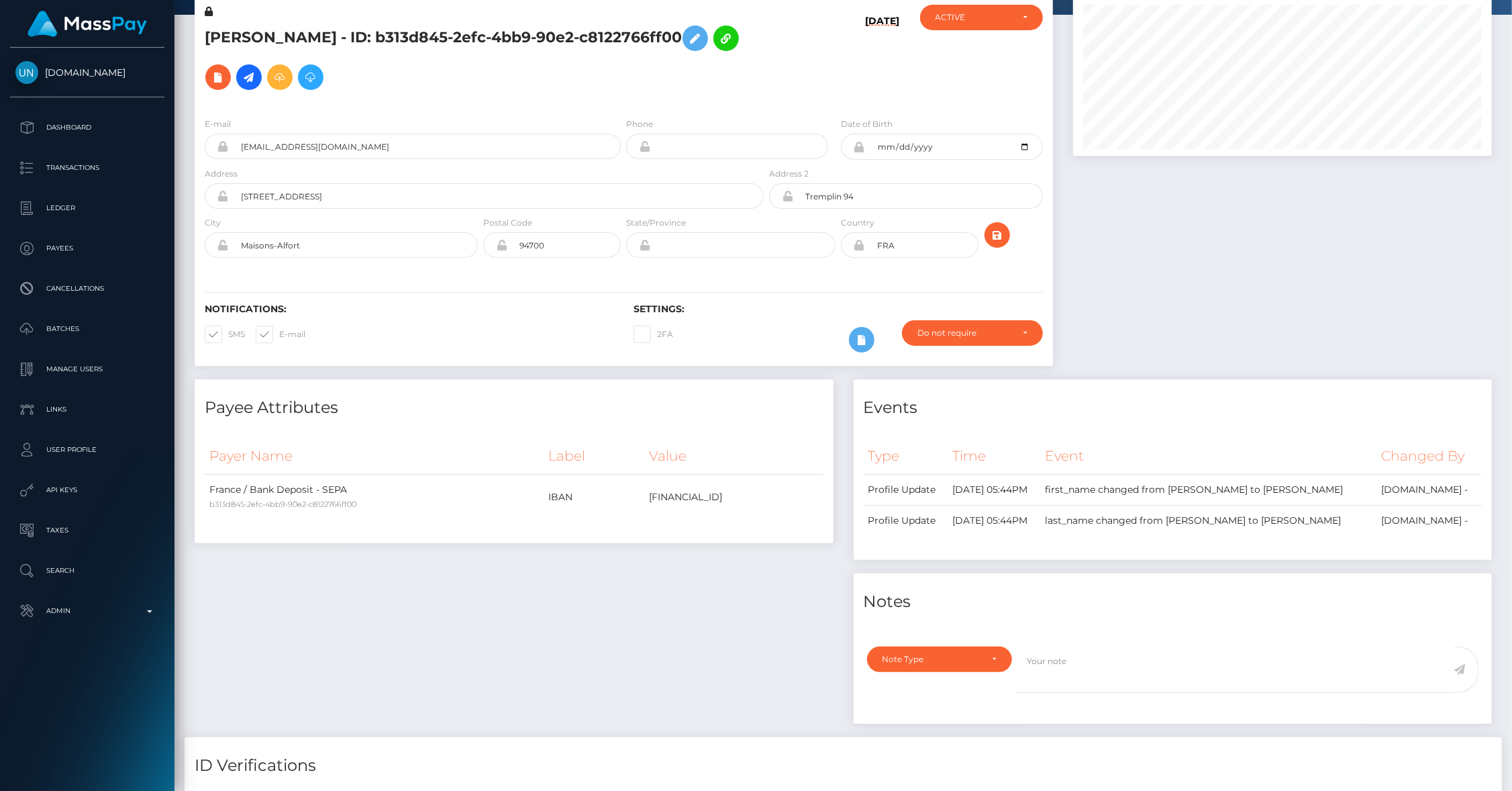
scroll to position [0, 0]
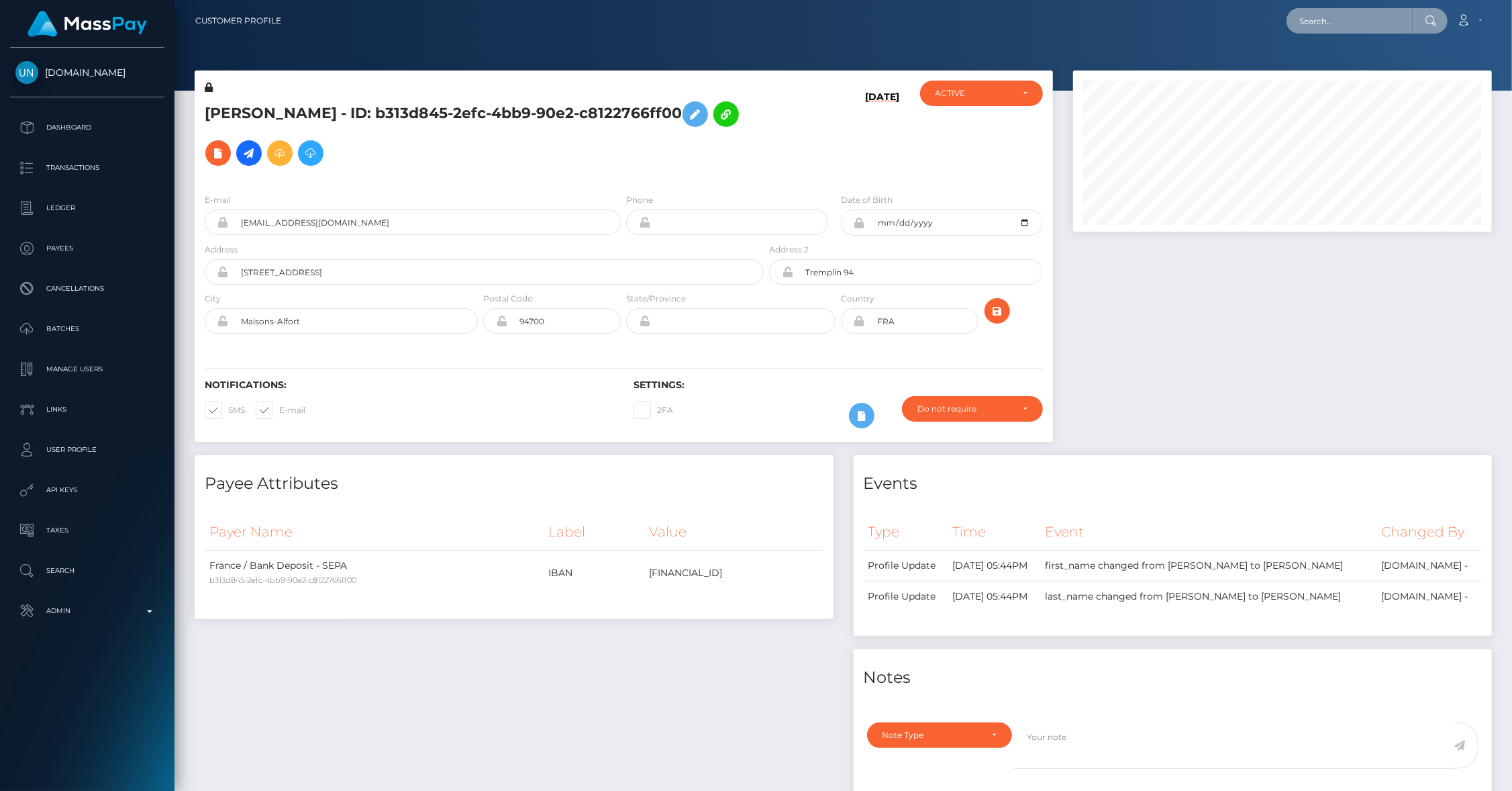
click at [1338, 25] on input "text" at bounding box center [1350, 20] width 126 height 25
paste input "9c9af027-5a3f-11f0-b1fb-02a8c2768cb9"
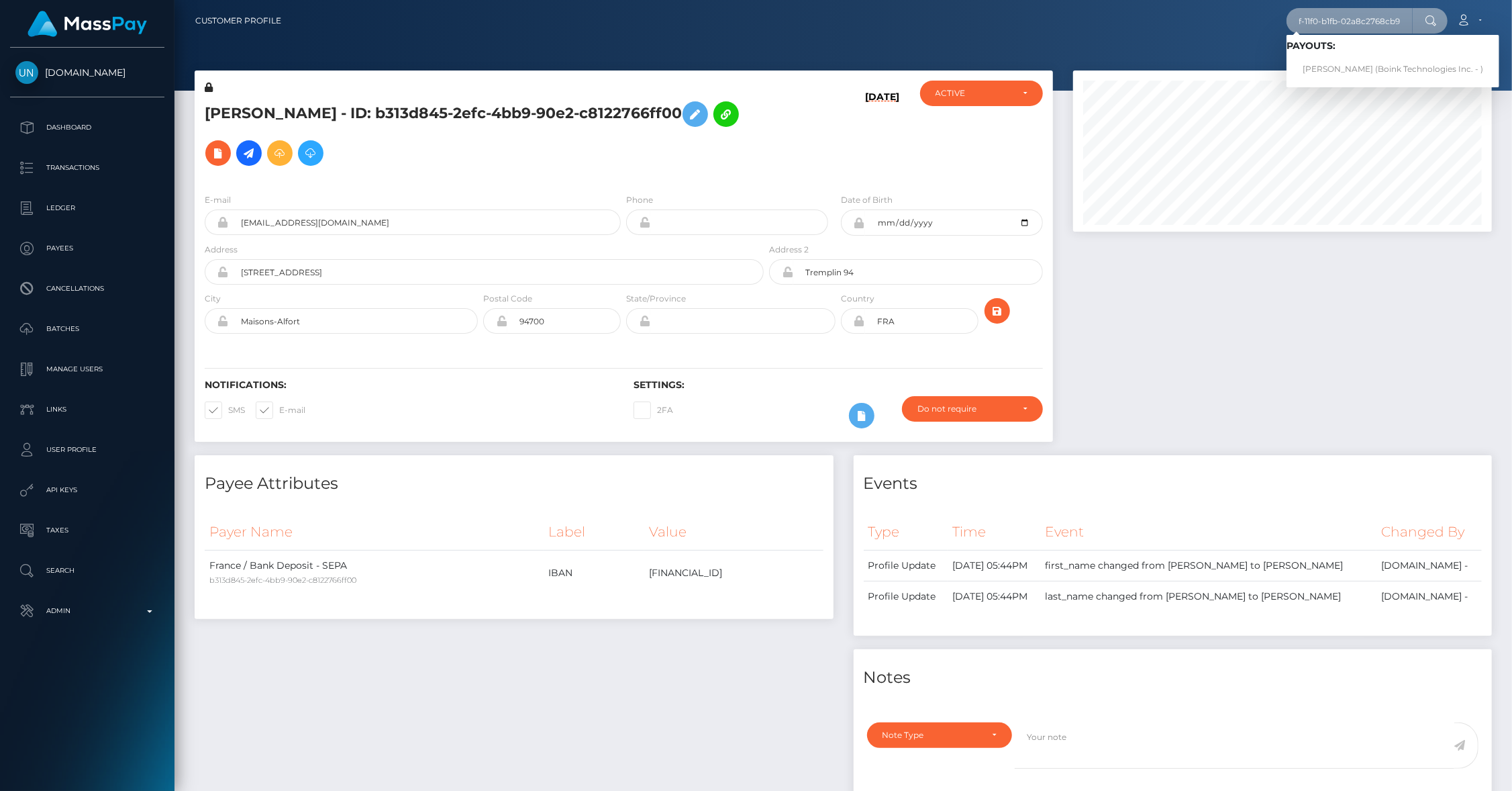
type input "9c9af027-5a3f-11f0-b1fb-02a8c2768cb9"
click at [1328, 59] on link "ZILAN TETIK (Boink Technologies Inc. - )" at bounding box center [1393, 69] width 213 height 25
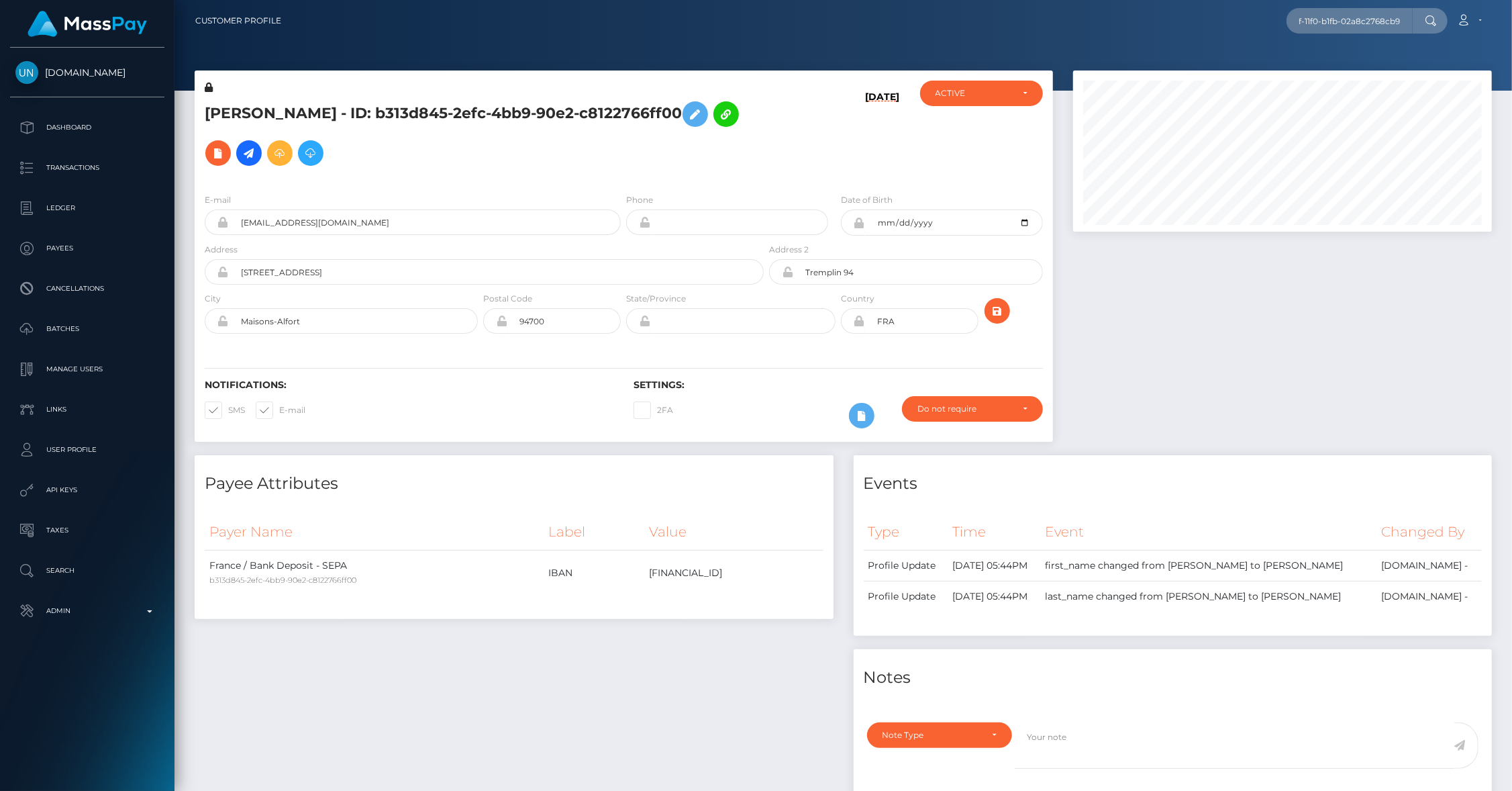
scroll to position [0, 0]
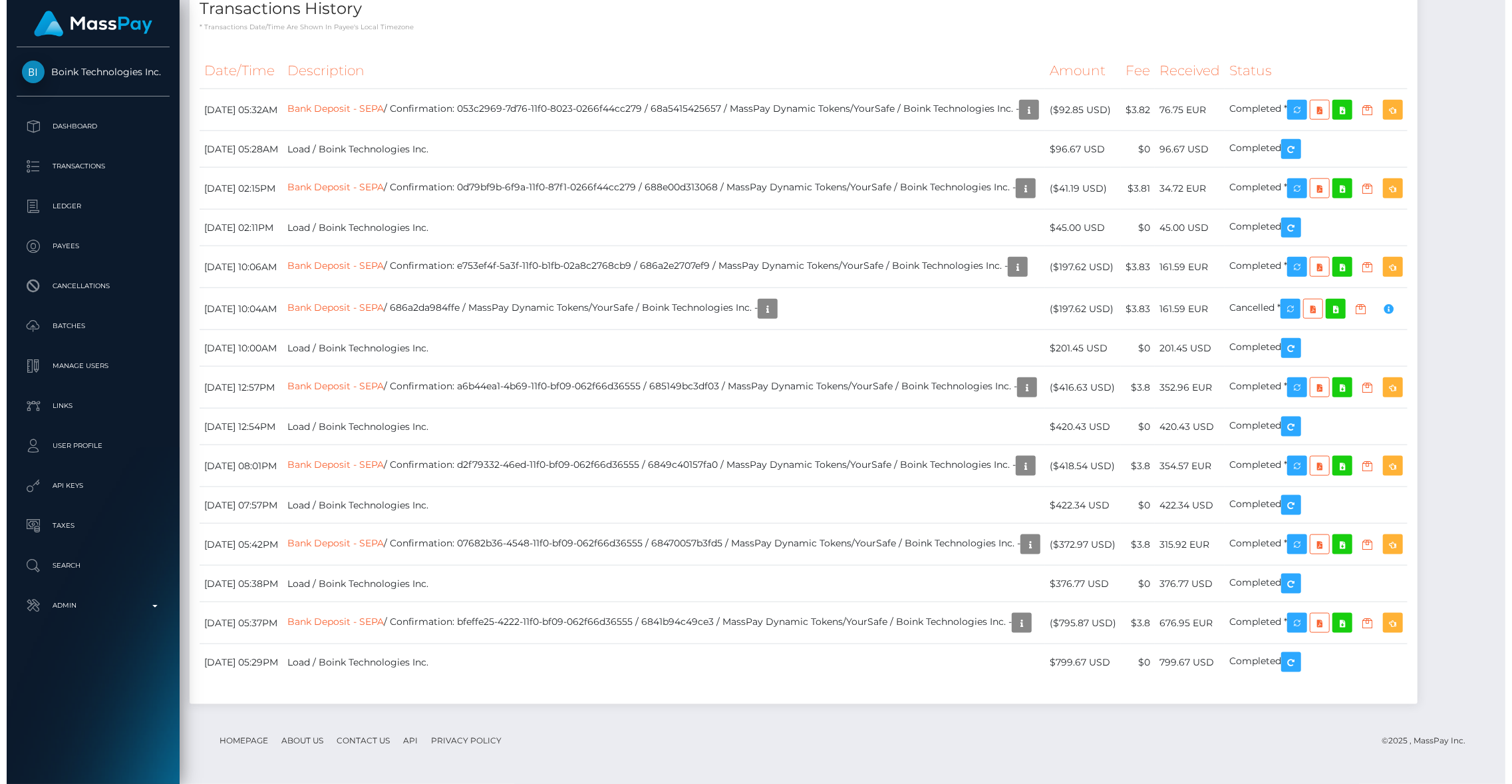
scroll to position [1517, 0]
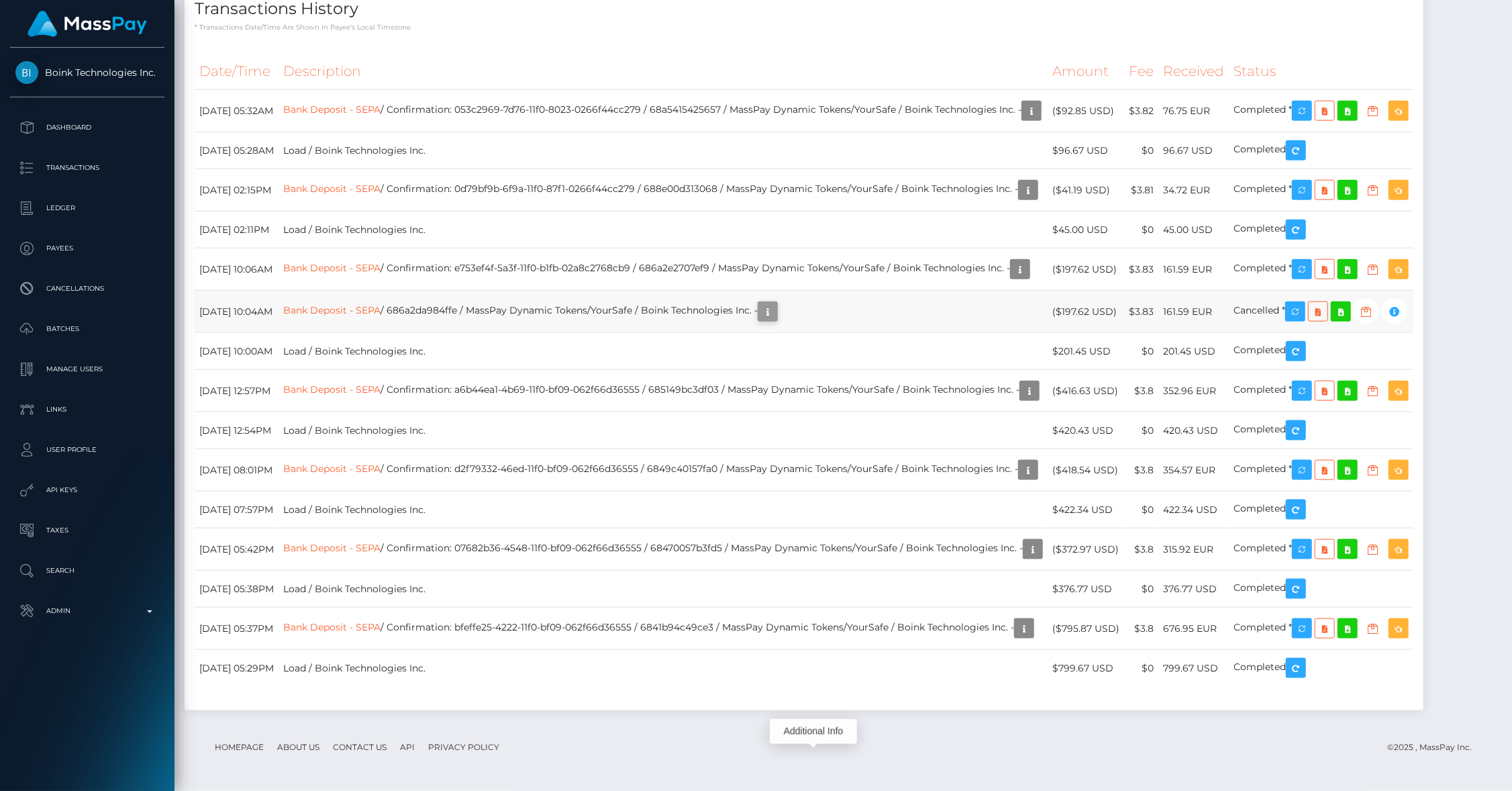
click at [776, 320] on icon "button" at bounding box center [767, 311] width 16 height 17
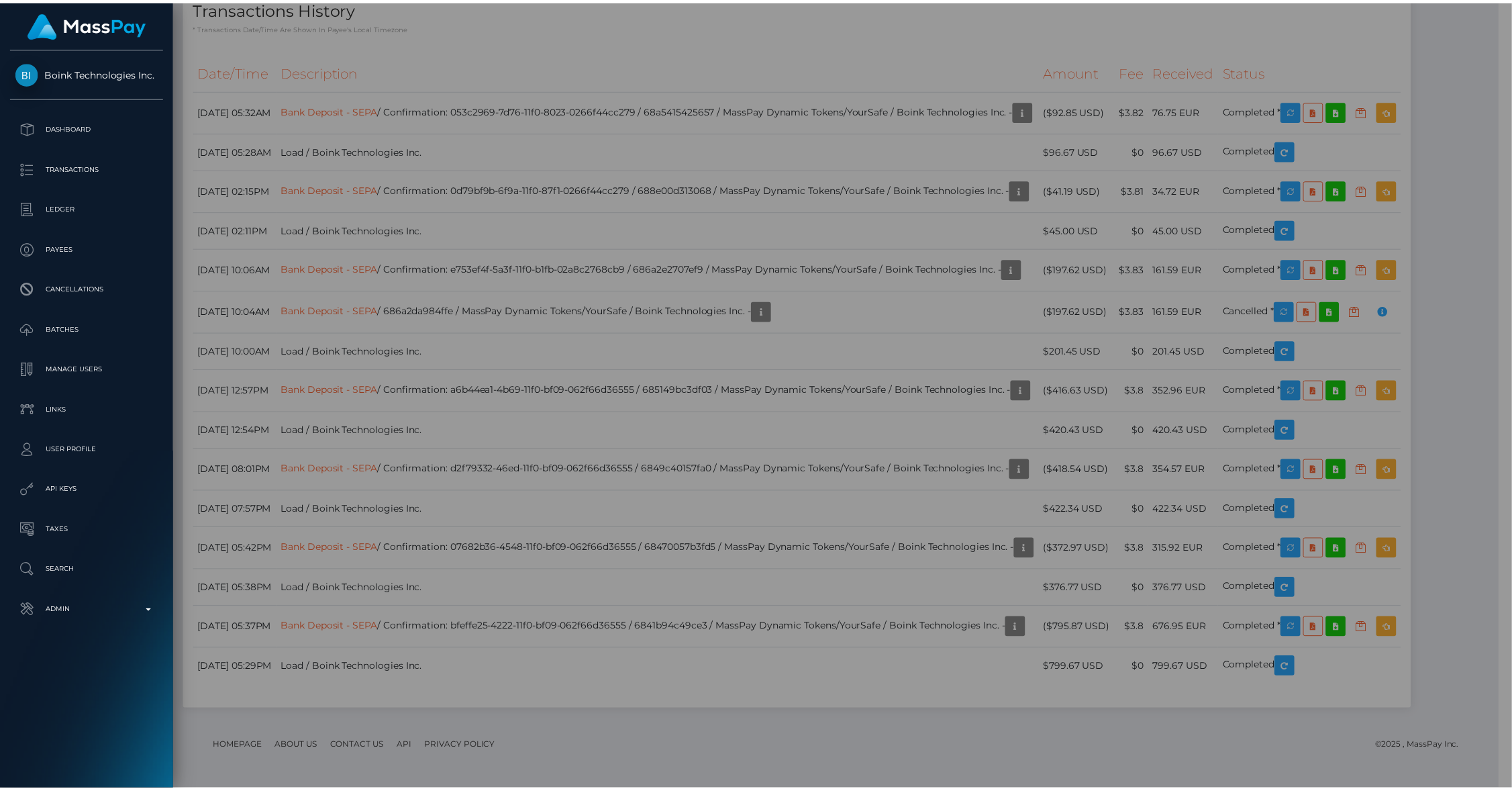
scroll to position [670970, 670747]
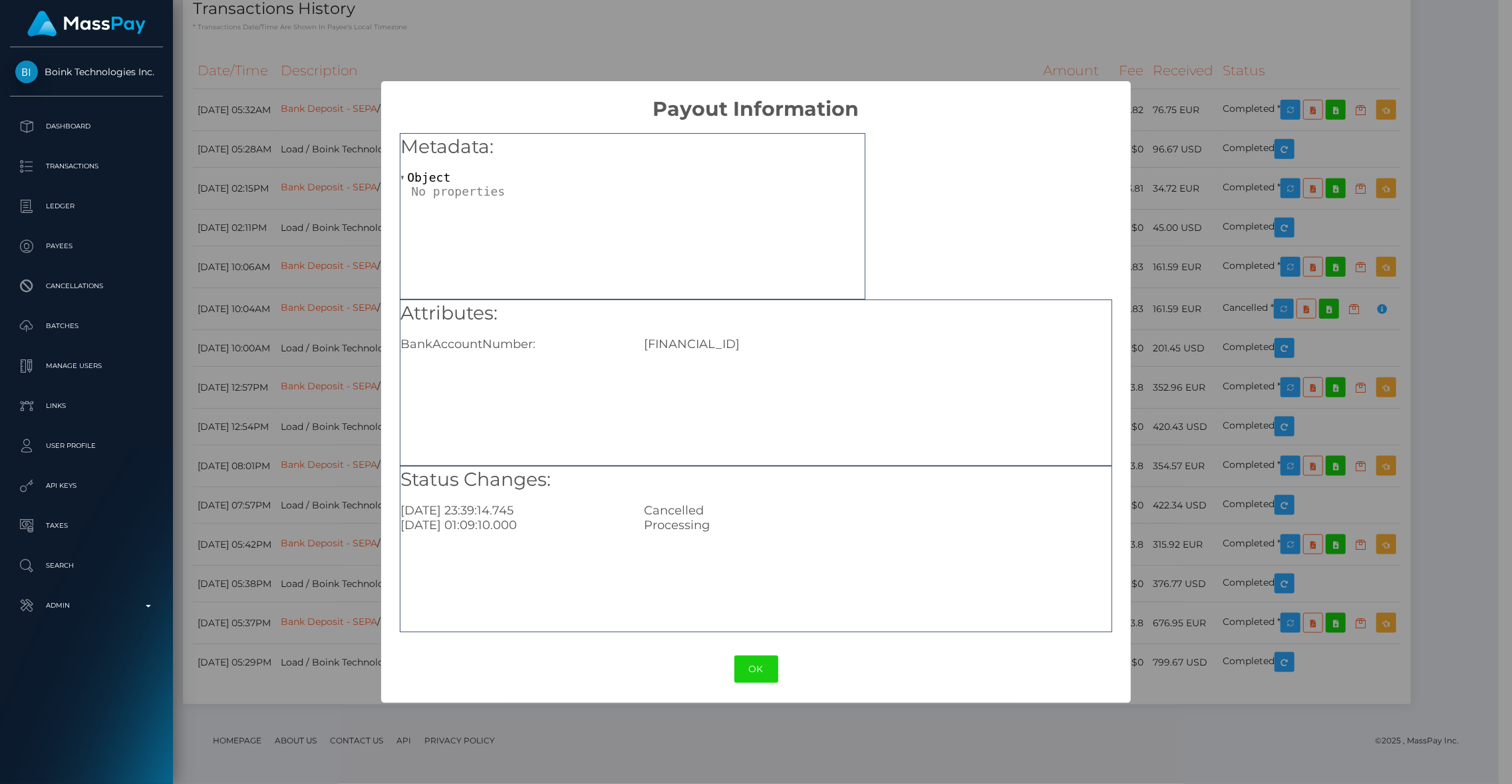
click at [729, 662] on div "OK No Cancel" at bounding box center [756, 669] width 750 height 41
click at [743, 664] on button "OK" at bounding box center [756, 669] width 44 height 27
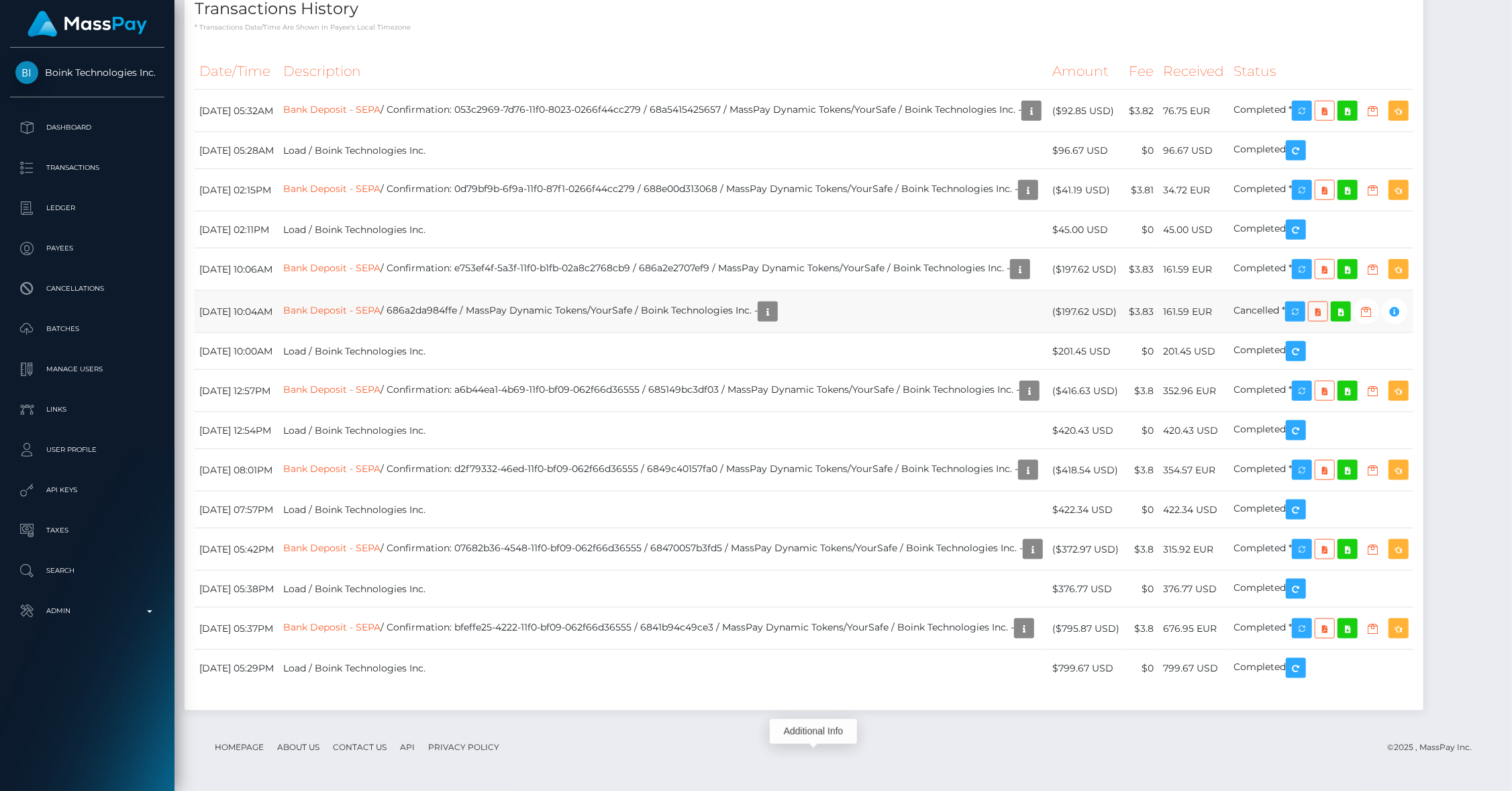
click at [475, 333] on td "Bank Deposit - SEPA / 686a2da984ffe / MassPay Dynamic Tokens/YourSafe / Boink T…" at bounding box center [663, 312] width 769 height 42
click at [470, 333] on td "Bank Deposit - SEPA / 686a2da984ffe / MassPay Dynamic Tokens/YourSafe / Boink T…" at bounding box center [663, 312] width 769 height 42
copy td "686a2da984ffe"
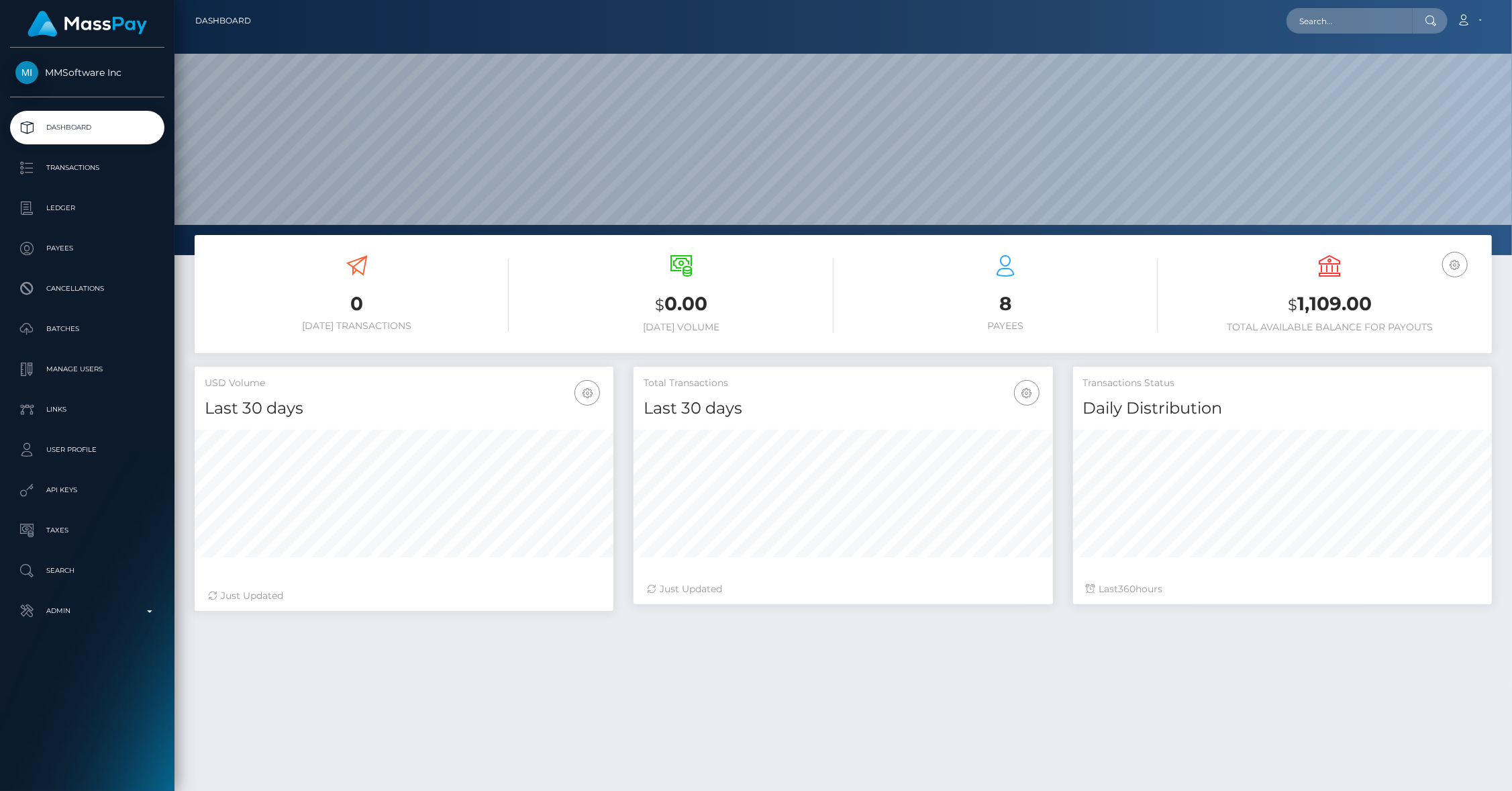
scroll to position [237, 420]
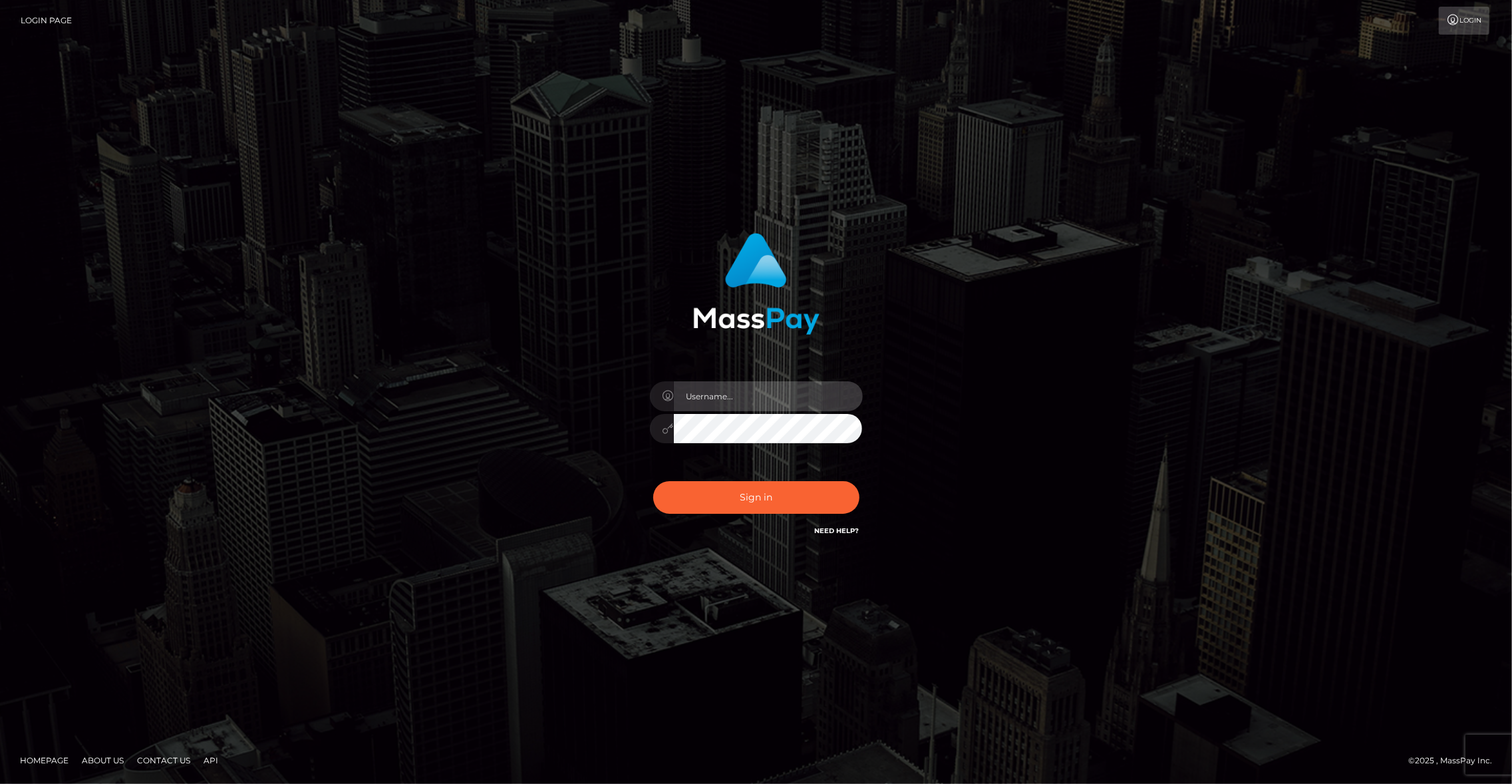
type input "brentg"
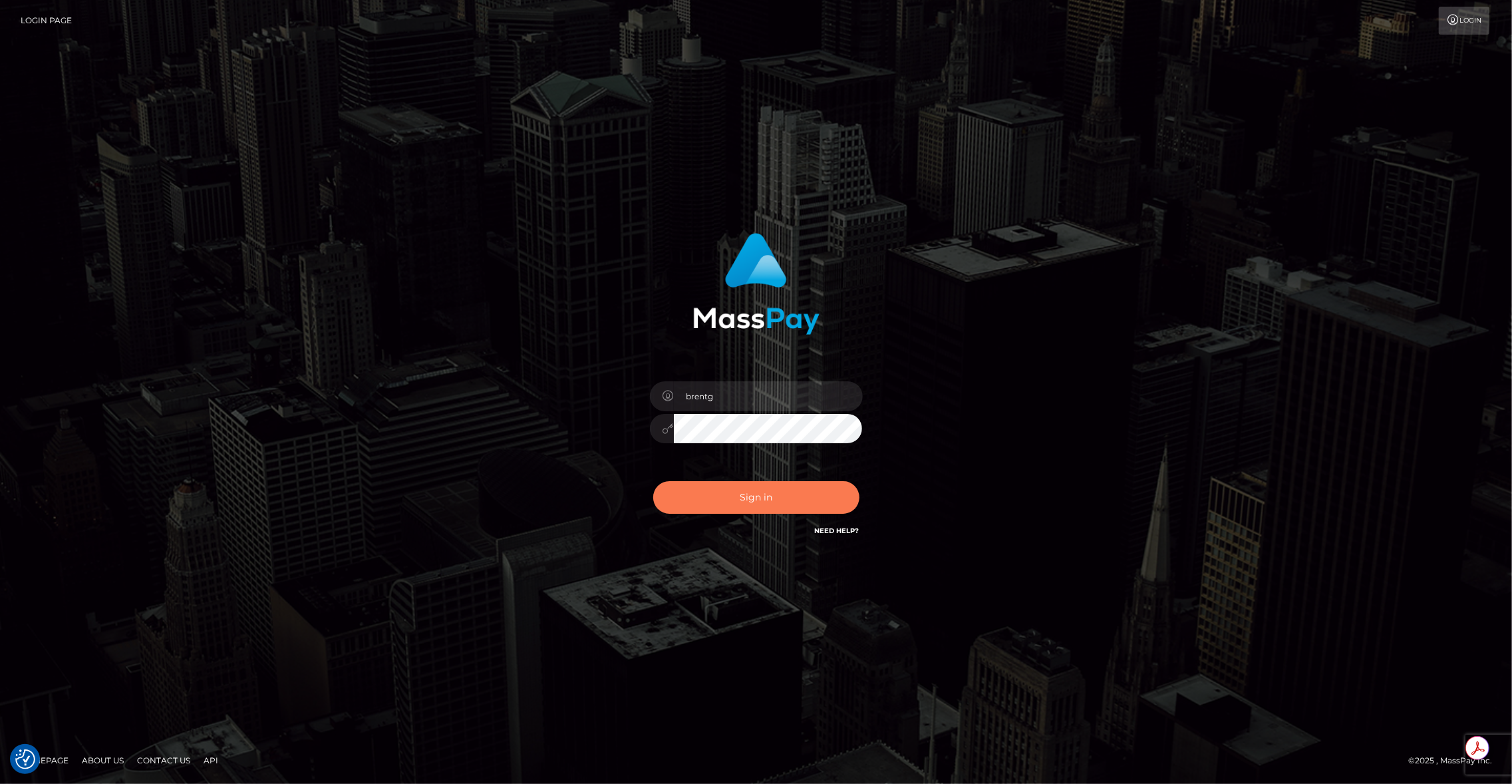
click at [764, 498] on button "Sign in" at bounding box center [756, 497] width 207 height 33
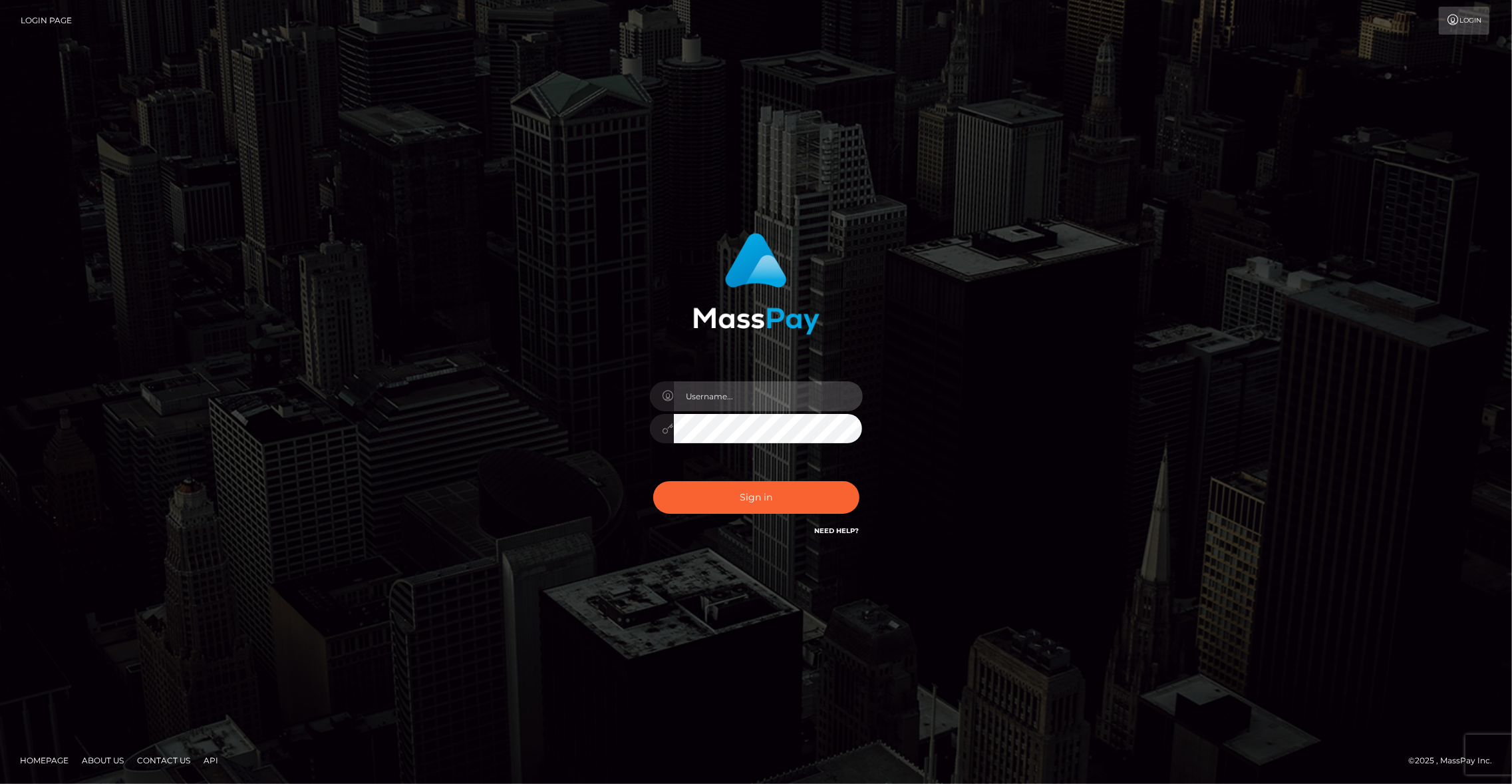
type input "brentg"
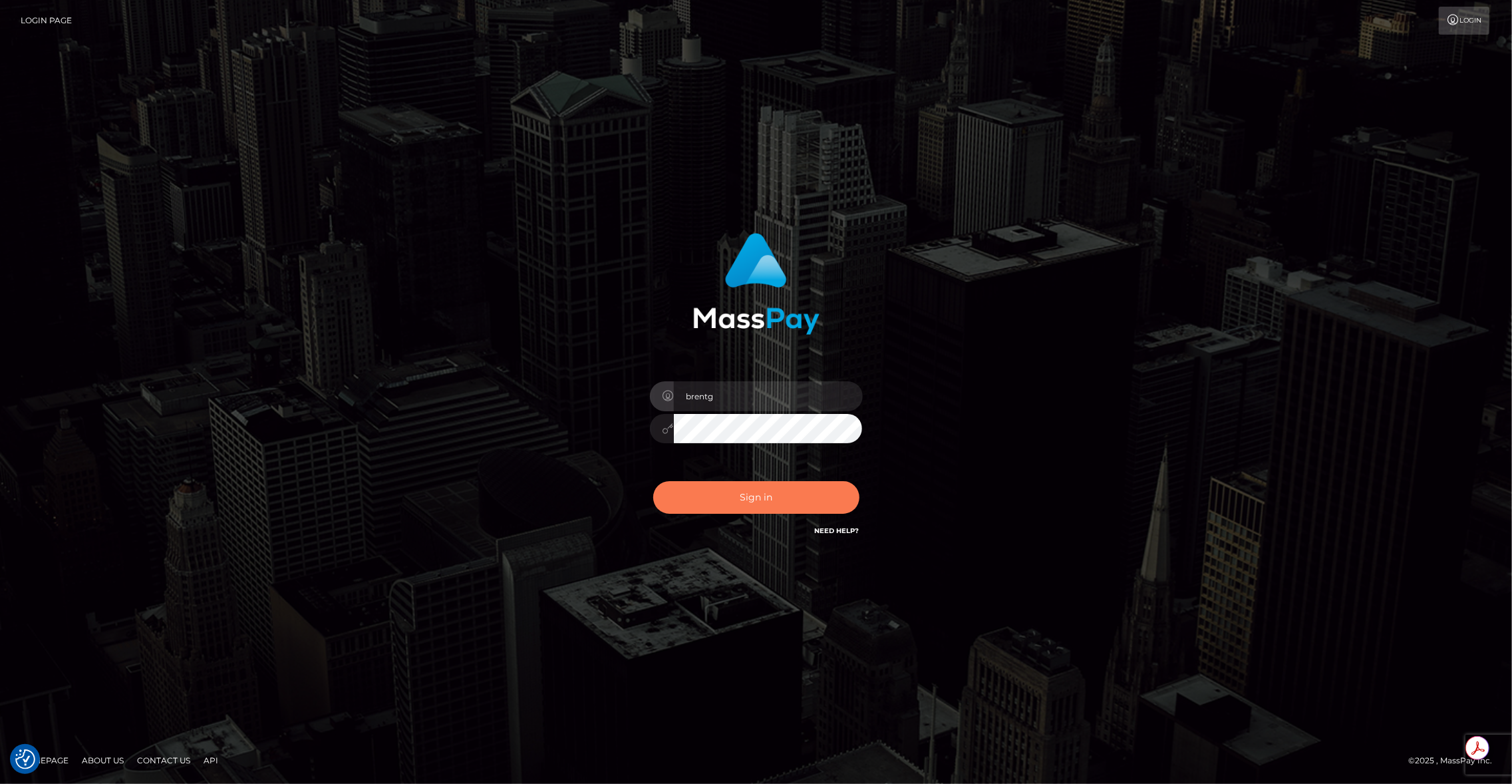
click at [764, 500] on button "Sign in" at bounding box center [756, 497] width 207 height 33
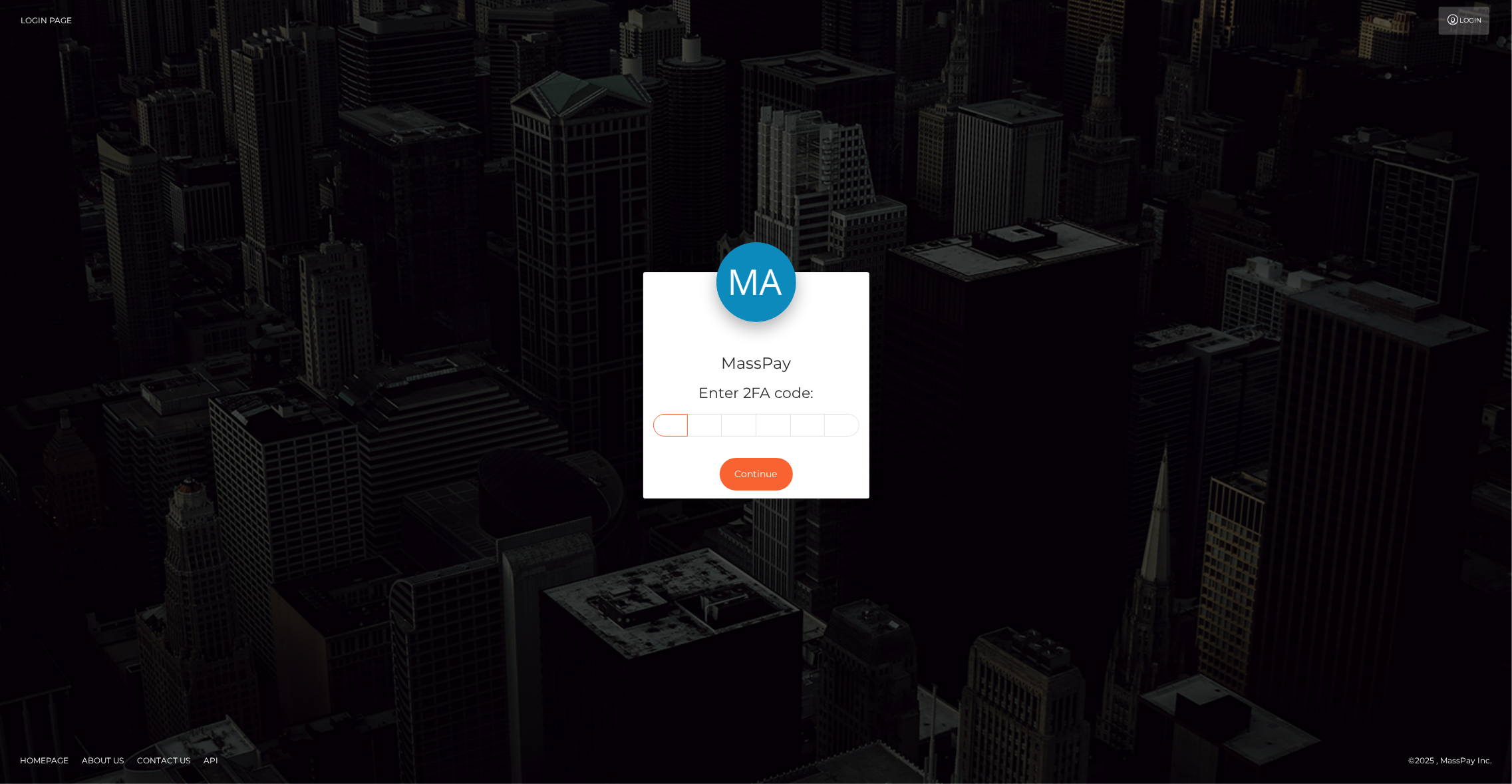
paste input "0"
type input "0"
type input "3"
type input "1"
type input "2"
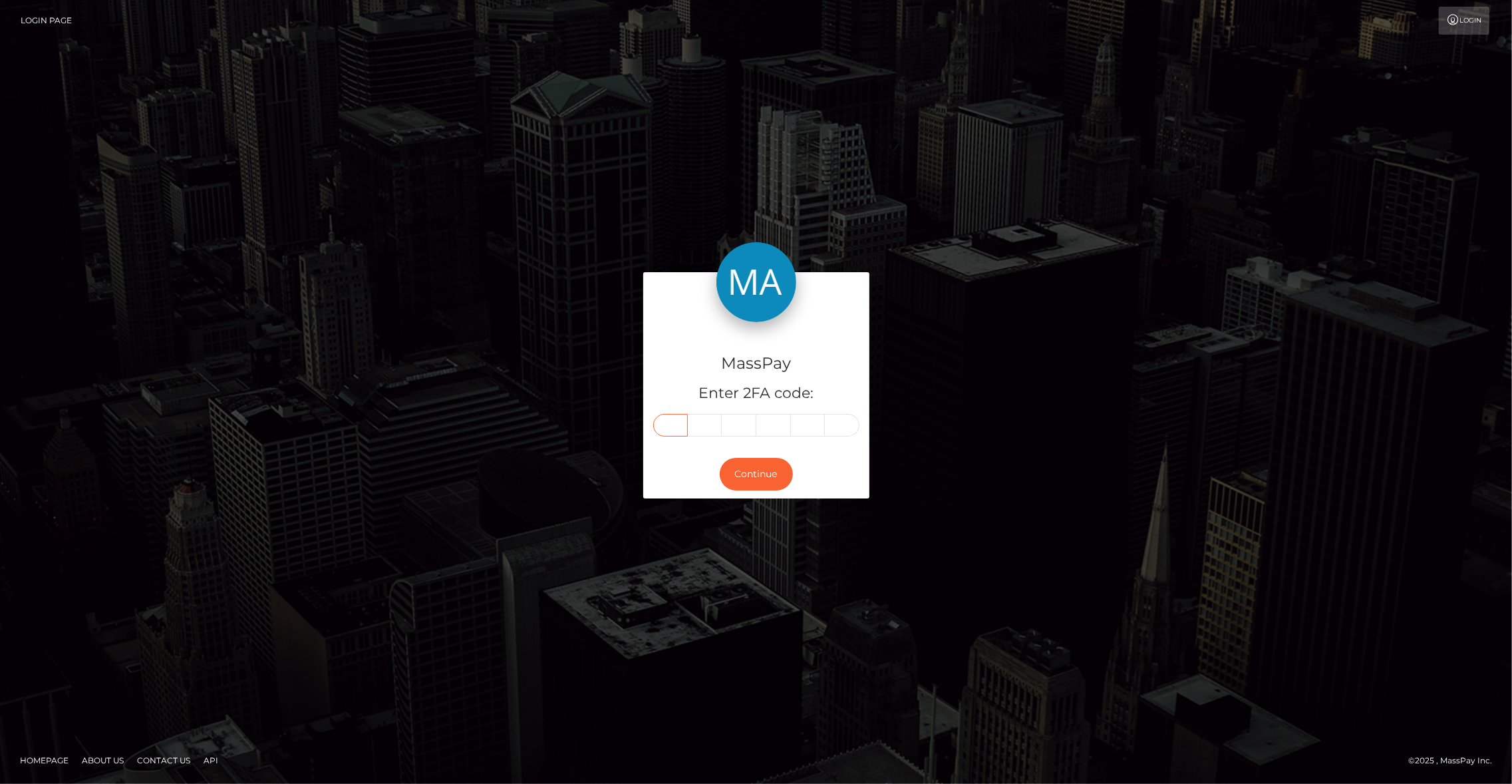
type input "6"
type input "7"
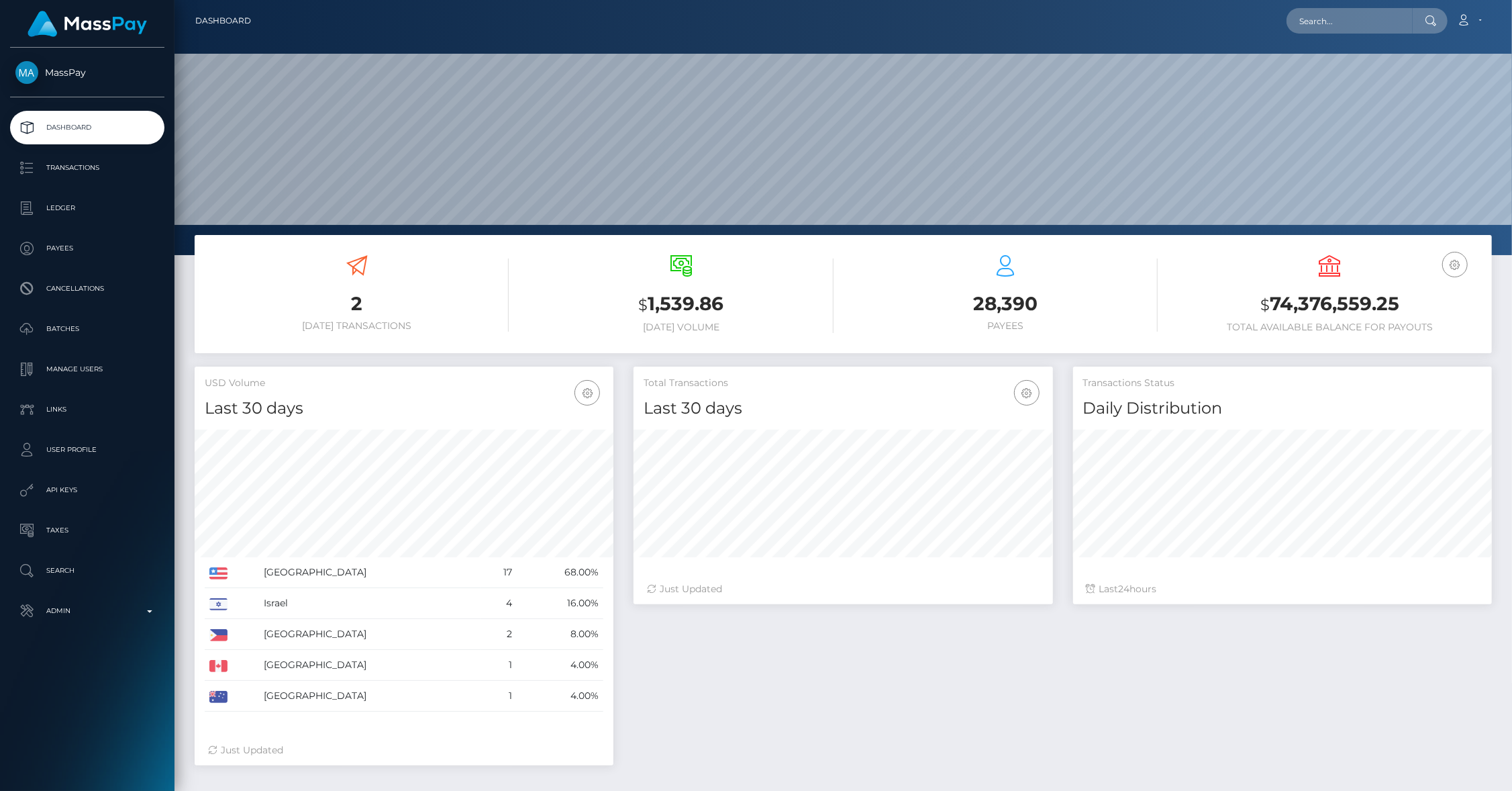
scroll to position [237, 420]
click at [1347, 19] on input "text" at bounding box center [1350, 20] width 126 height 25
paste input "[EMAIL_ADDRESS][DOMAIN_NAME]"
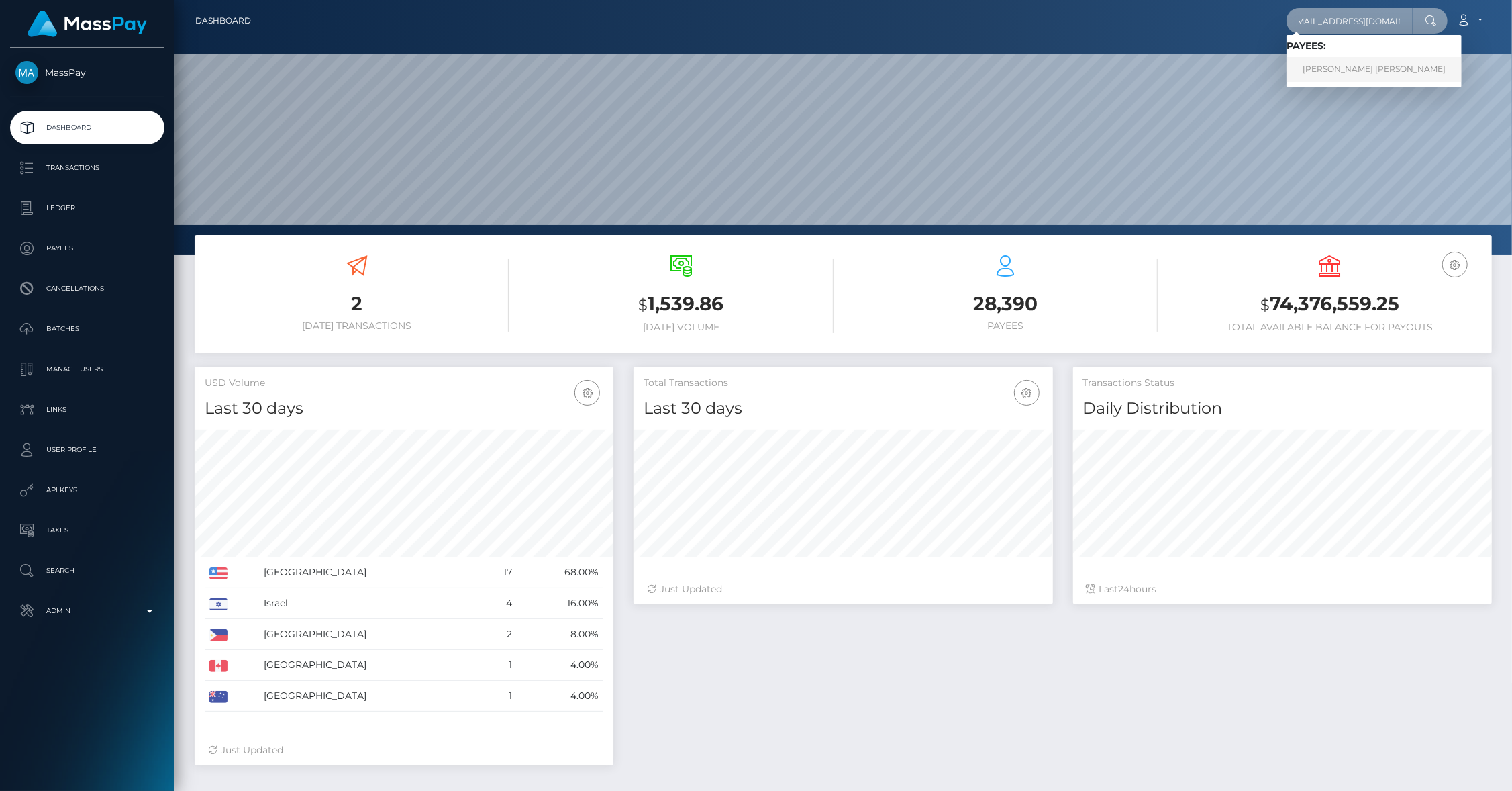
type input "weegary2005@gmail.com"
click at [1359, 64] on link "GARY PAUL JAMES GILLANDERS" at bounding box center [1374, 69] width 175 height 25
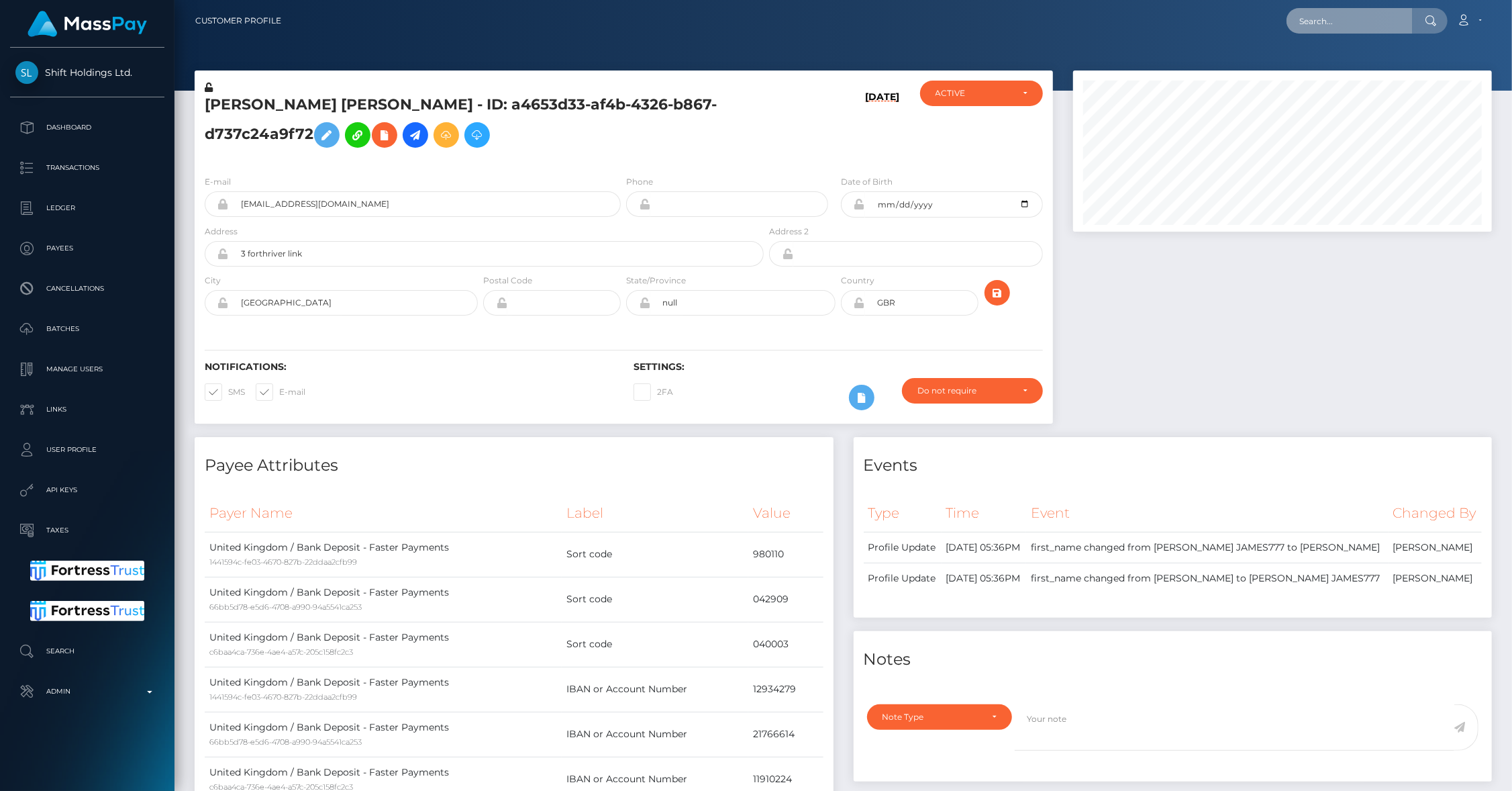
click at [1332, 17] on input "text" at bounding box center [1350, 20] width 126 height 25
paste input "[EMAIL_ADDRESS][DOMAIN_NAME]"
type input "[EMAIL_ADDRESS][DOMAIN_NAME]"
click at [1351, 71] on link "charlene borley" at bounding box center [1340, 69] width 108 height 25
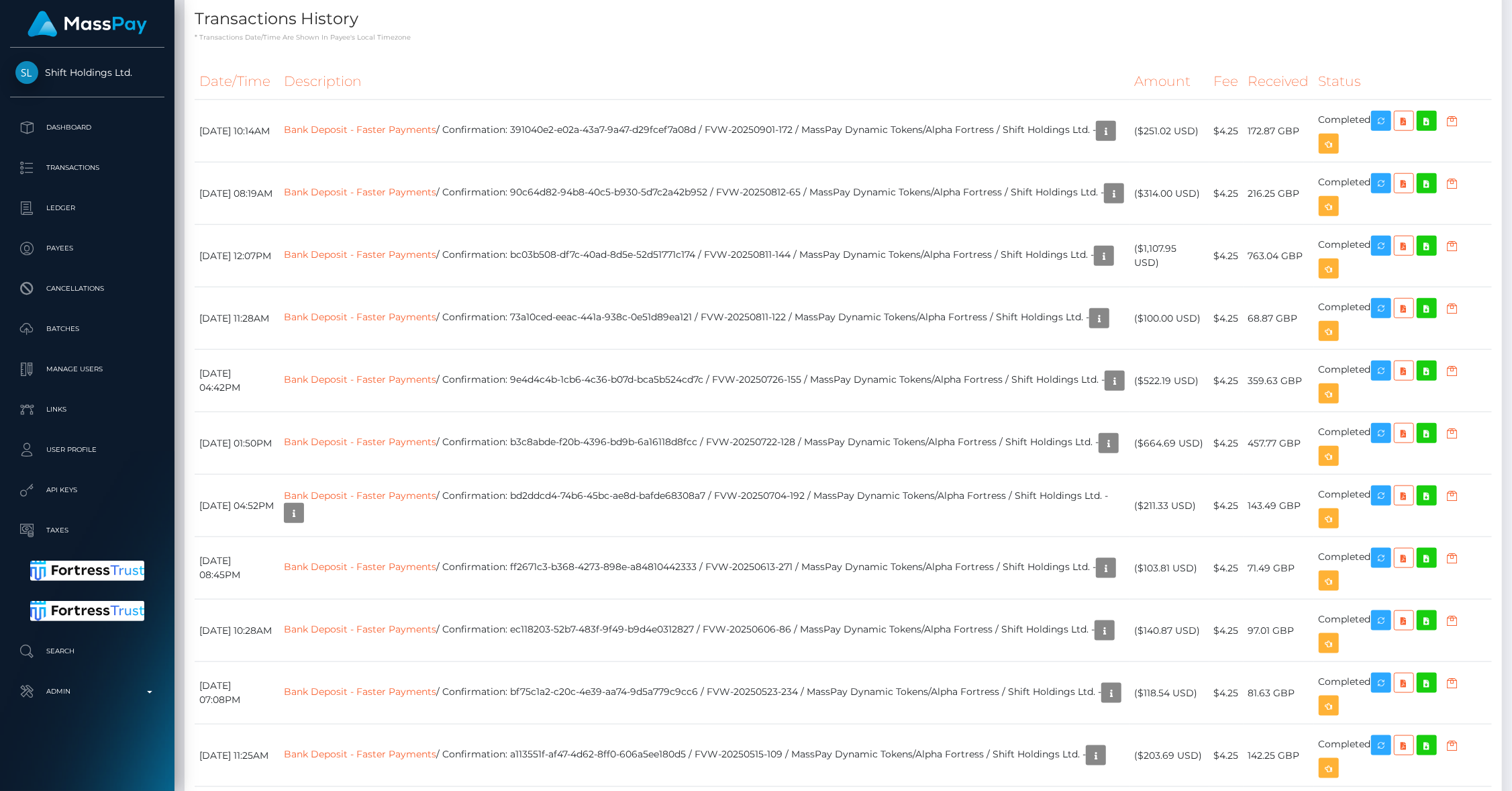
scroll to position [997, 0]
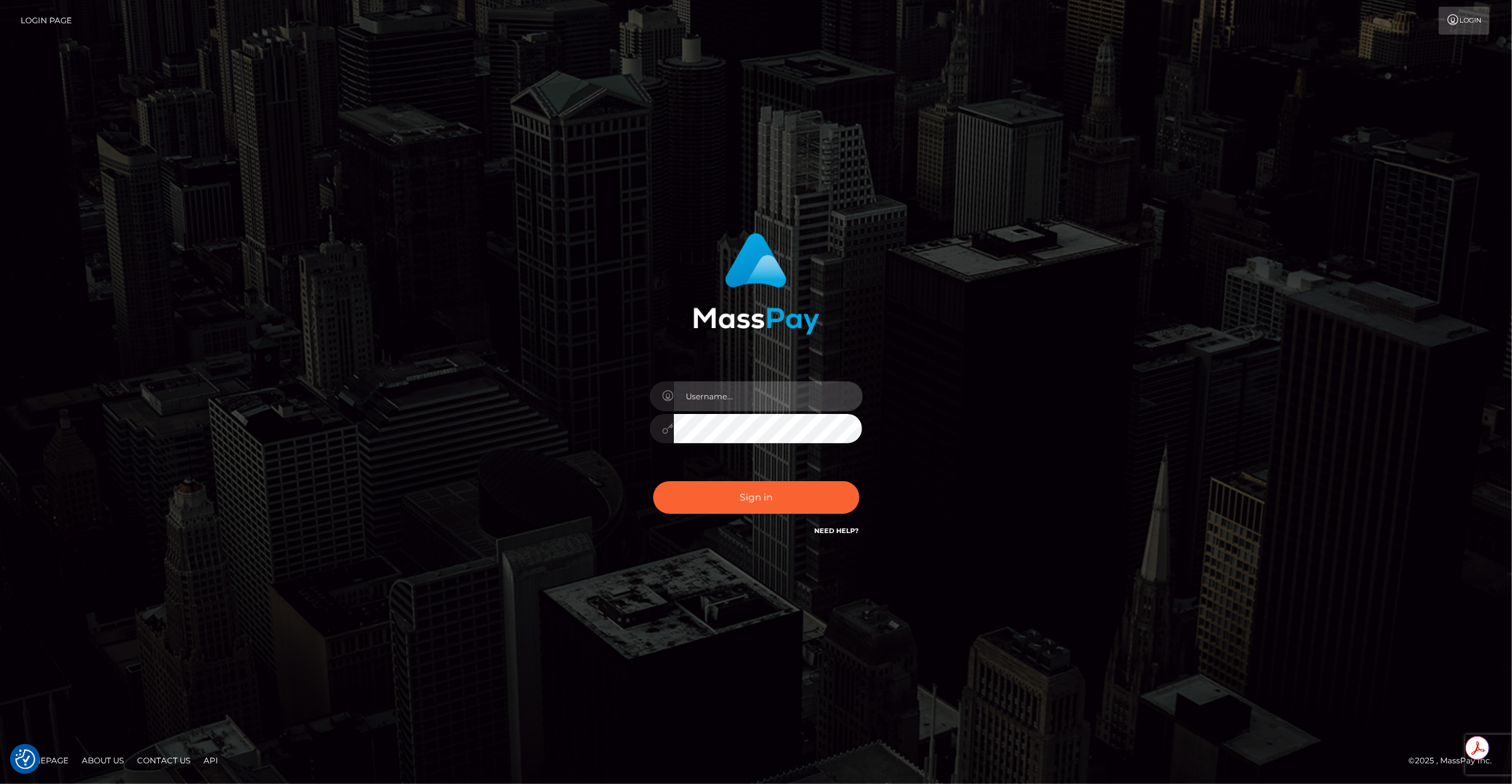
type input "brentg"
click at [711, 460] on div "brentg" at bounding box center [756, 422] width 233 height 102
click at [739, 510] on button "Sign in" at bounding box center [756, 497] width 207 height 33
type input "brentg"
click at [764, 484] on button "Sign in" at bounding box center [756, 497] width 207 height 33
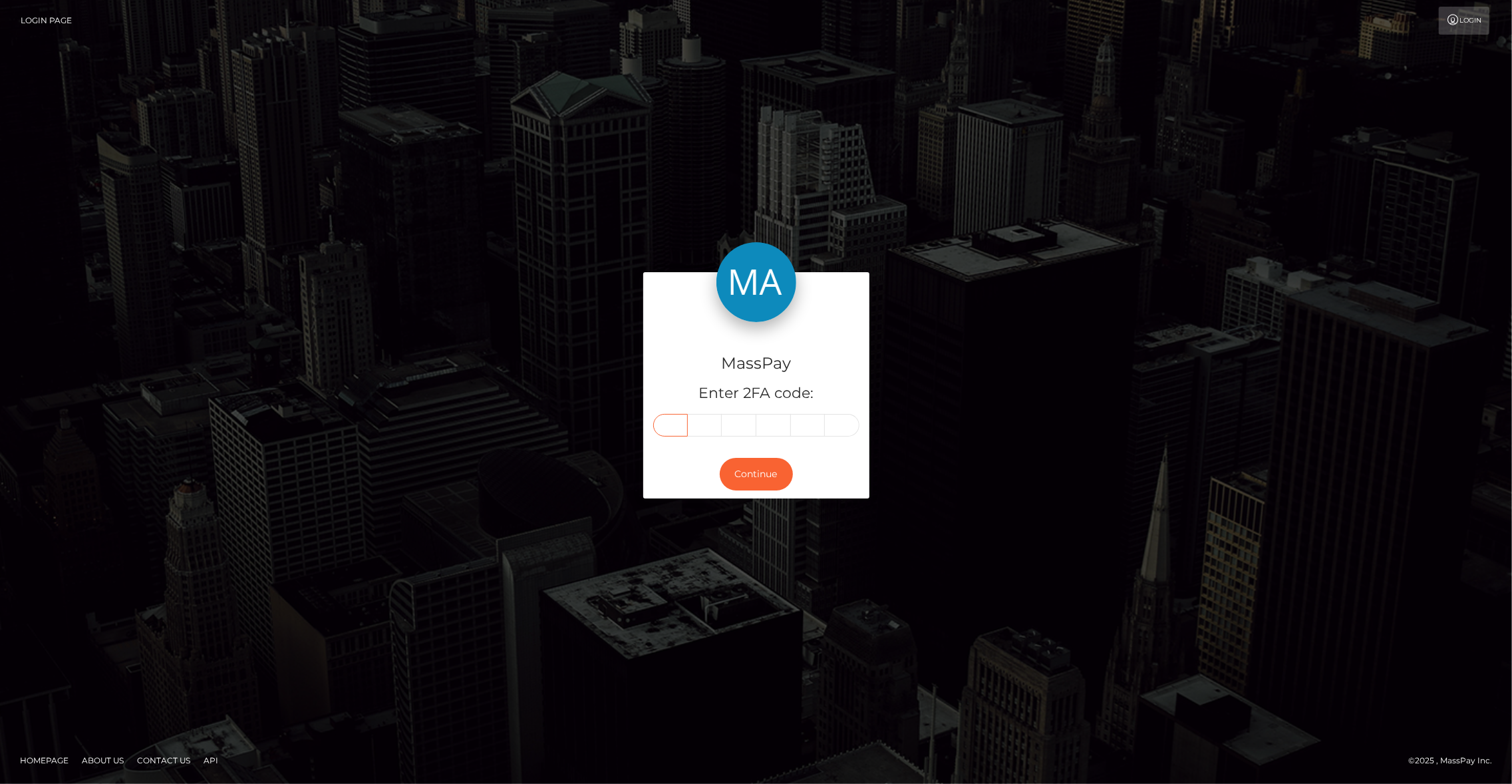
paste input "1"
type input "1"
type input "9"
type input "7"
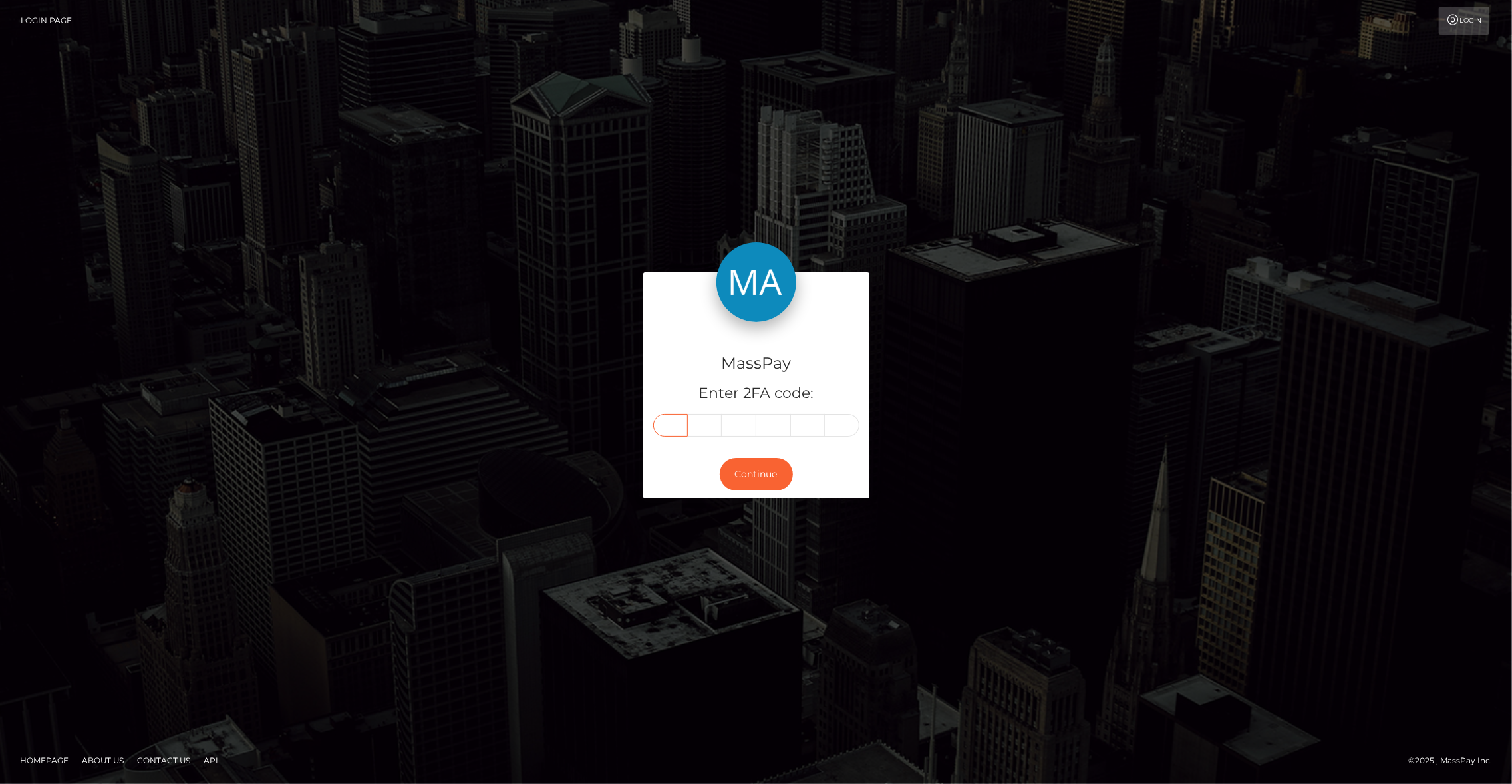
type input "5"
type input "3"
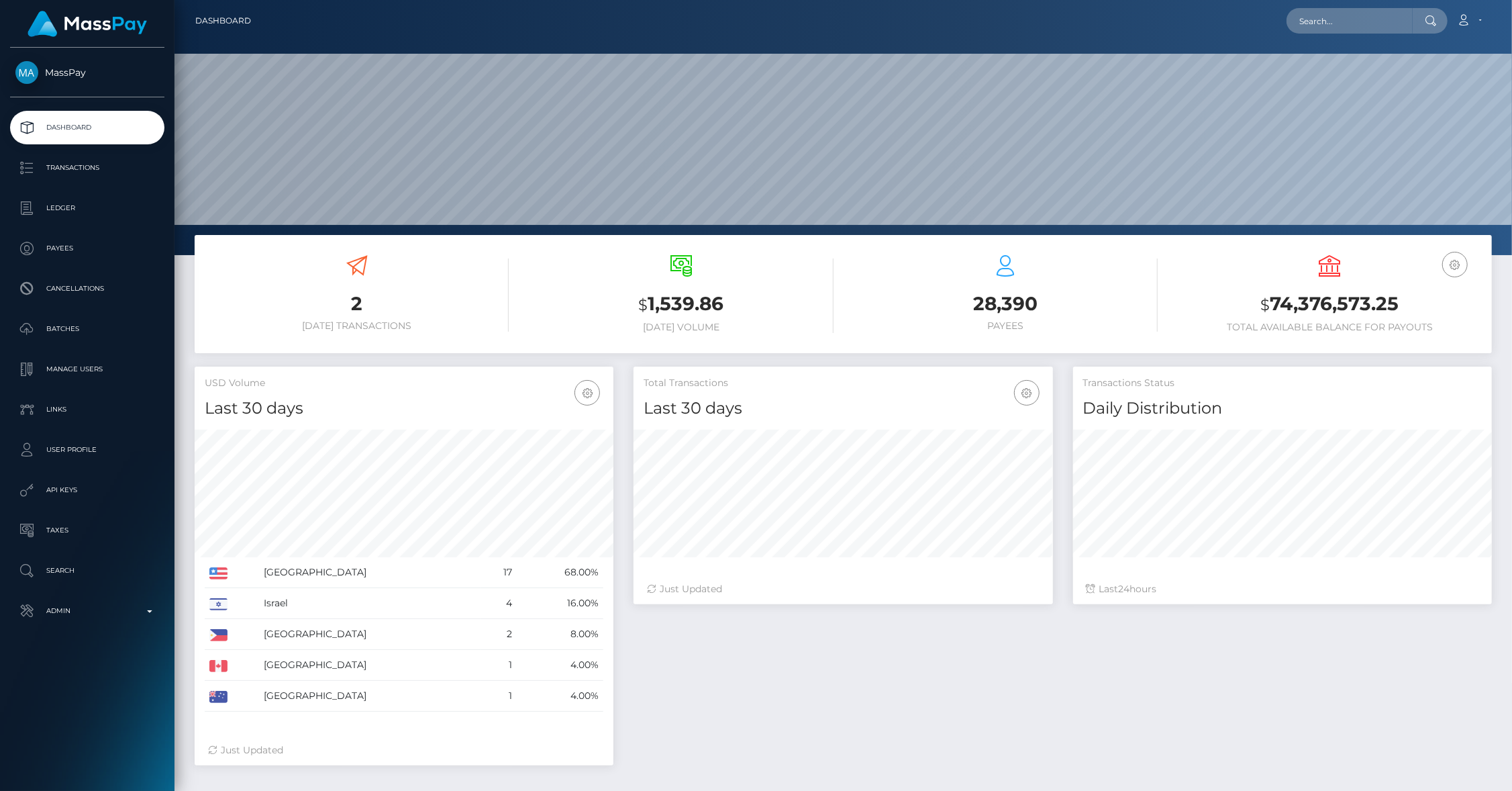
scroll to position [237, 420]
click at [100, 173] on p "Transactions" at bounding box center [88, 167] width 144 height 20
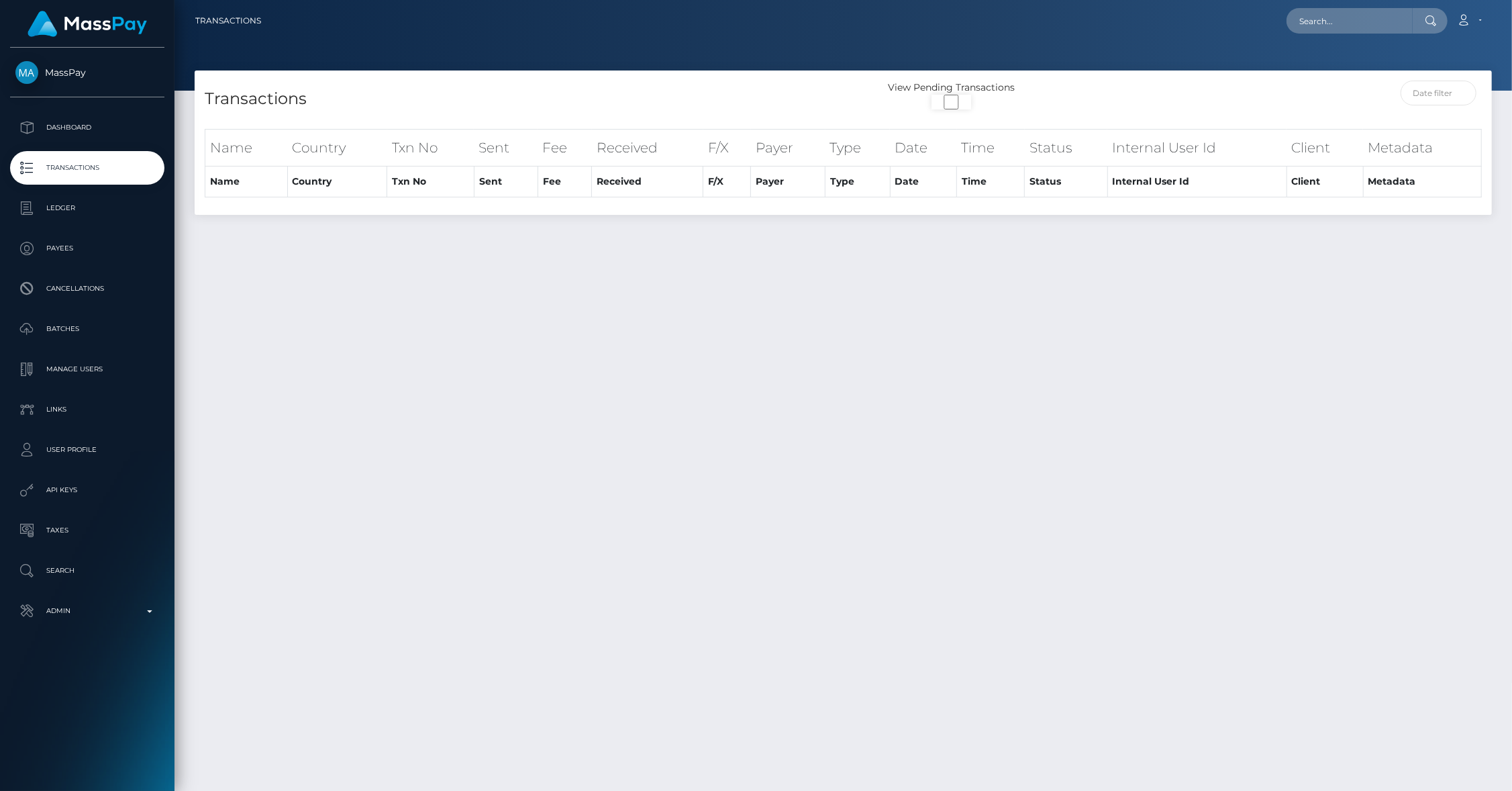
click at [133, 613] on p "Admin" at bounding box center [88, 611] width 144 height 20
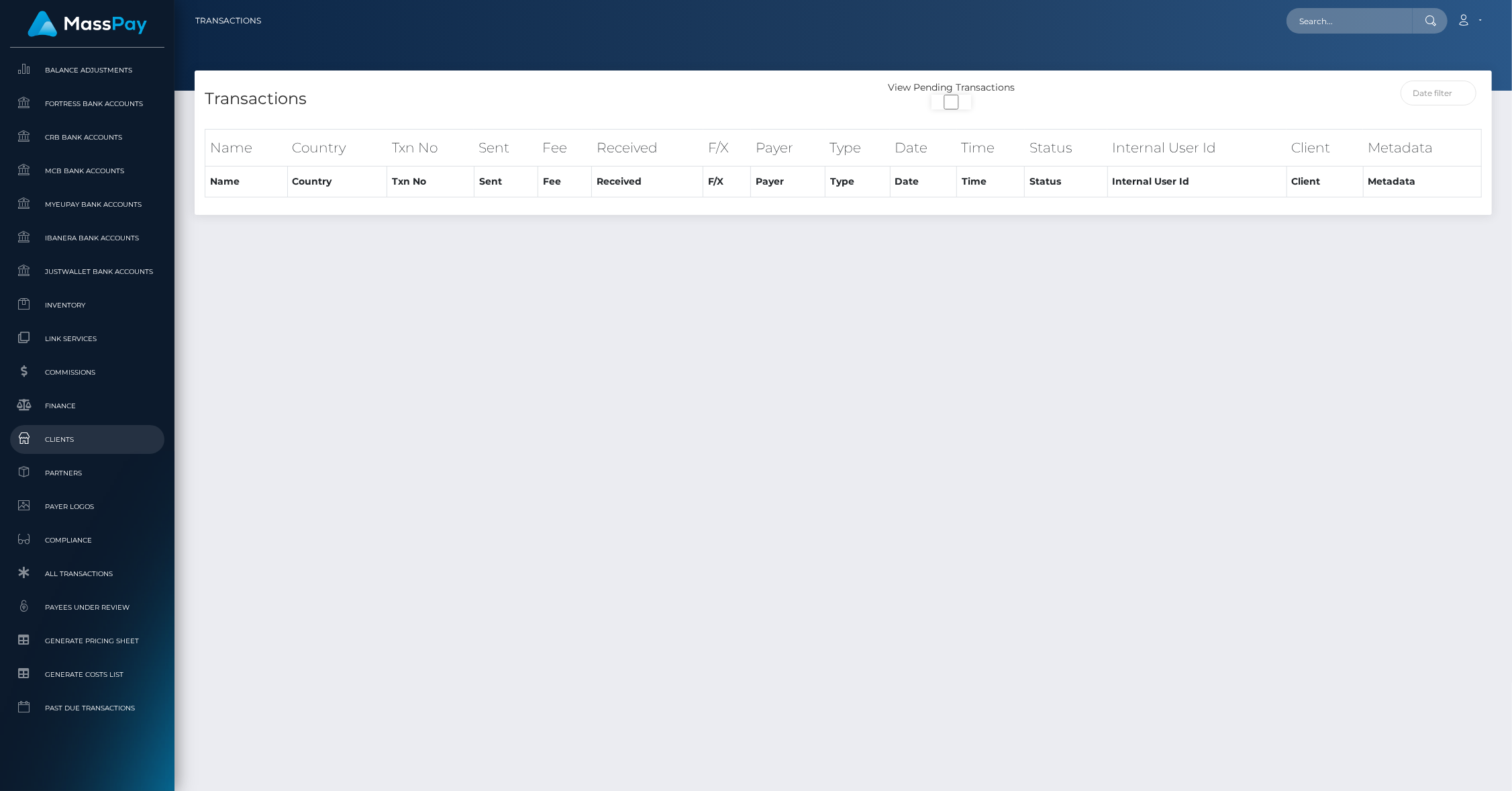
click at [63, 441] on span "Clients" at bounding box center [88, 440] width 144 height 16
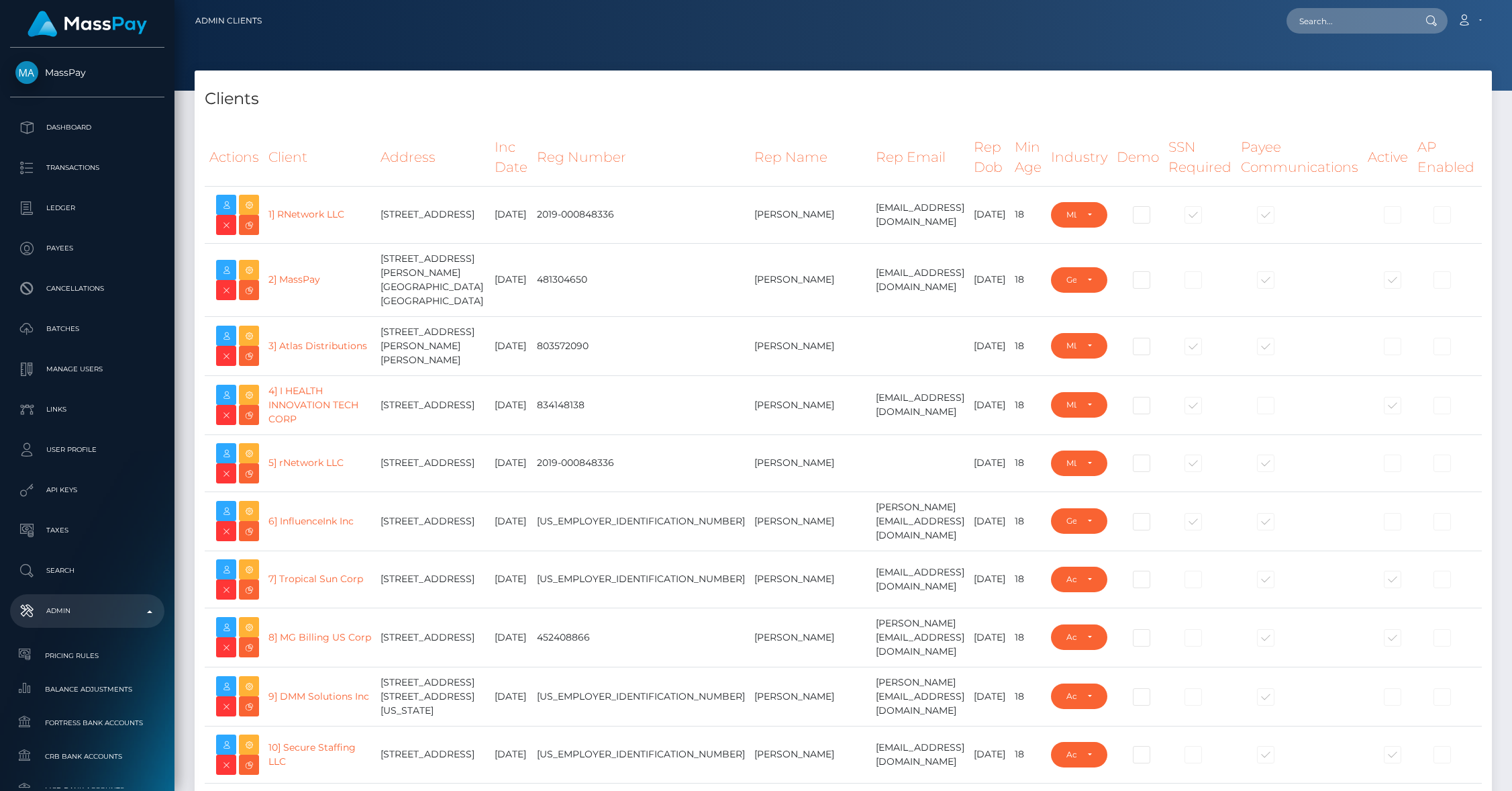
select select "223"
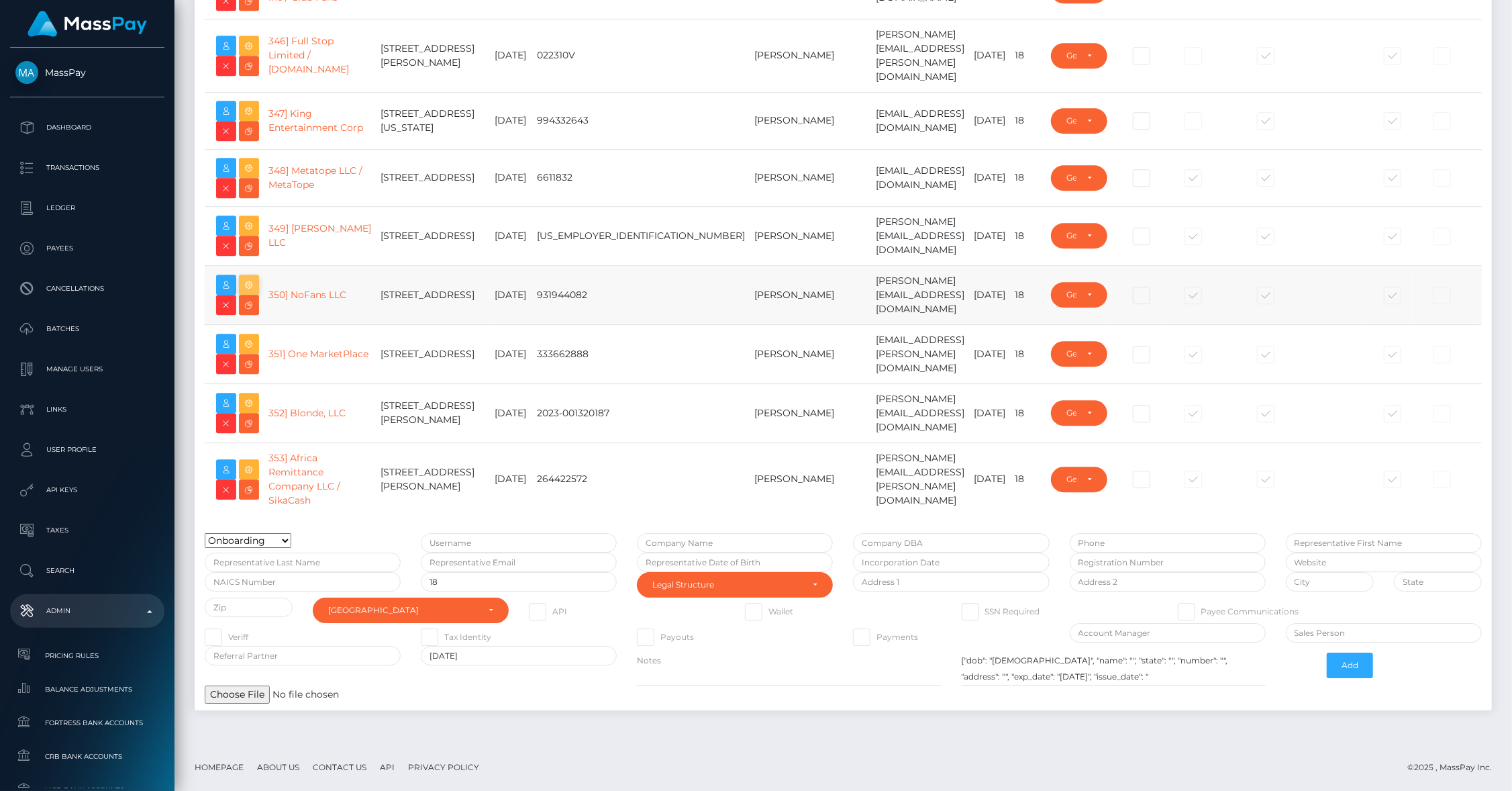
click at [253, 293] on icon at bounding box center [249, 285] width 16 height 17
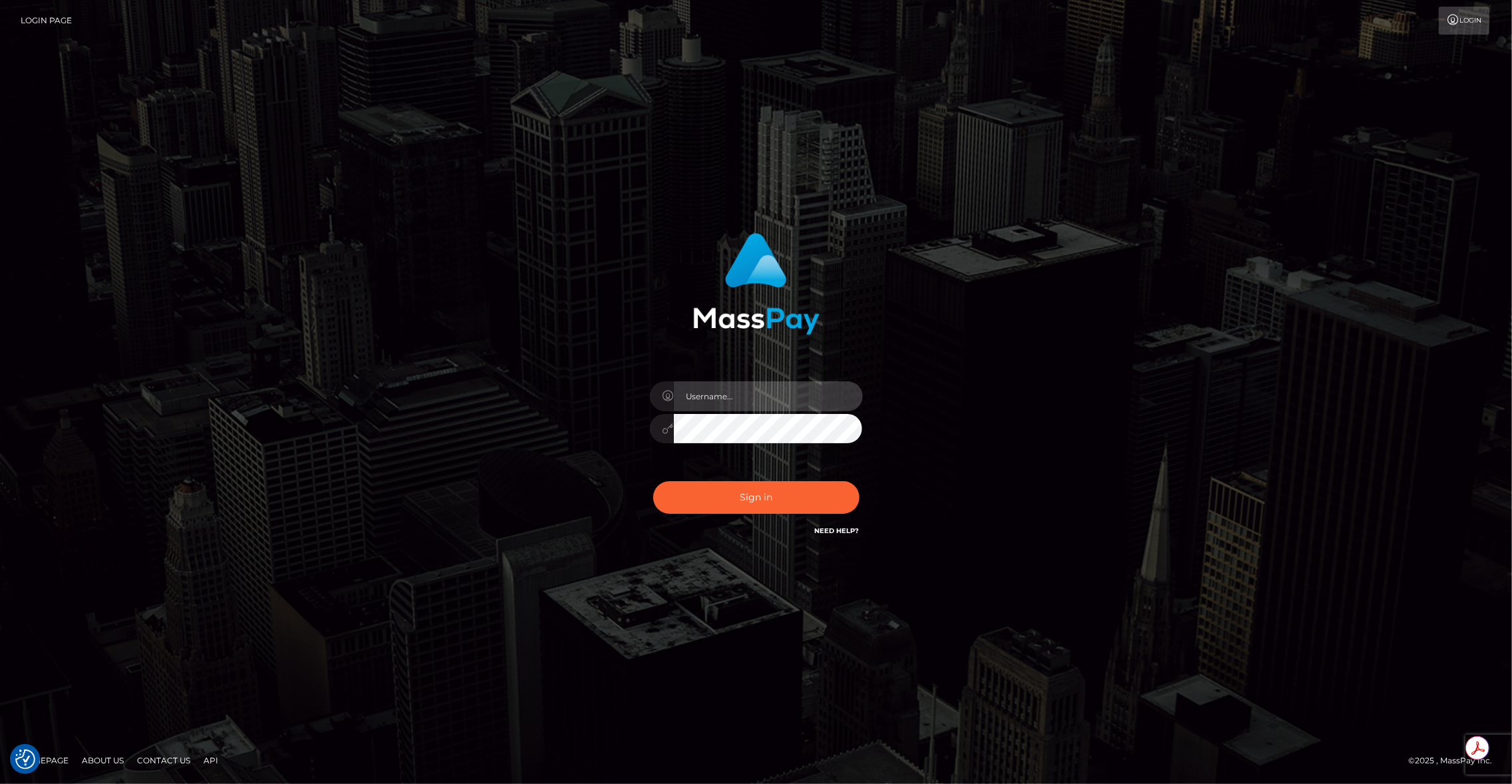
type input "brentg"
click at [740, 500] on button "Sign in" at bounding box center [756, 497] width 207 height 33
type input "brentg"
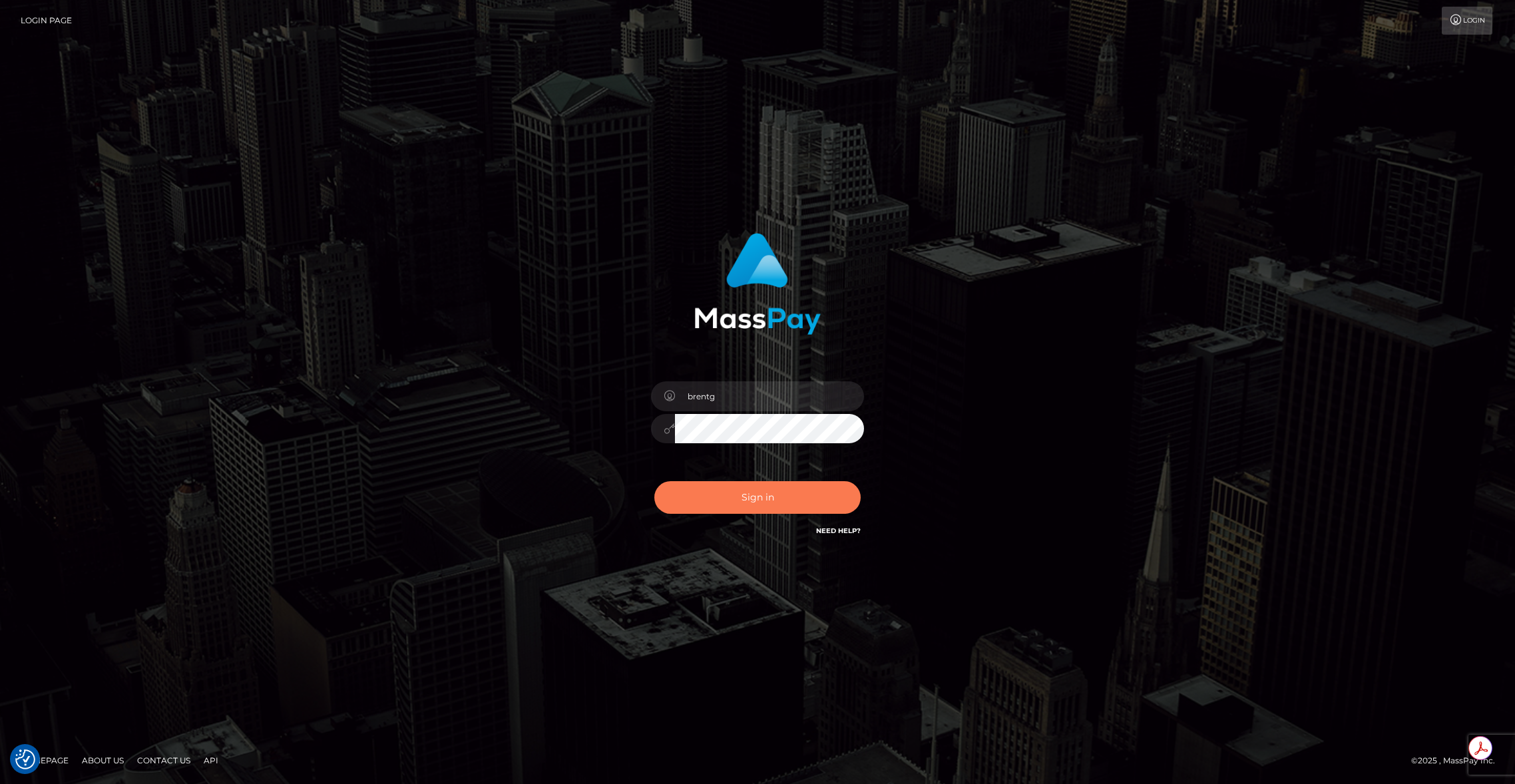
click at [754, 503] on button "Sign in" at bounding box center [758, 497] width 207 height 33
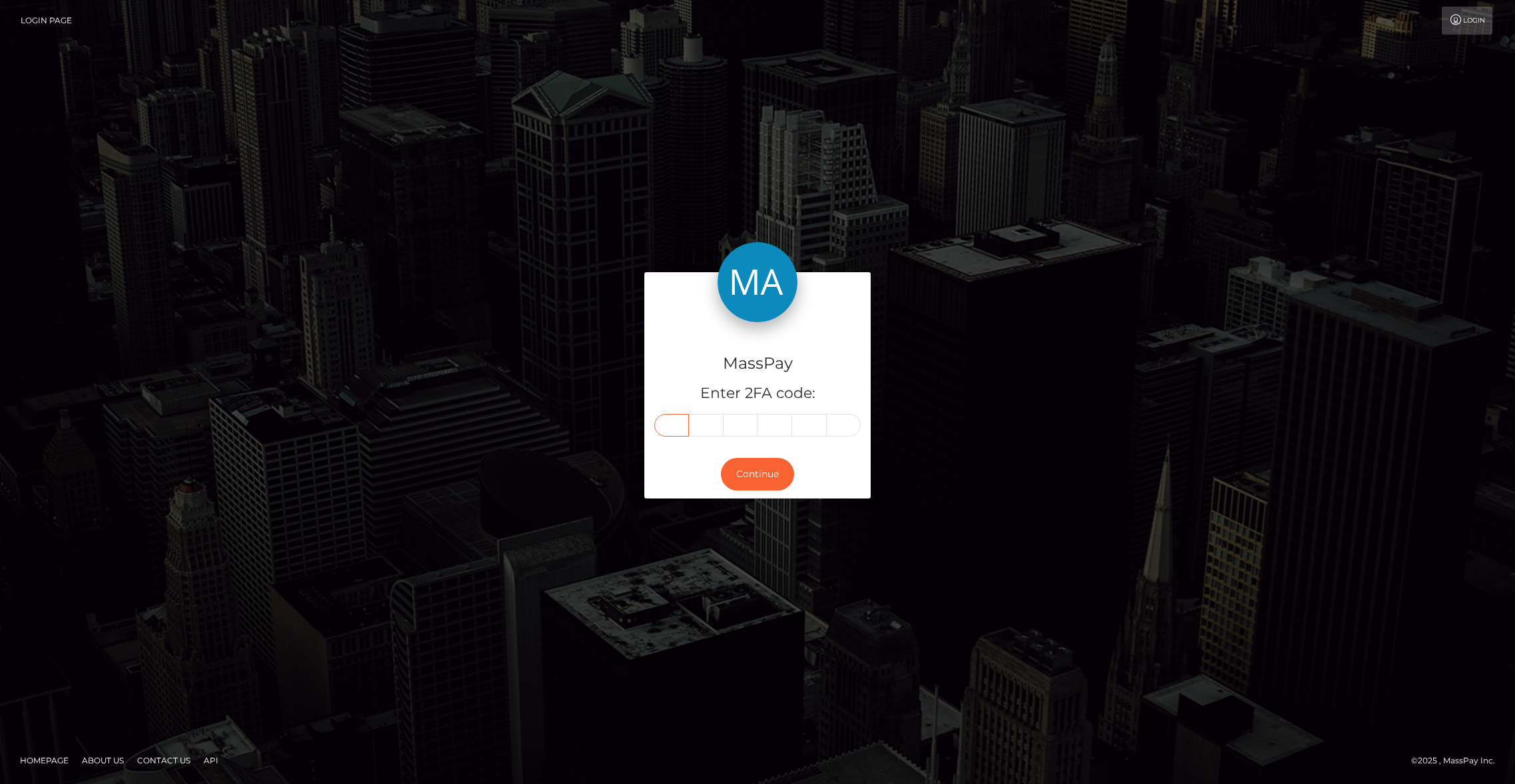
paste input "5"
type input "5"
type input "6"
type input "3"
type input "9"
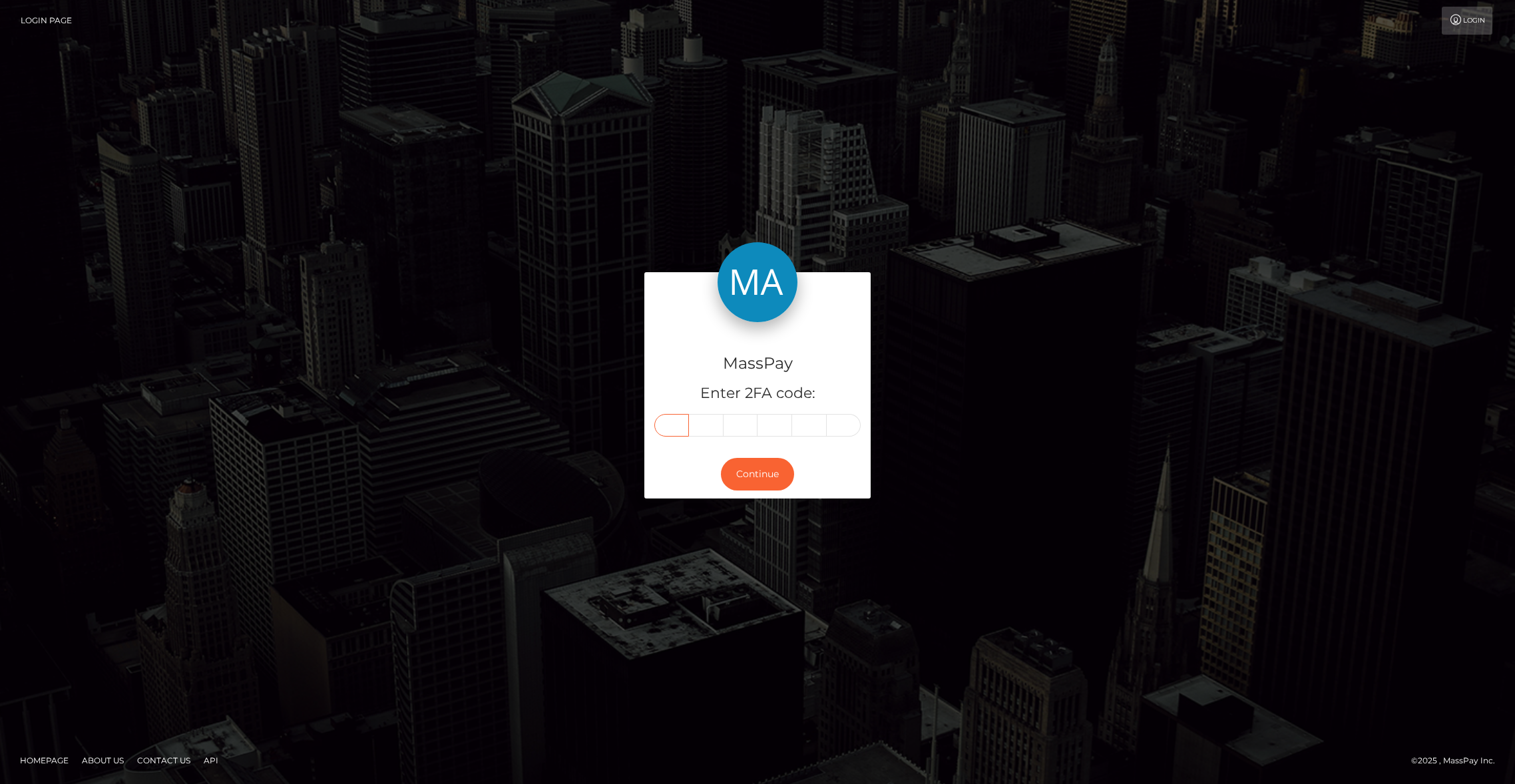
type input "1"
type input "9"
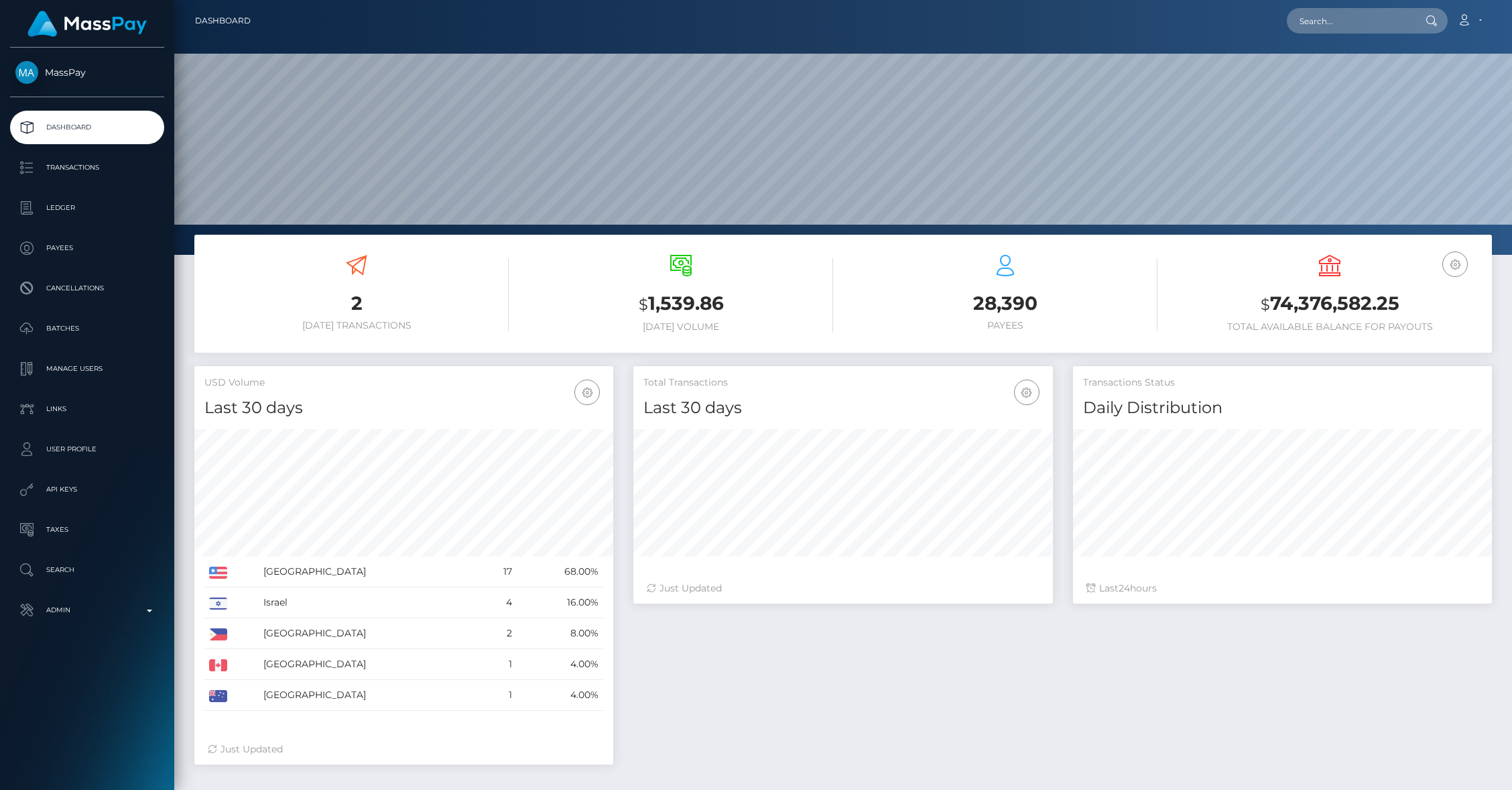
scroll to position [237, 419]
click at [94, 614] on p "Admin" at bounding box center [88, 610] width 144 height 20
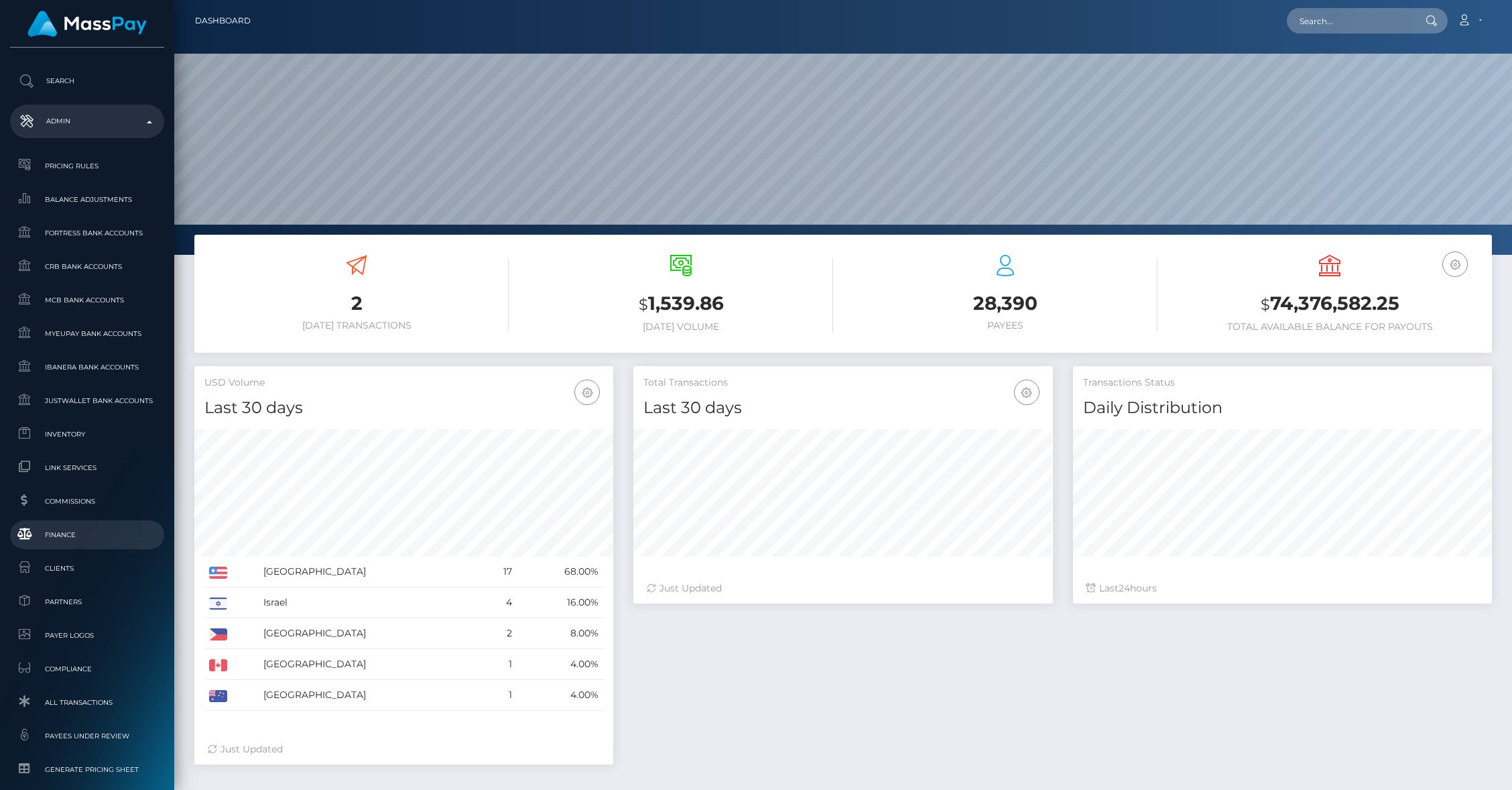
scroll to position [572, 0]
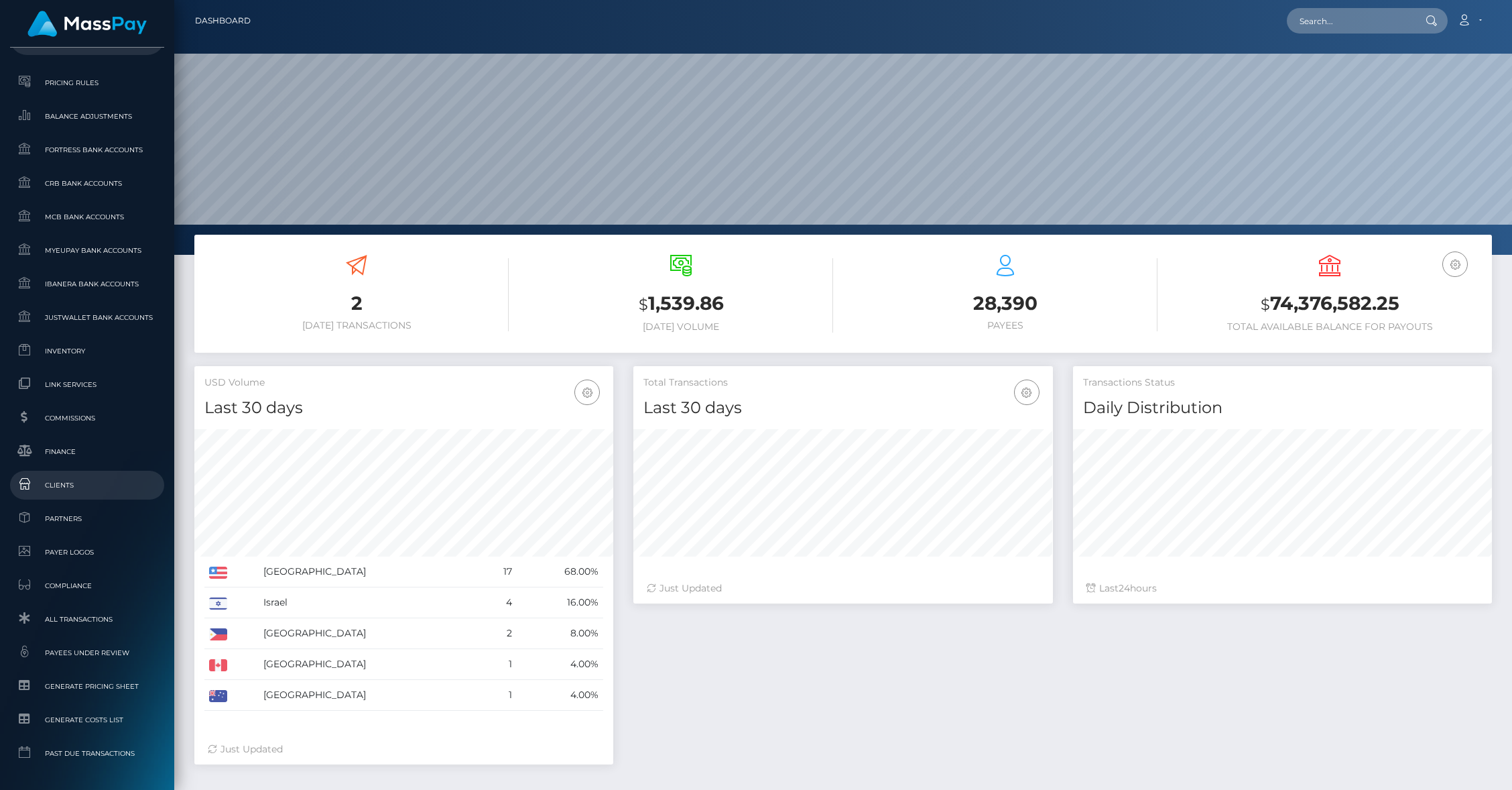
click at [86, 488] on span "Clients" at bounding box center [88, 486] width 144 height 16
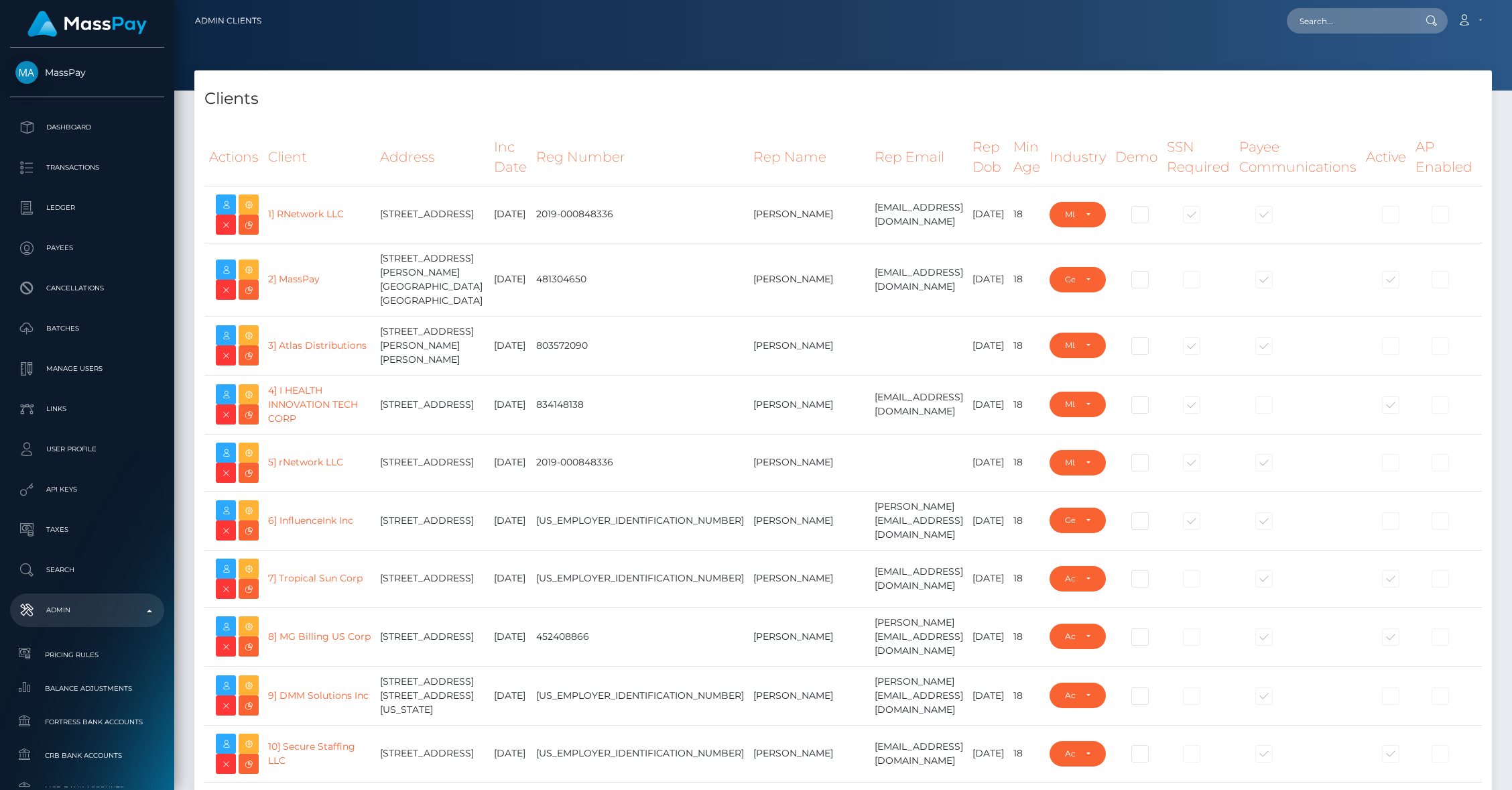
select select "223"
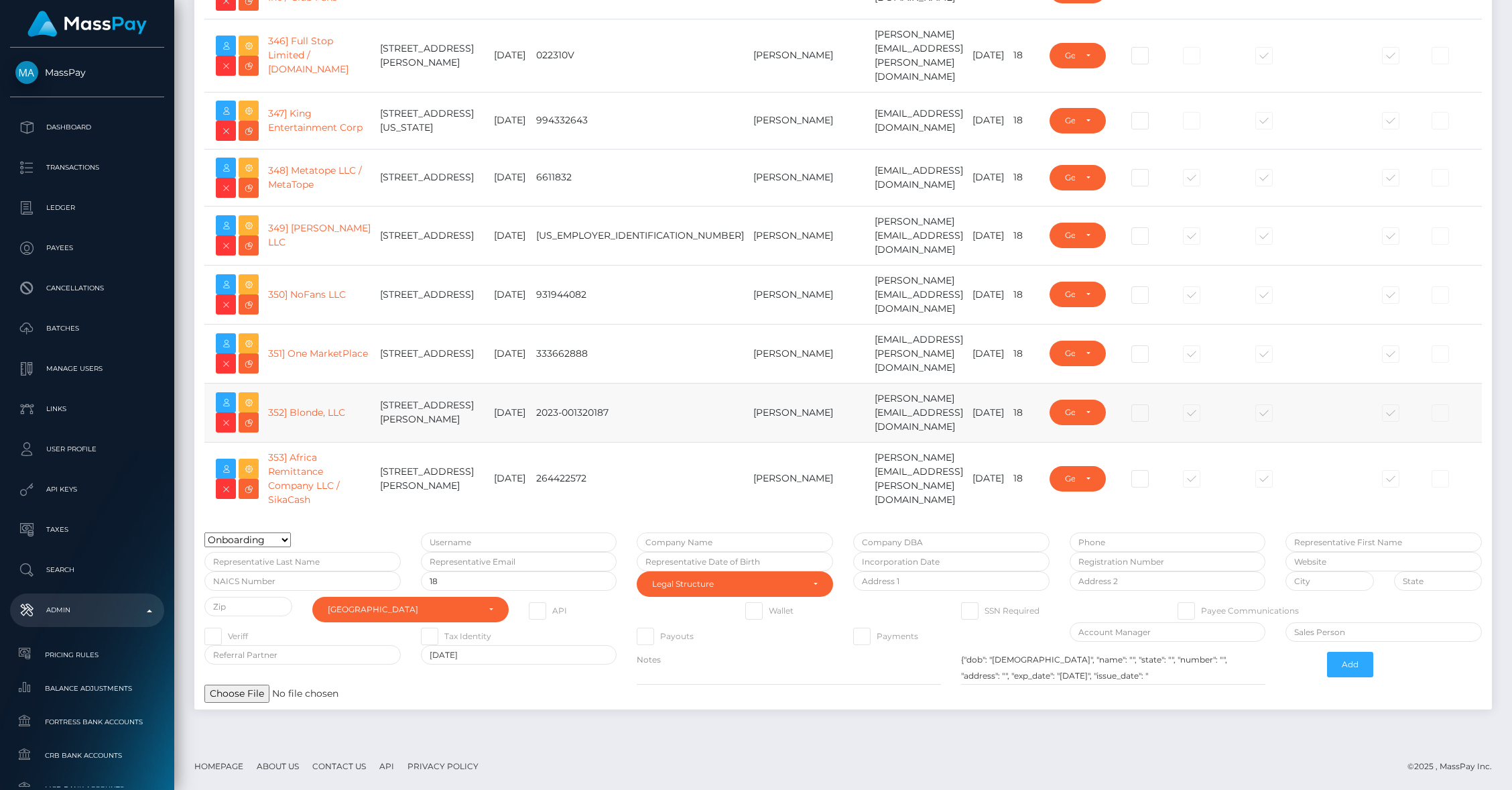
scroll to position [22406, 0]
click at [256, 293] on icon at bounding box center [248, 284] width 16 height 17
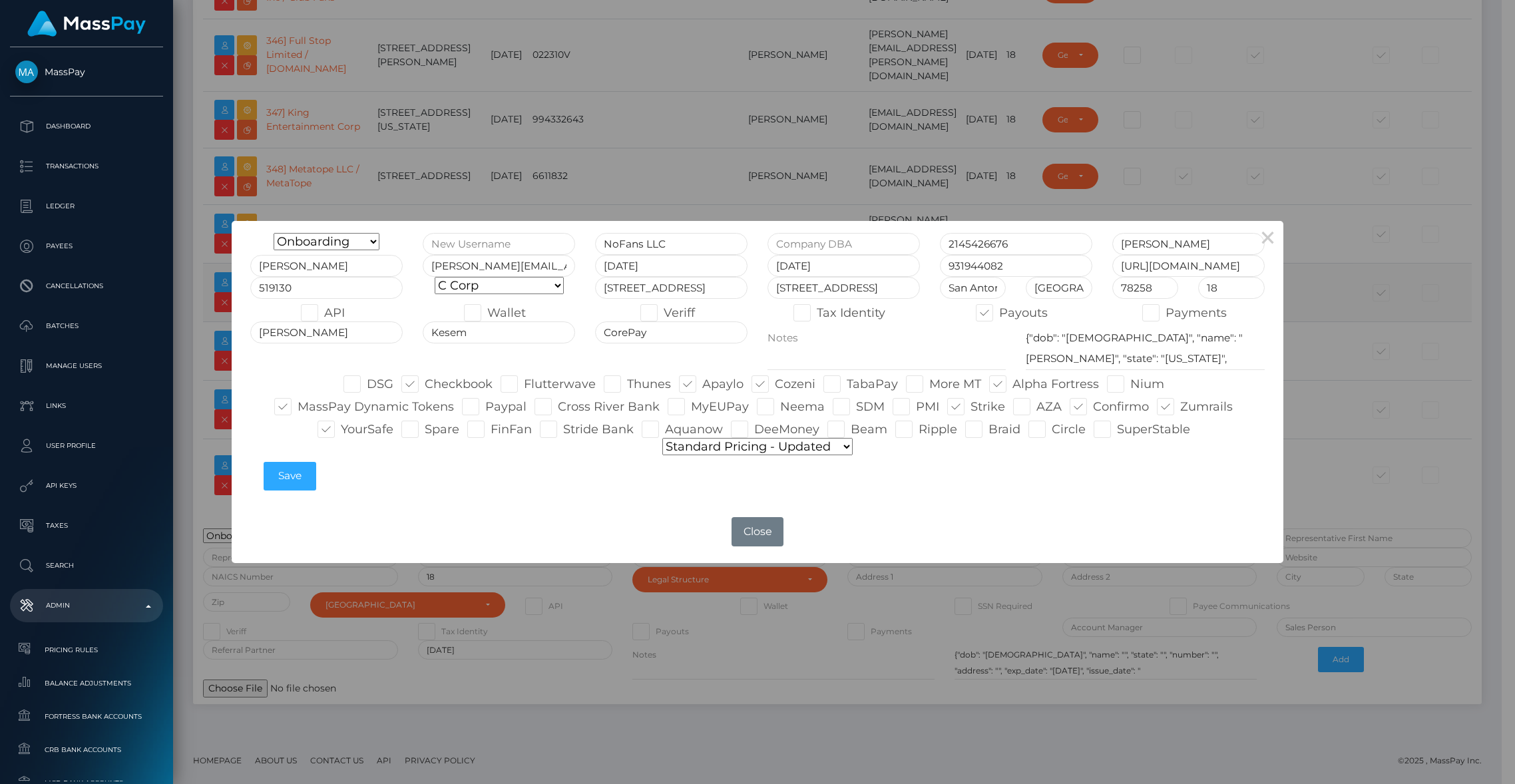
type input "brentg"
click at [763, 533] on button "Close" at bounding box center [758, 531] width 52 height 30
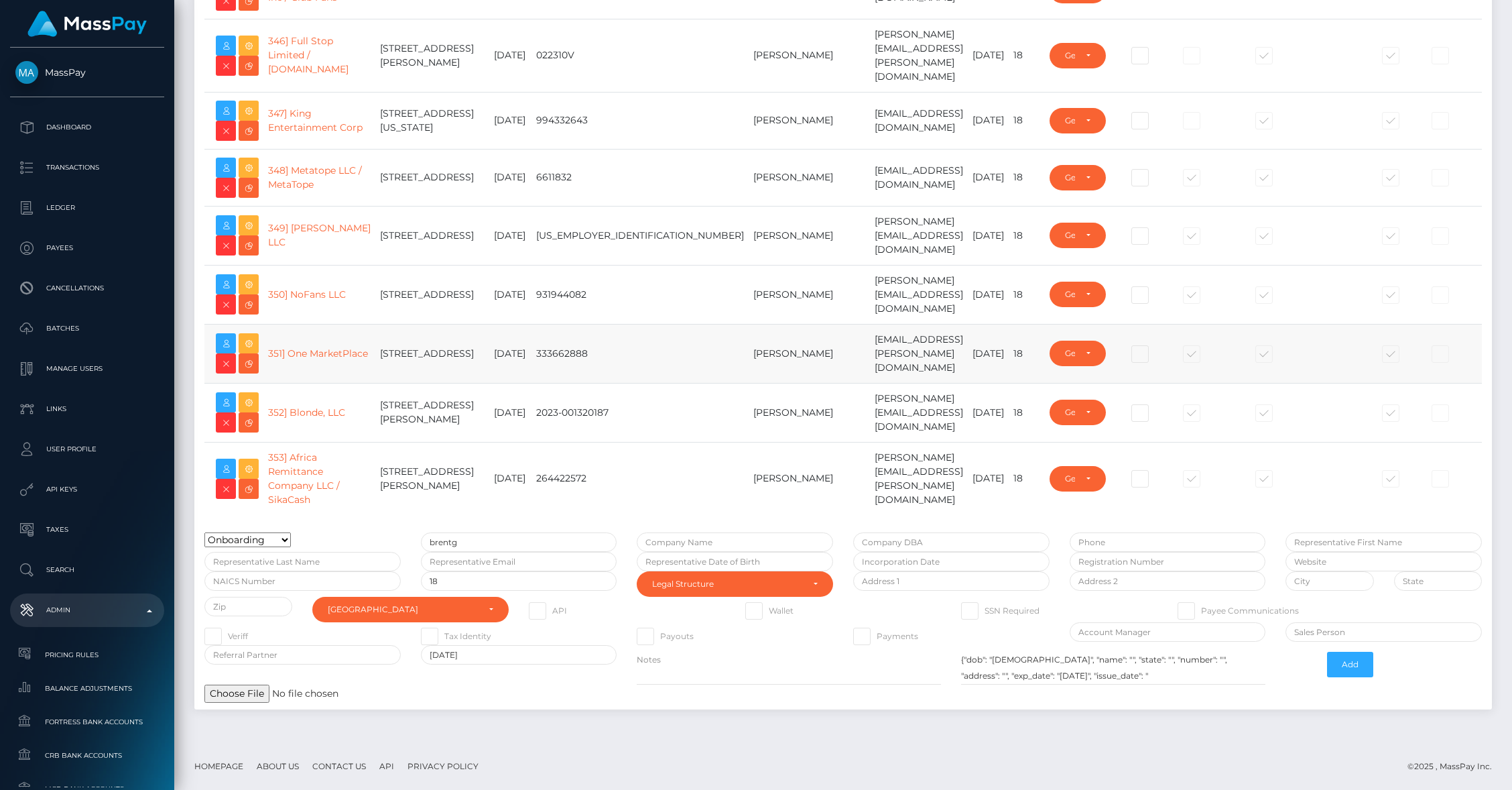
click at [870, 382] on td "mark.seyforth@cforth.com" at bounding box center [919, 353] width 98 height 59
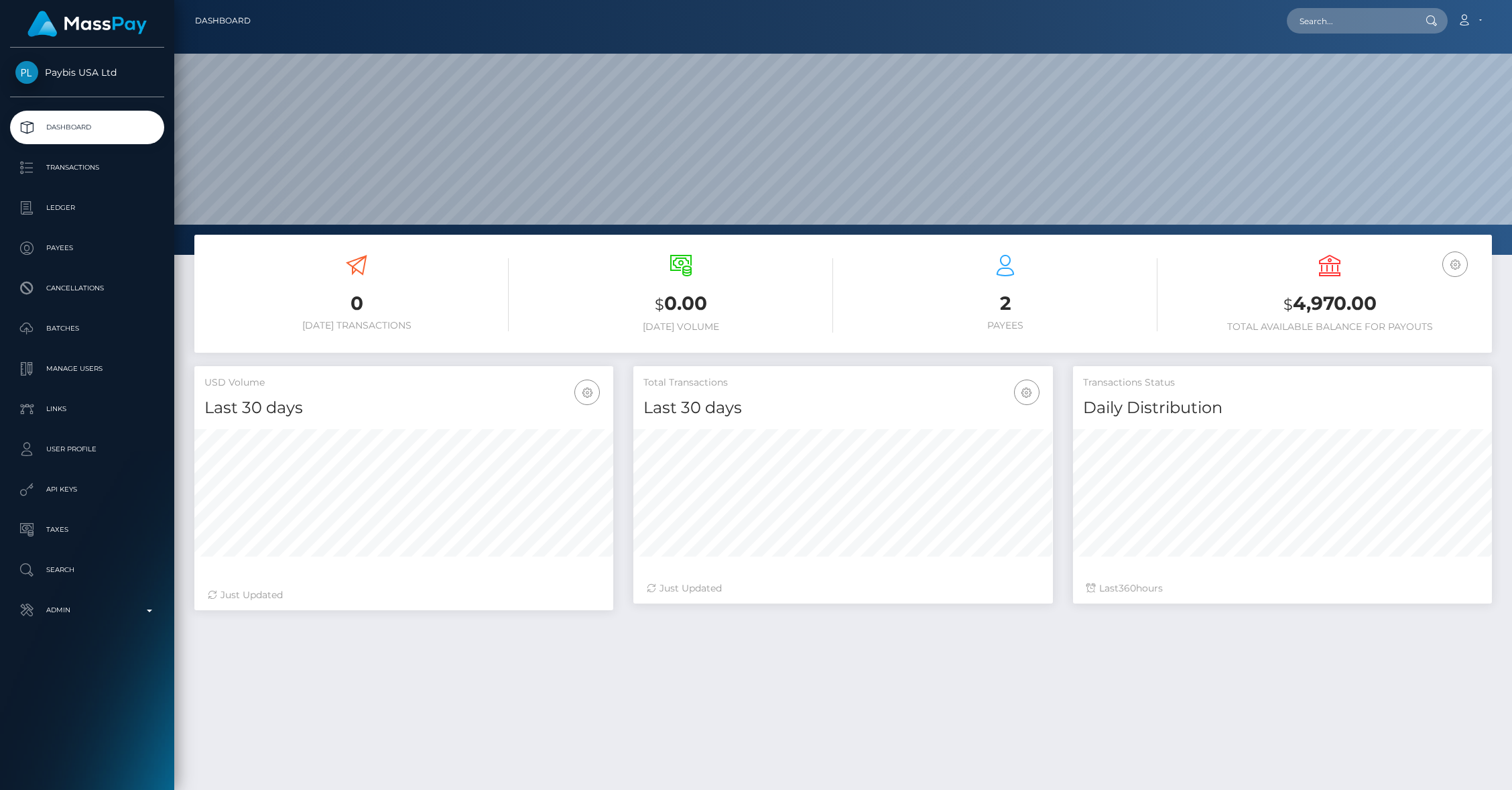
scroll to position [237, 419]
click at [110, 613] on p "Admin" at bounding box center [88, 610] width 144 height 20
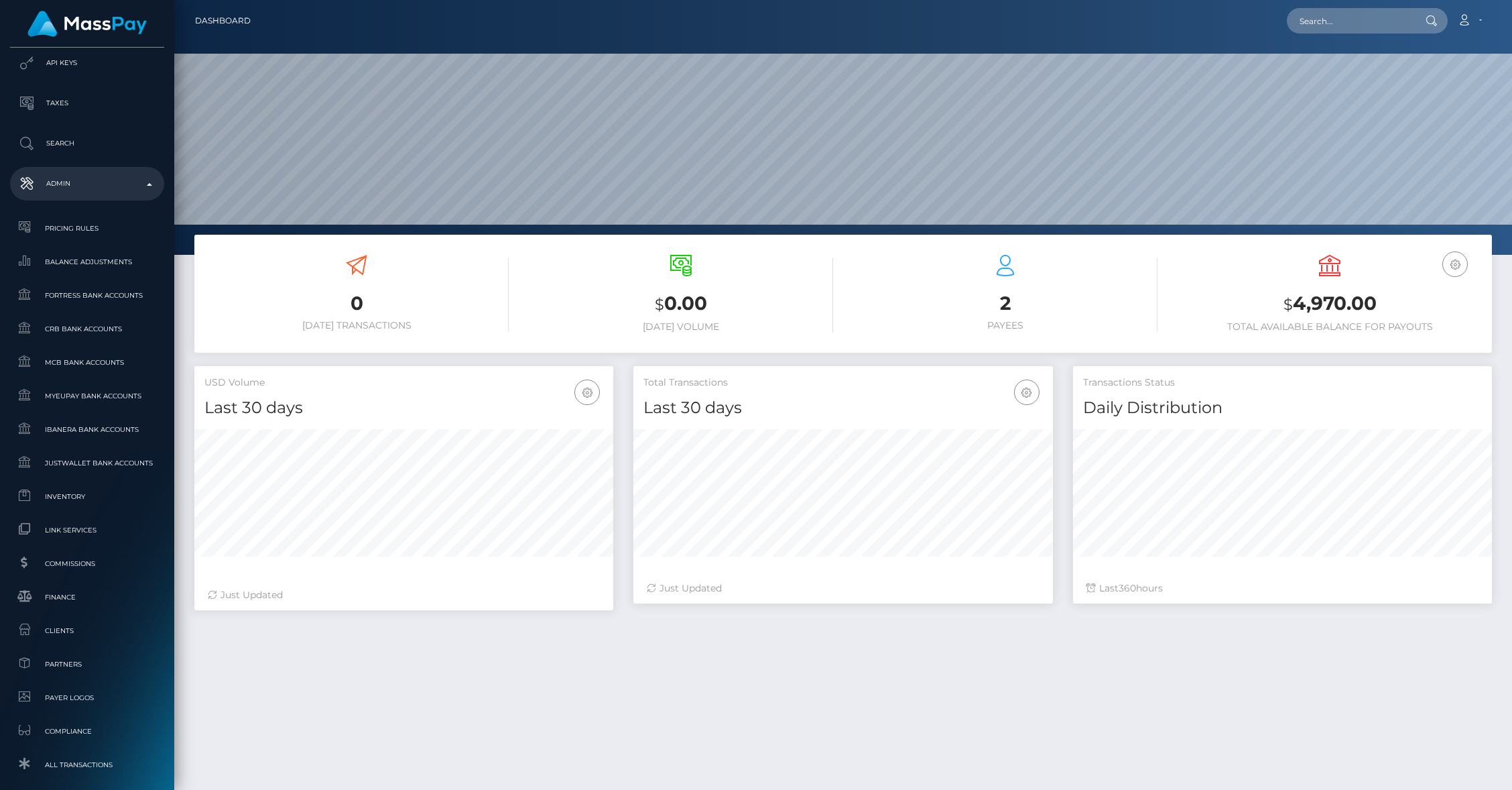
scroll to position [655, 0]
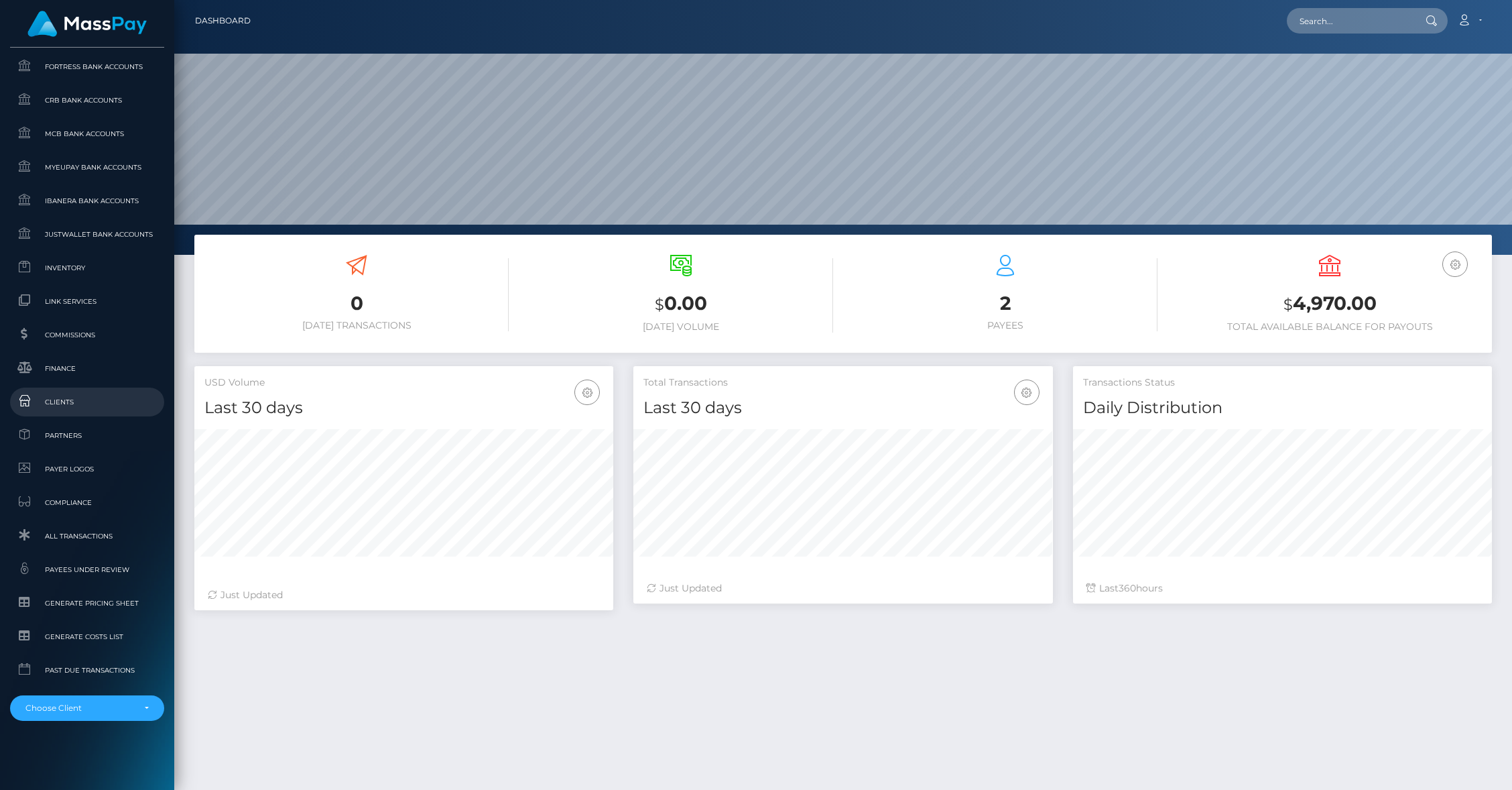
click at [73, 406] on span "Clients" at bounding box center [88, 402] width 144 height 16
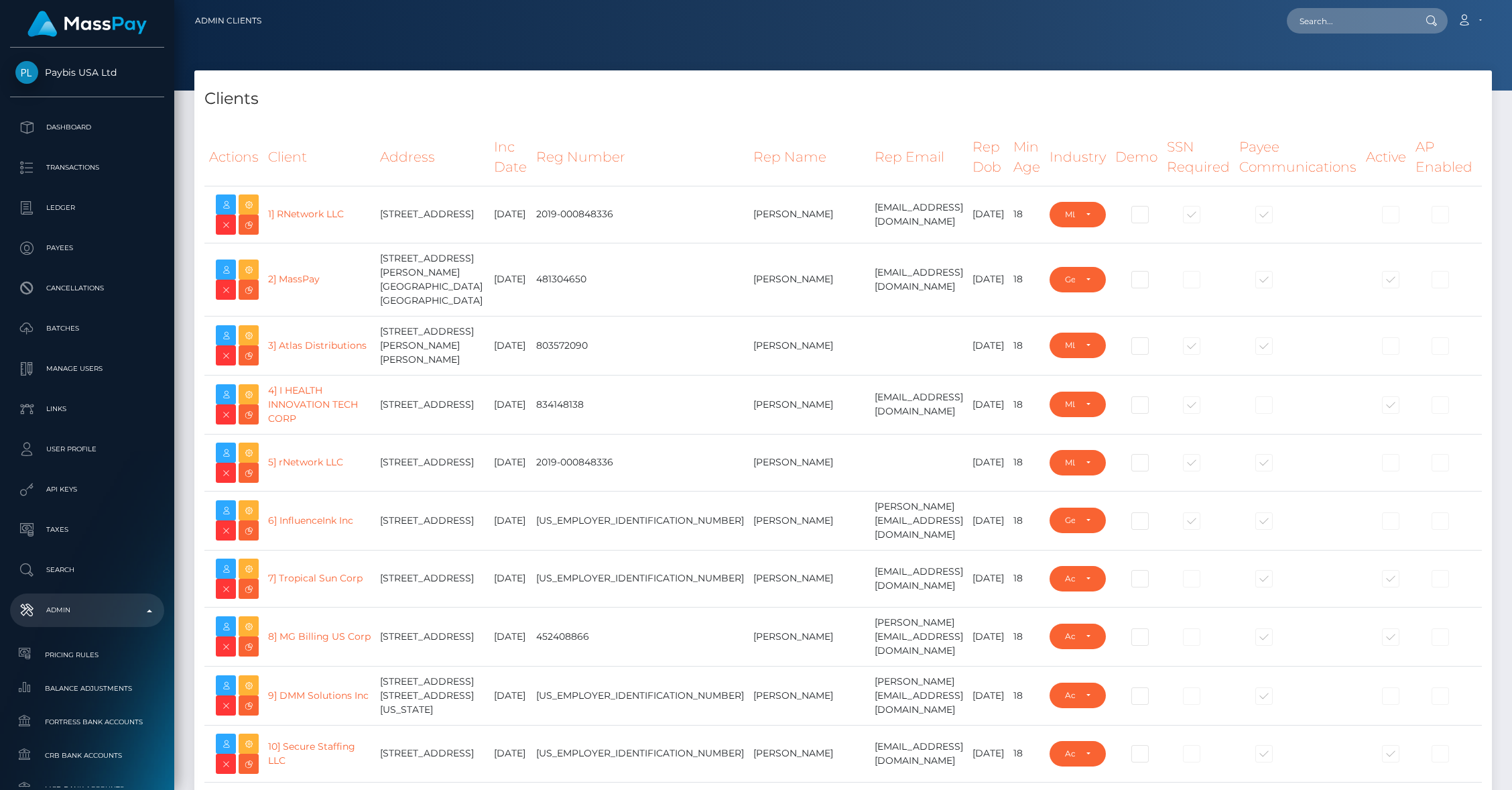
select select "223"
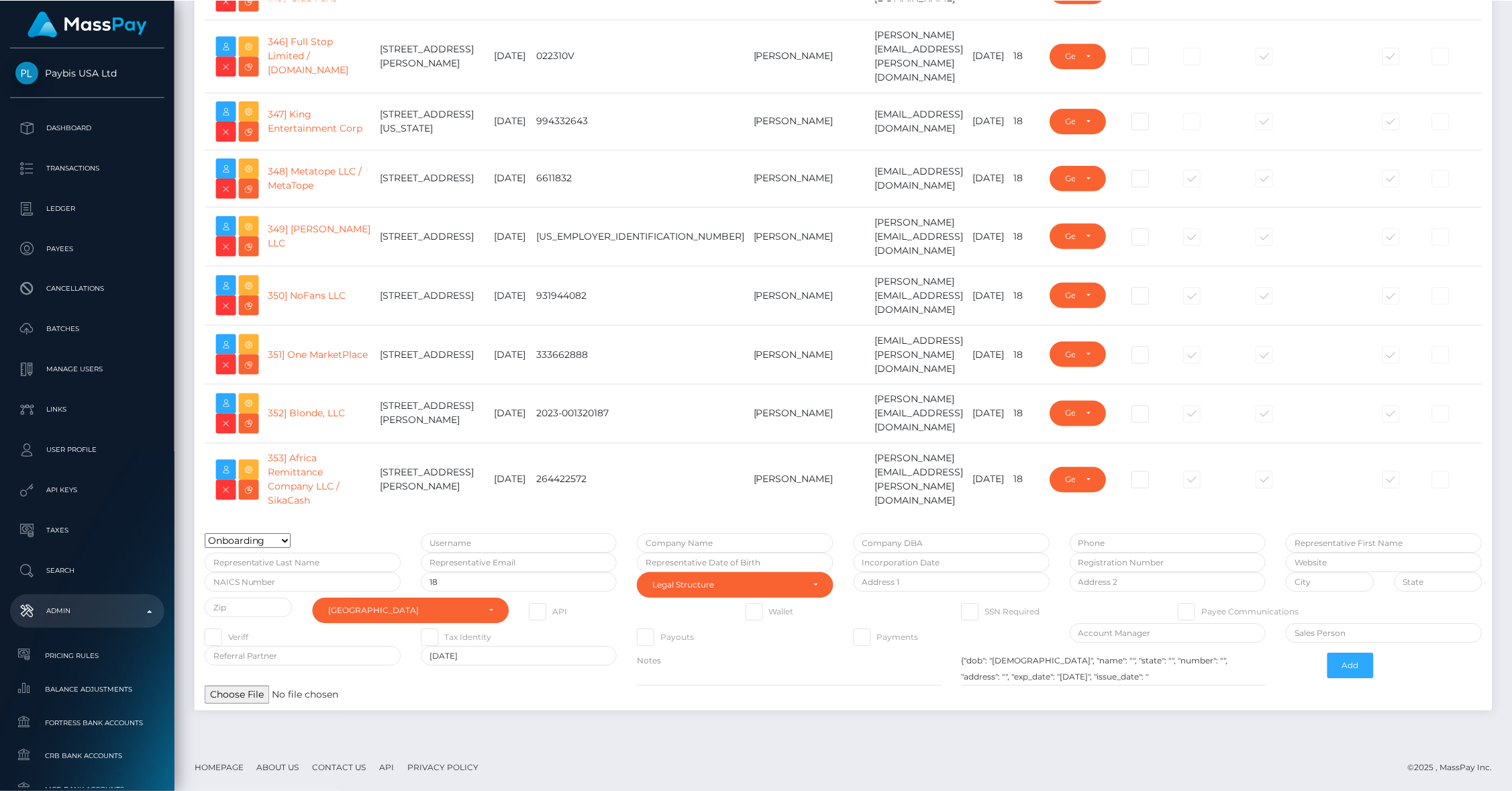
scroll to position [22644, 0]
click at [252, 277] on icon at bounding box center [249, 285] width 16 height 17
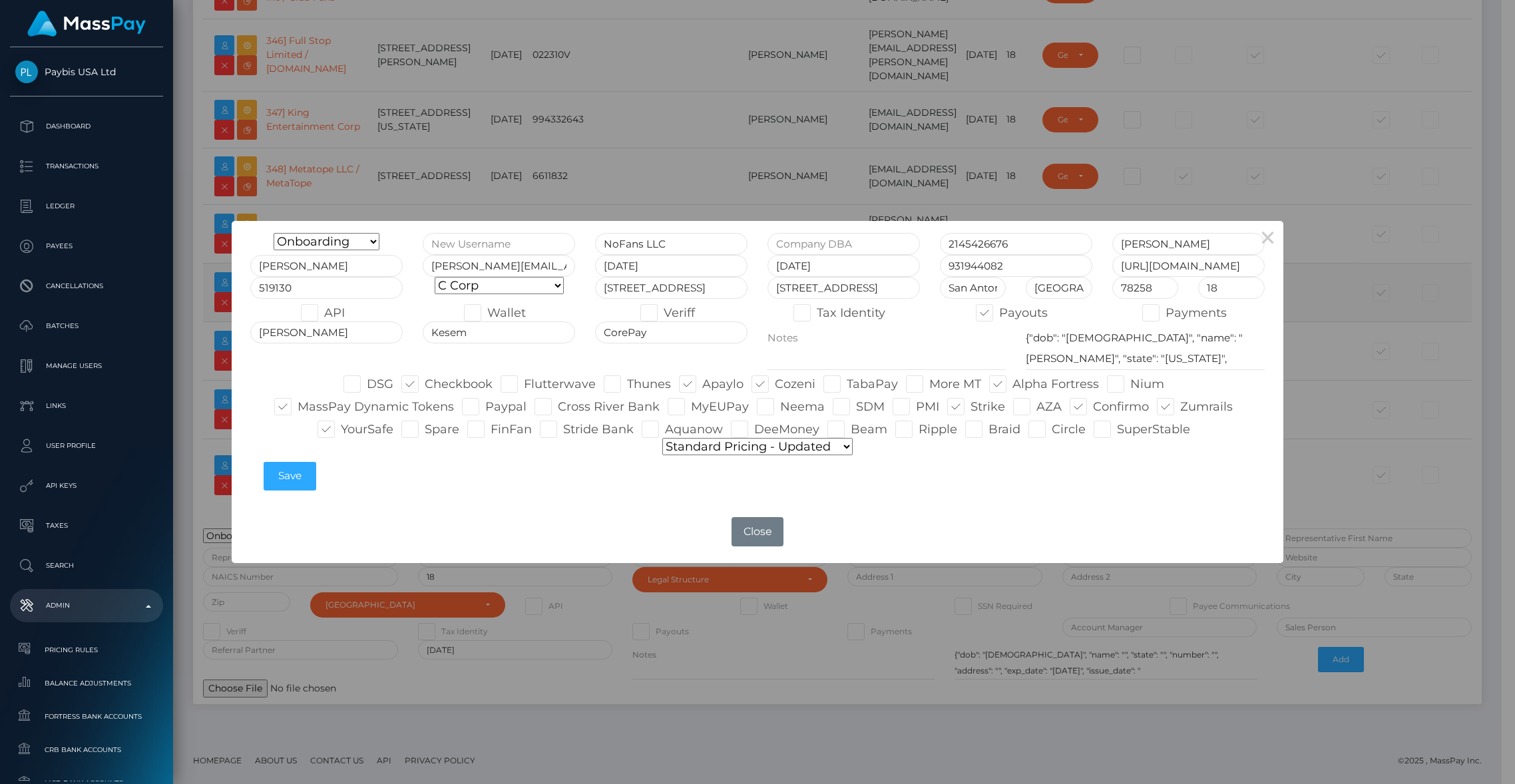
type input "brentg"
click at [1160, 269] on input "https://www.nofansapp.com" at bounding box center [1188, 265] width 152 height 22
click at [324, 318] on span at bounding box center [324, 313] width 0 height 15
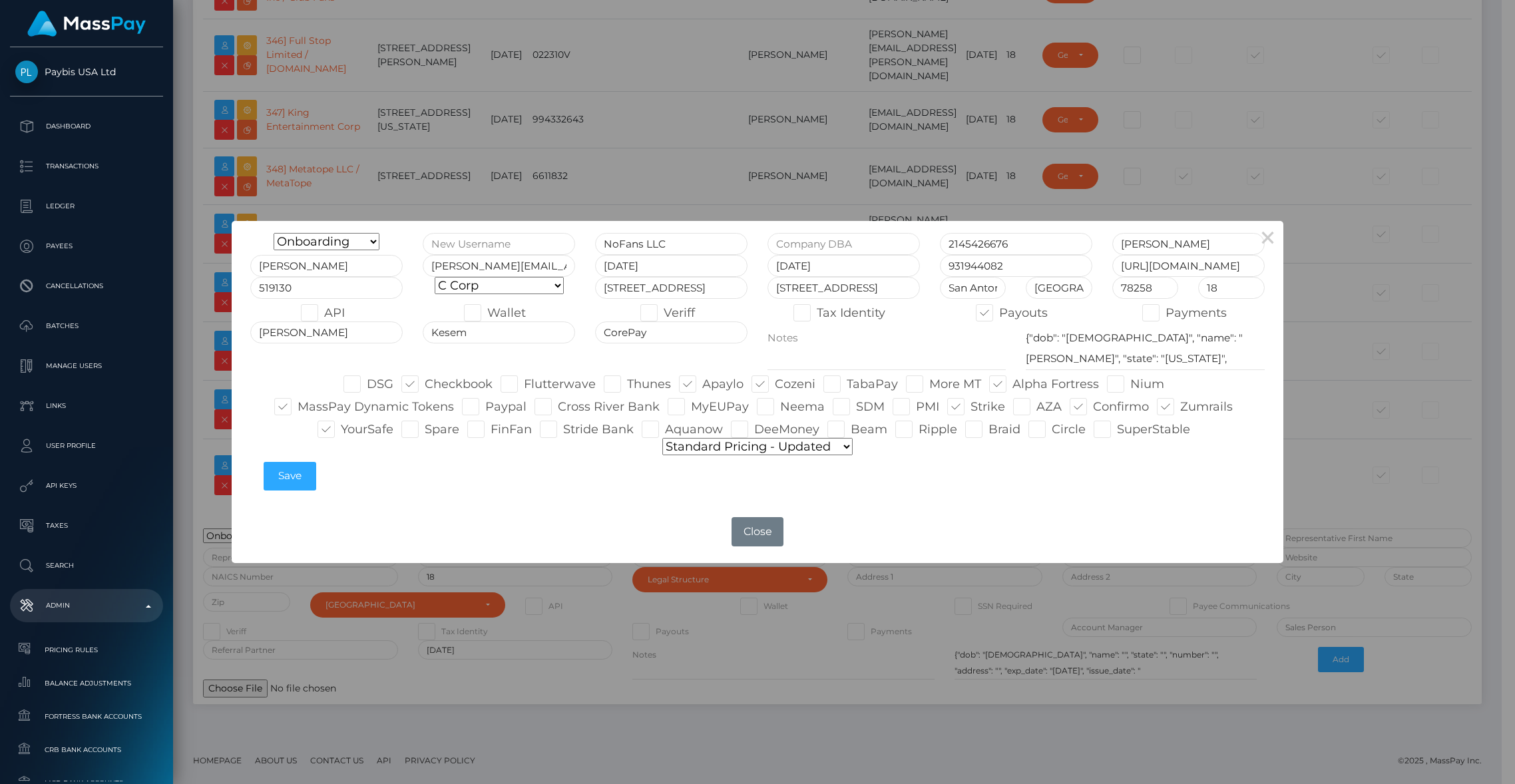
click at [324, 313] on input "API" at bounding box center [328, 308] width 9 height 9
checkbox input "true"
click at [487, 317] on span at bounding box center [487, 313] width 0 height 15
click at [487, 313] on input "Wallet" at bounding box center [492, 308] width 9 height 9
checkbox input "true"
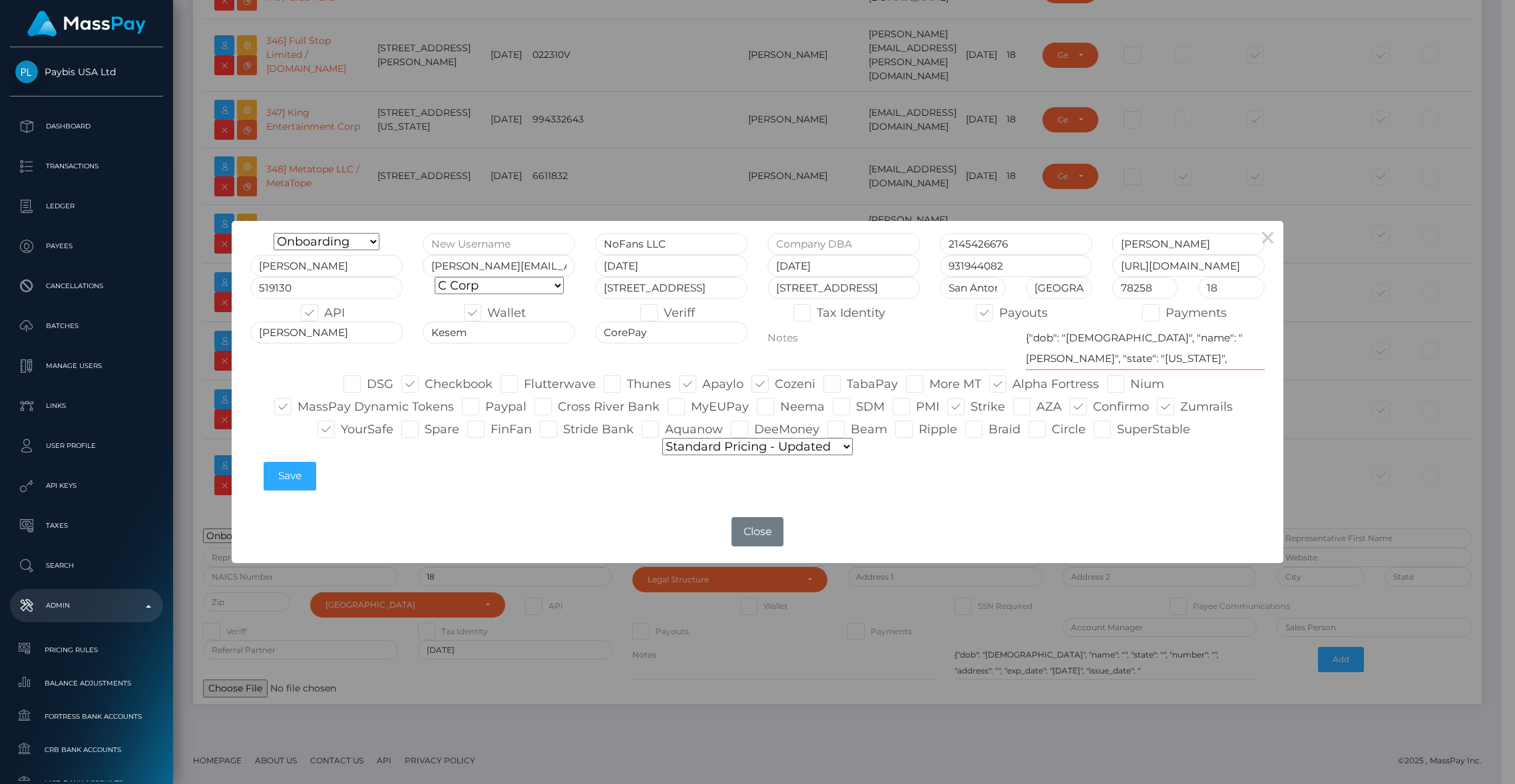
click at [1086, 337] on textarea "{"dob": "1988-09-26", "name": "Eric Keyte", "state": "TX", "number": "37772536"…" at bounding box center [1145, 346] width 238 height 49
click at [770, 540] on button "Close" at bounding box center [758, 531] width 52 height 30
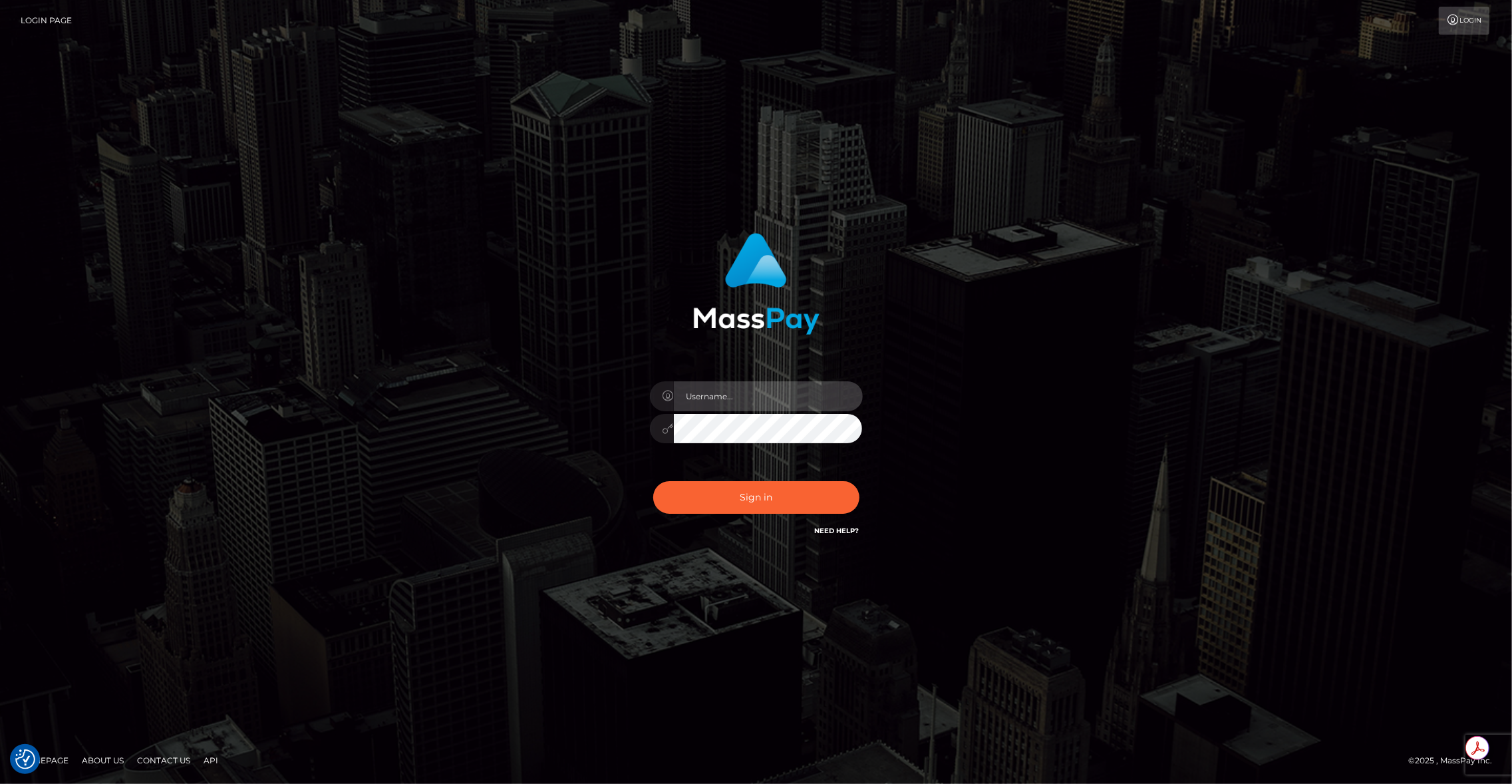
type input "brentg"
